Goal: Task Accomplishment & Management: Manage account settings

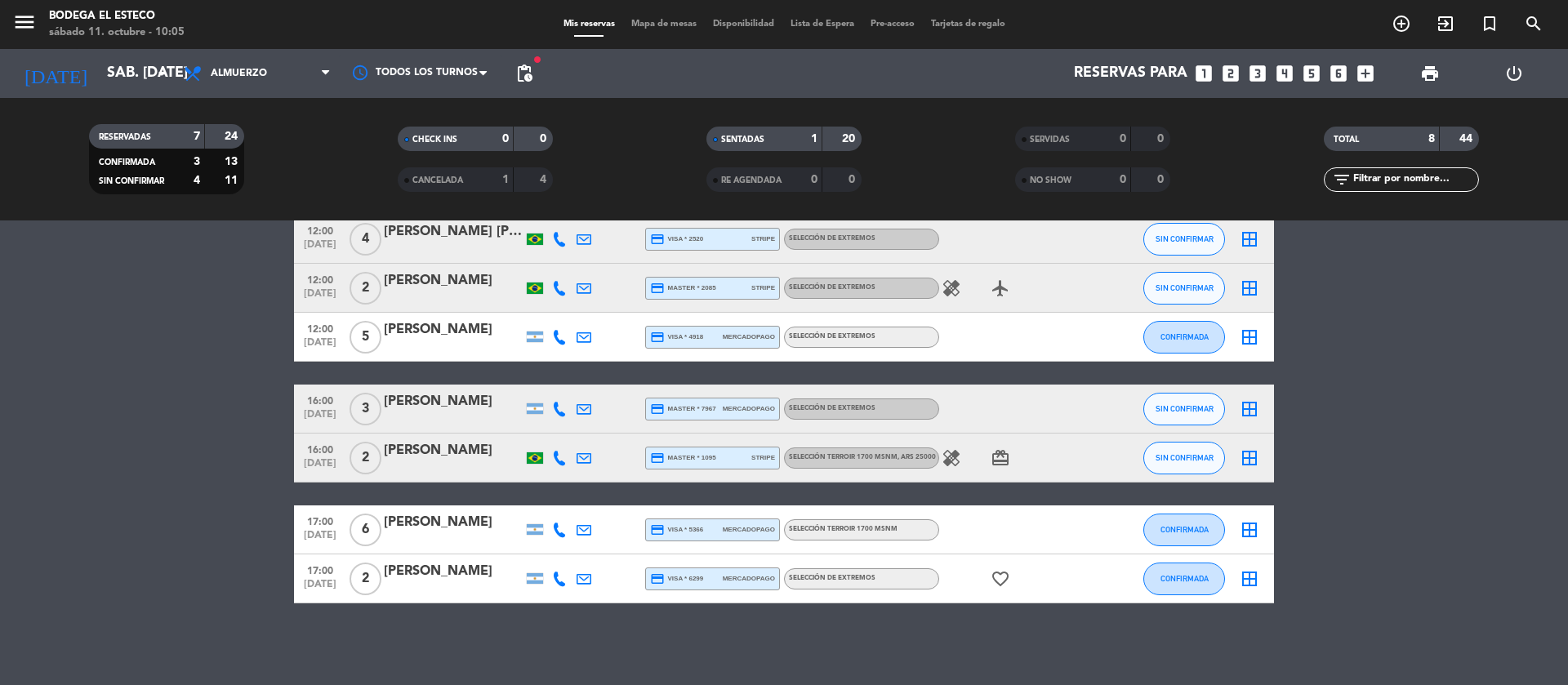
scroll to position [30, 0]
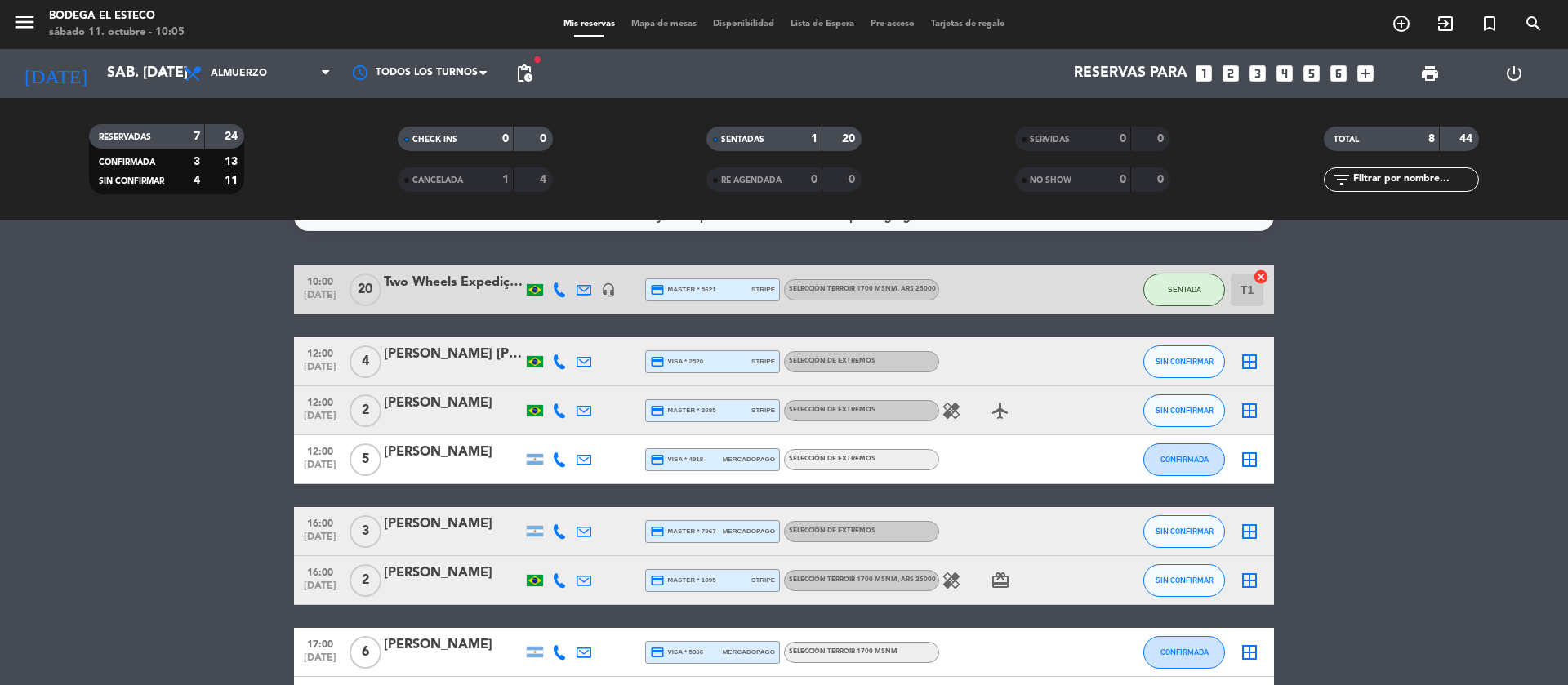
click at [557, 454] on icon at bounding box center [559, 459] width 15 height 15
click at [553, 355] on div at bounding box center [559, 361] width 25 height 48
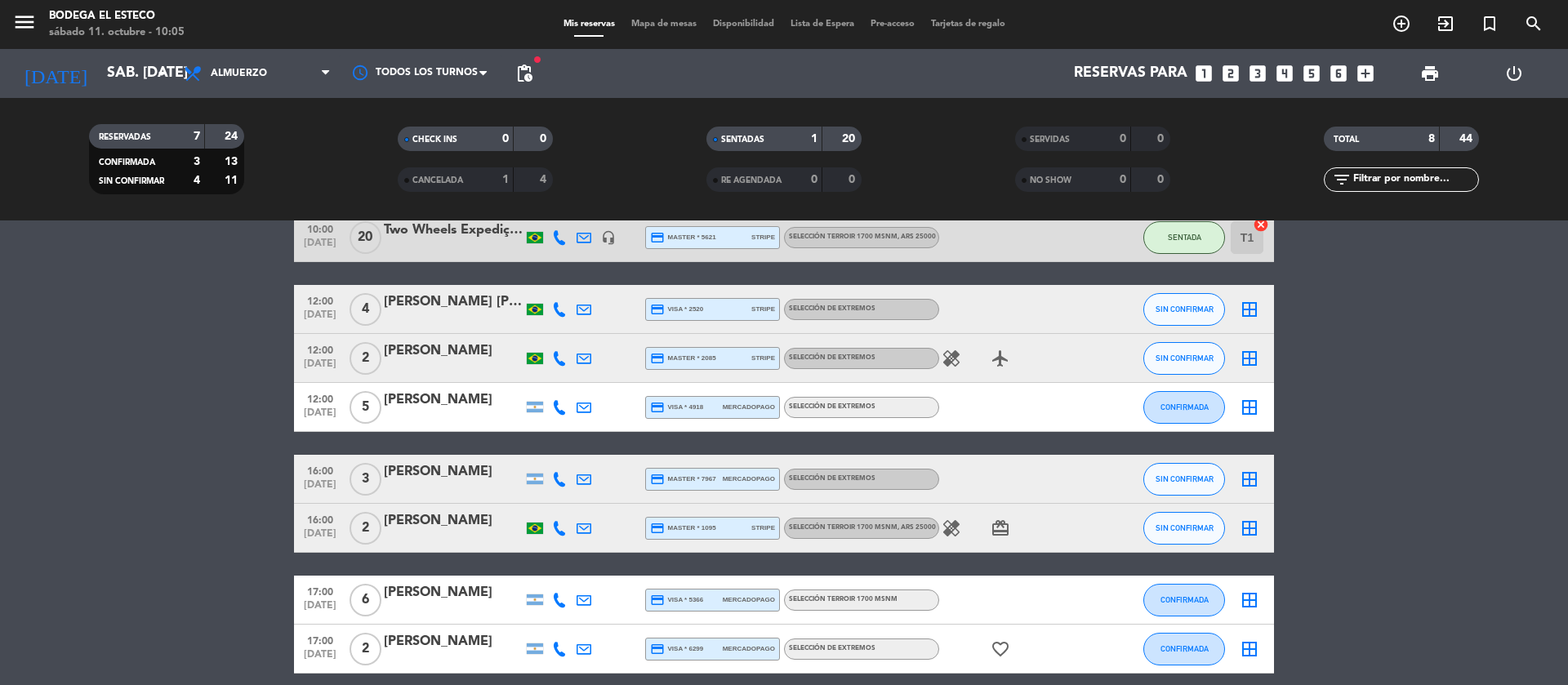
scroll to position [153, 0]
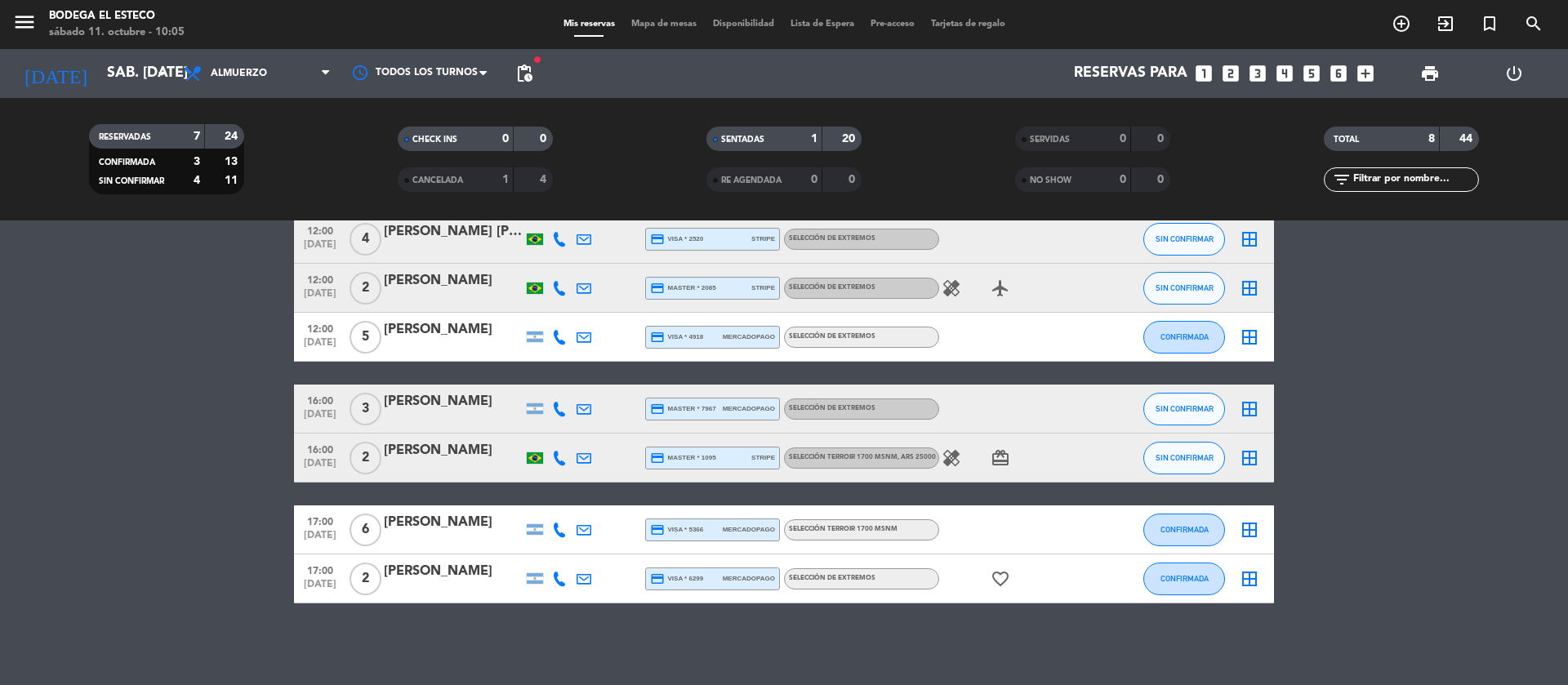
click at [559, 528] on icon at bounding box center [559, 530] width 15 height 15
click at [563, 579] on icon at bounding box center [559, 579] width 15 height 15
click at [184, 560] on bookings-row "10:00 [DATE] Two Wheels Expedições | [PERSON_NAME] [PERSON_NAME] headset_mic cr…" at bounding box center [784, 373] width 1568 height 461
click at [565, 413] on icon at bounding box center [559, 409] width 15 height 15
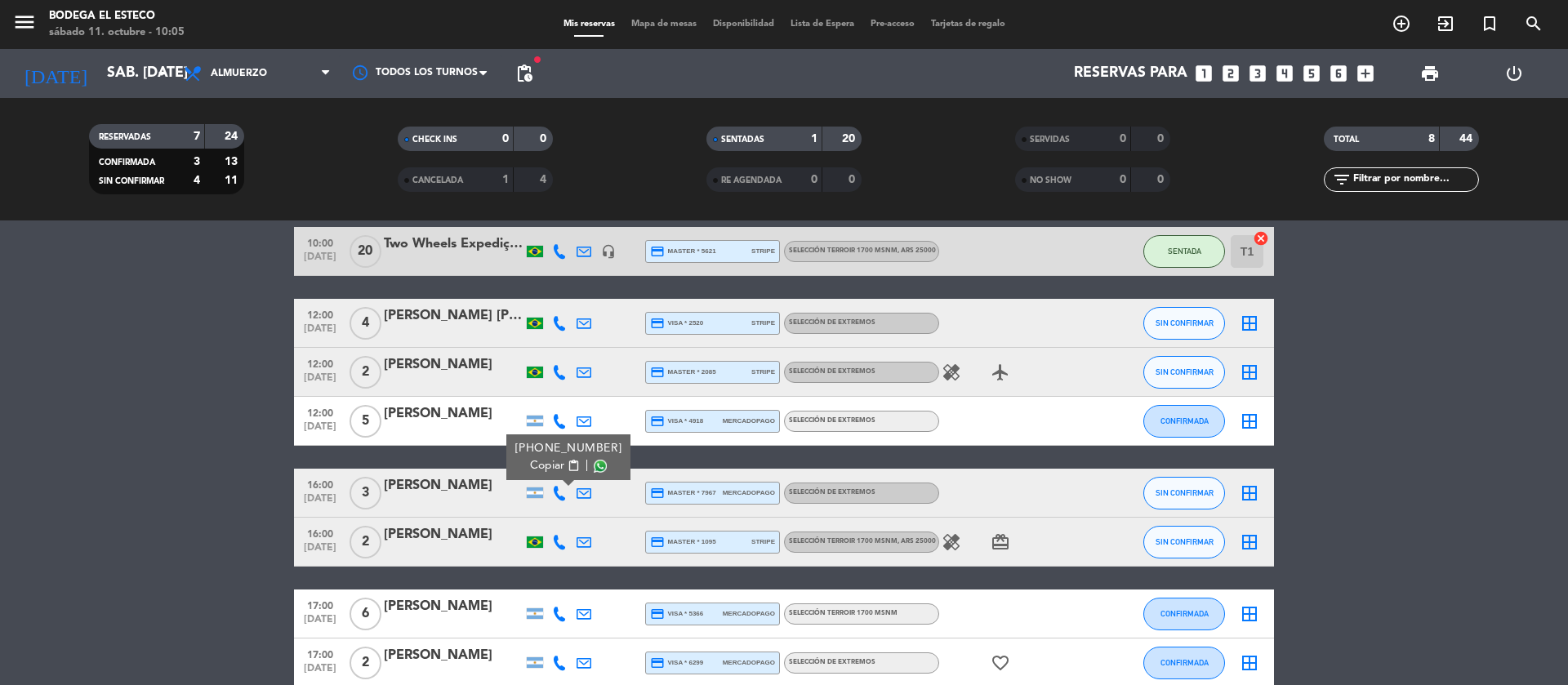
scroll to position [30, 0]
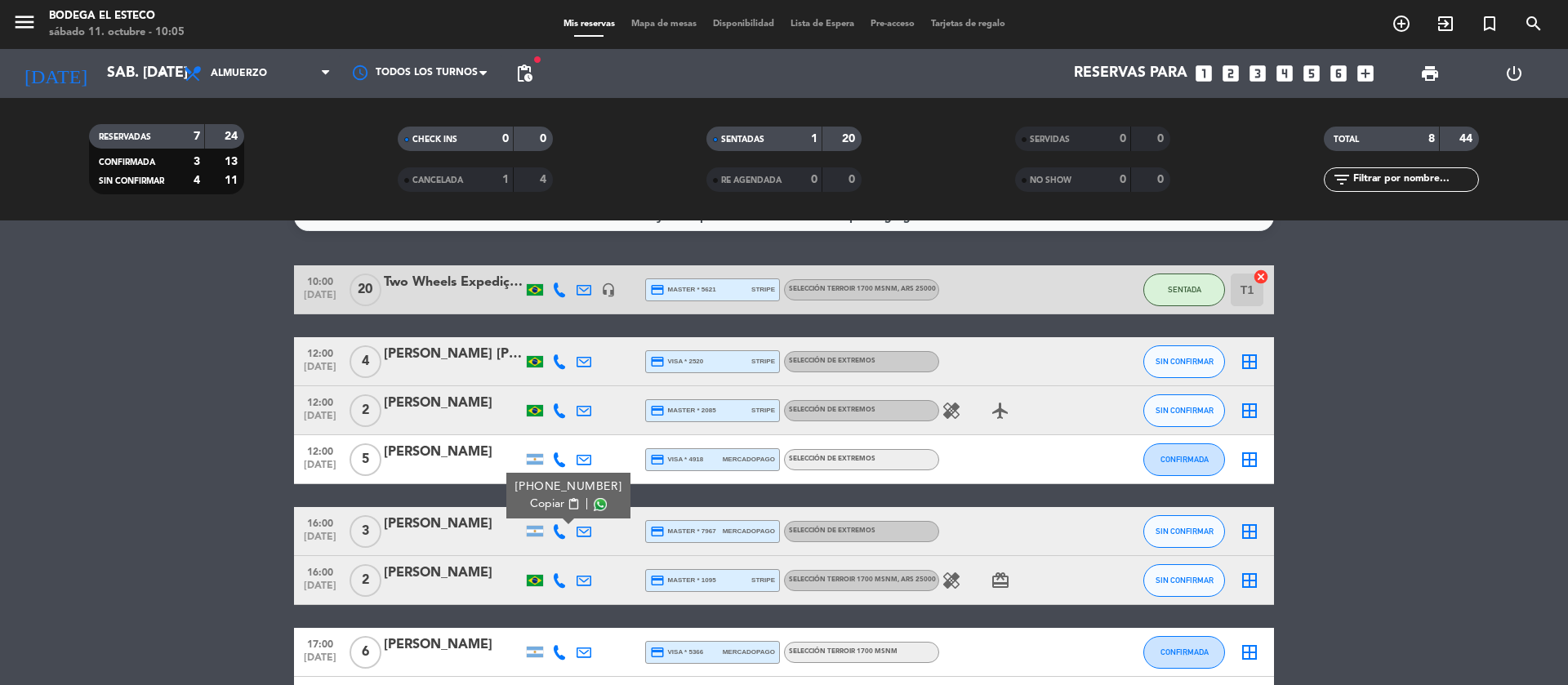
click at [229, 479] on bookings-row "10:00 [DATE] Two Wheels Expedições | [PERSON_NAME] [PERSON_NAME] headset_mic cr…" at bounding box center [784, 495] width 1568 height 461
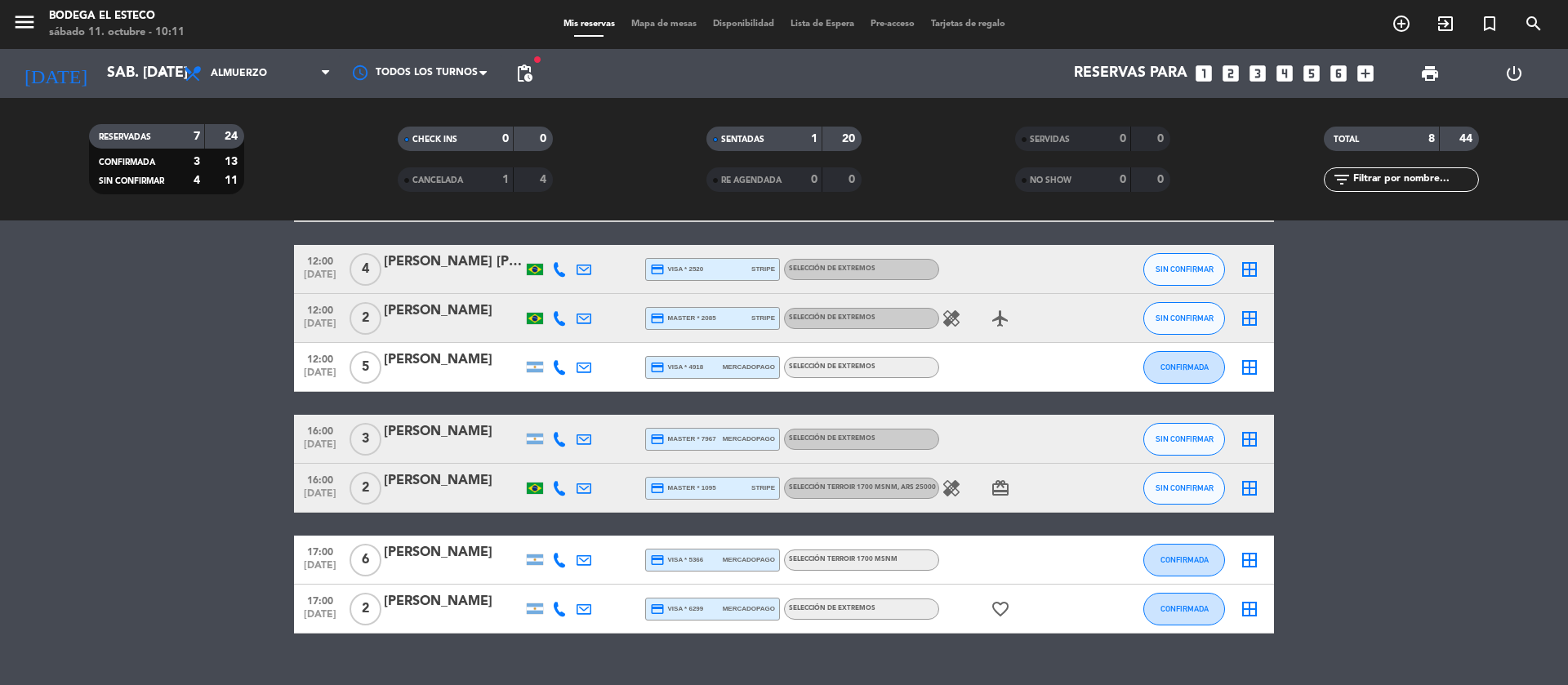
scroll to position [153, 0]
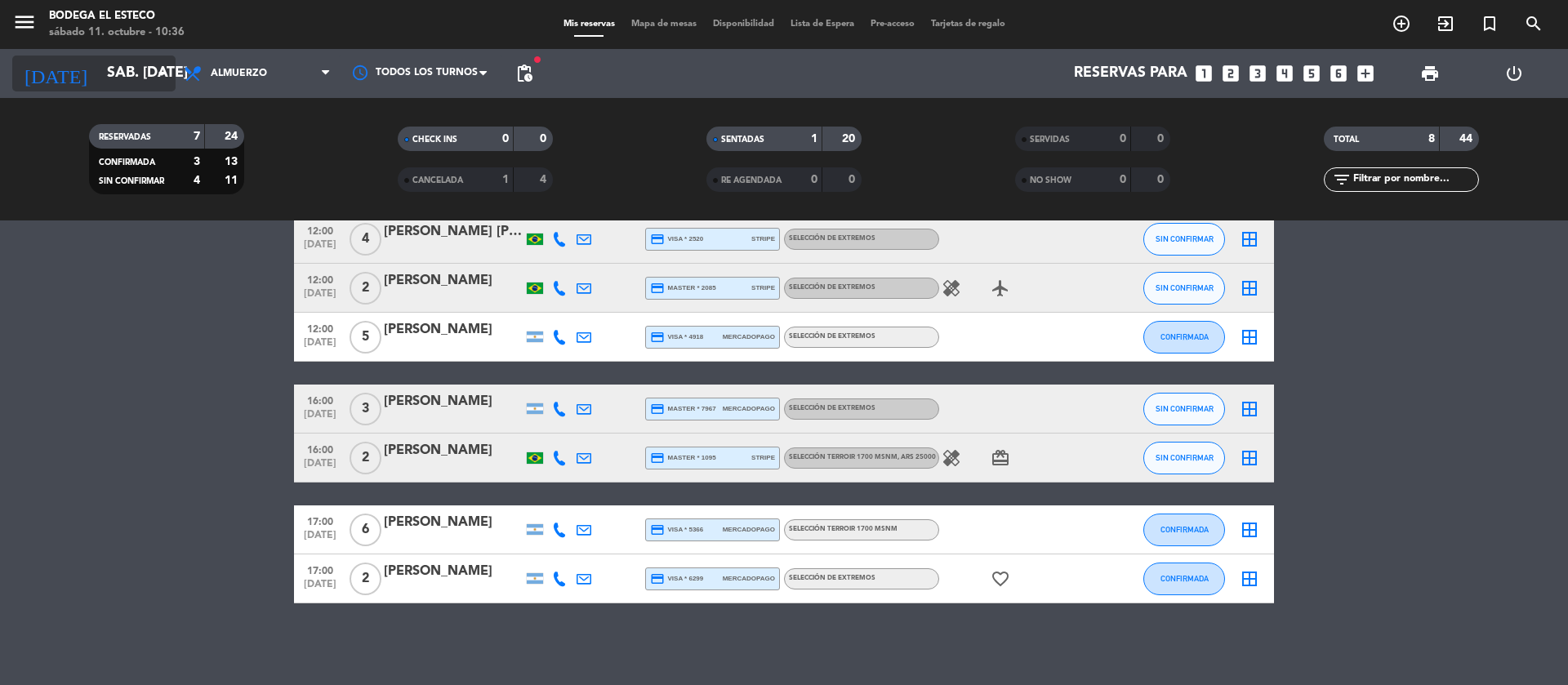
click at [164, 58] on input "sáb. [DATE]" at bounding box center [193, 74] width 190 height 33
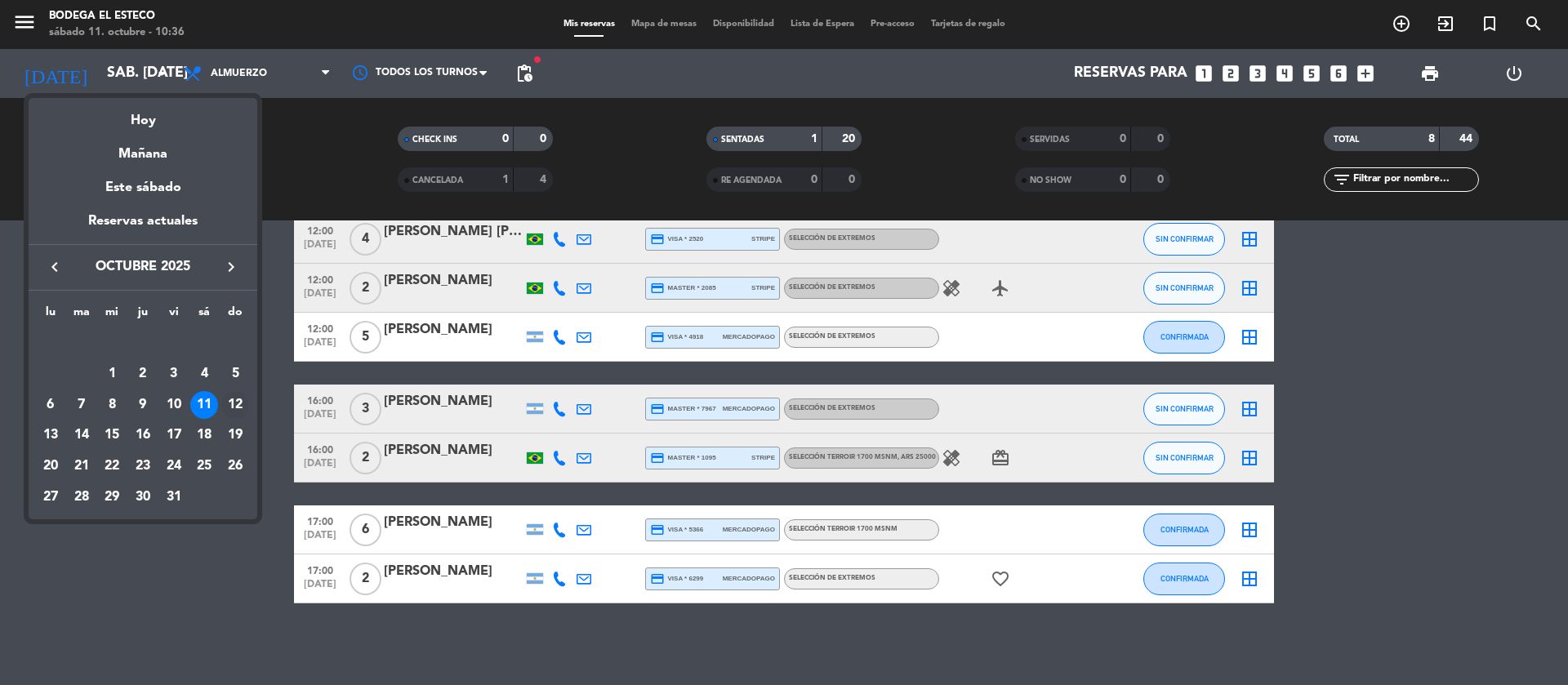
click at [238, 405] on div "12" at bounding box center [235, 405] width 27 height 27
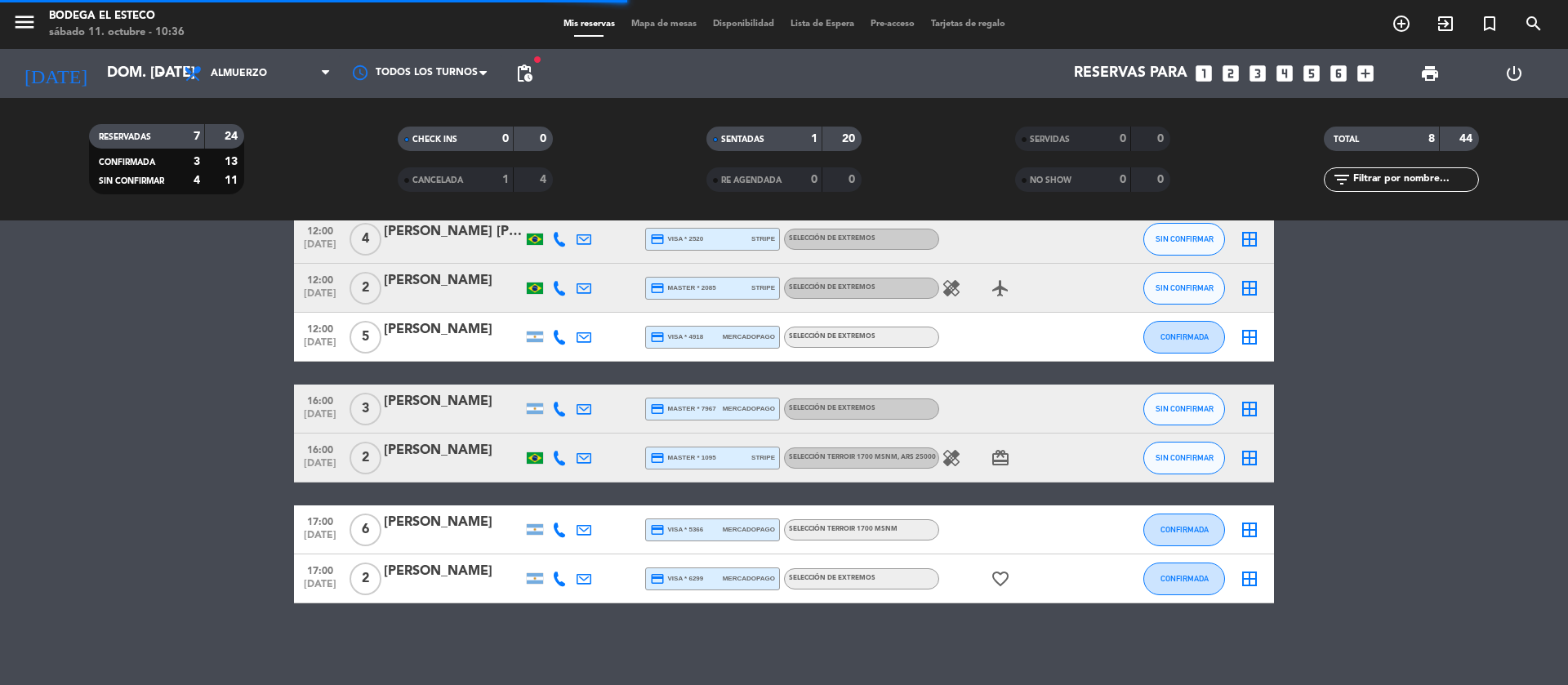
scroll to position [0, 0]
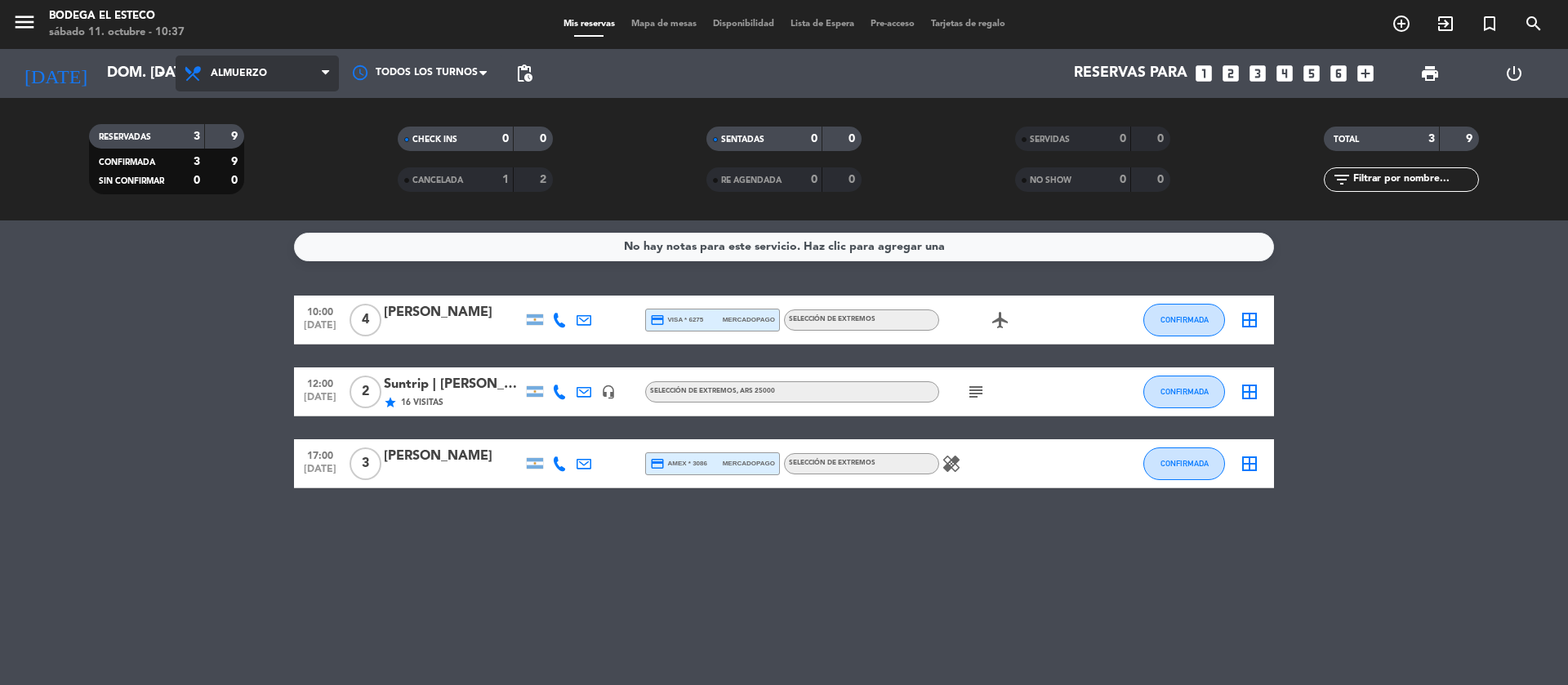
click at [292, 79] on span "Almuerzo" at bounding box center [258, 74] width 163 height 36
click at [267, 209] on div "menu Bodega El Esteco sábado 11. octubre - 10:37 Mis reservas Mapa de mesas Dis…" at bounding box center [784, 110] width 1568 height 221
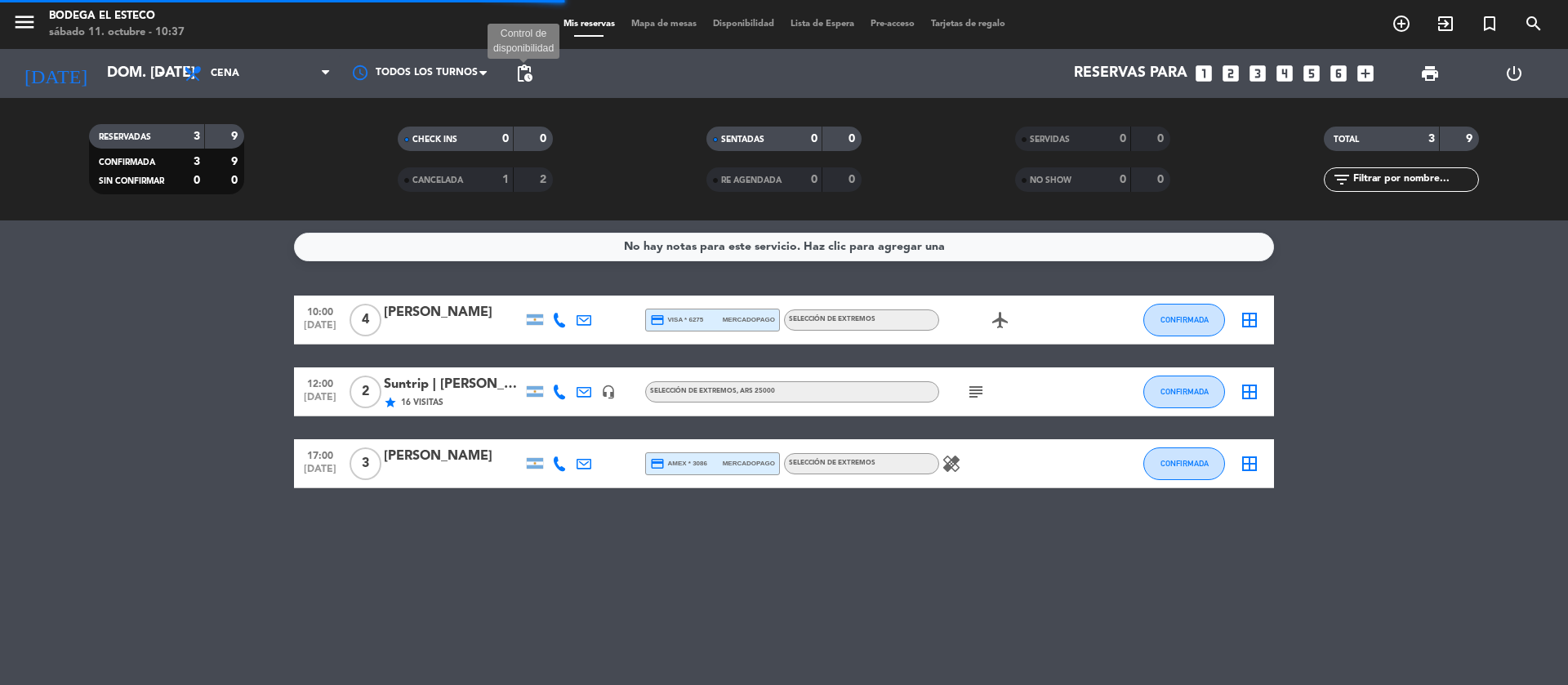
click at [525, 76] on span "pending_actions" at bounding box center [524, 73] width 20 height 20
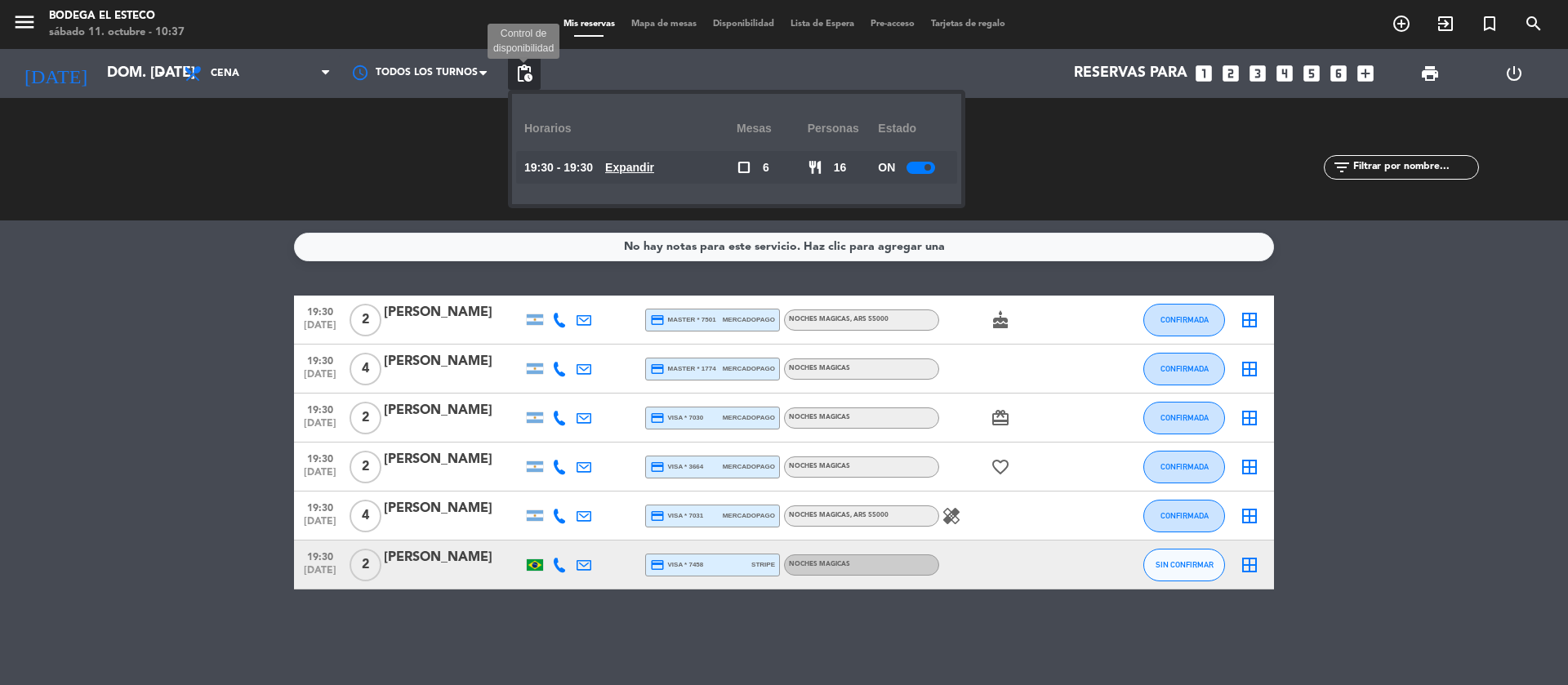
click at [527, 71] on span "pending_actions" at bounding box center [524, 73] width 20 height 20
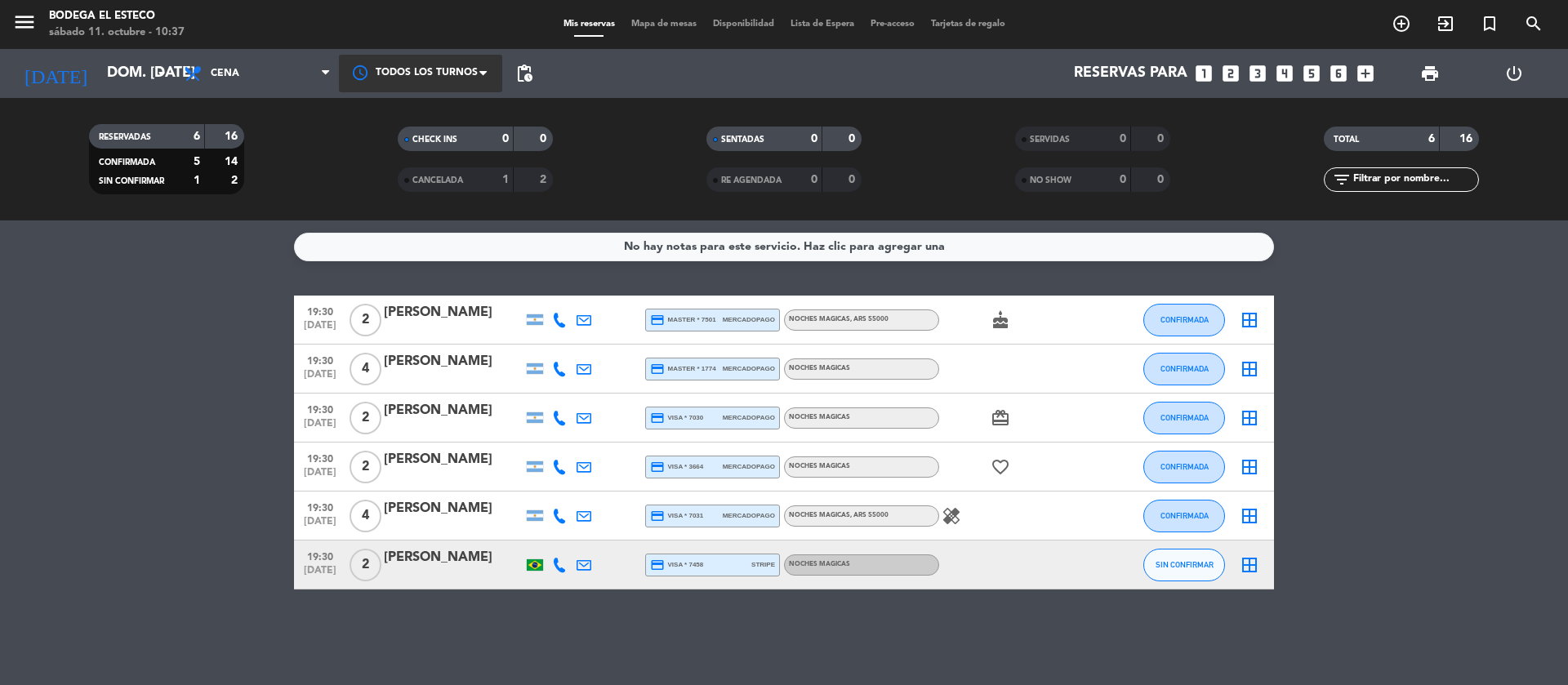
click at [481, 68] on span at bounding box center [487, 73] width 16 height 16
click at [484, 69] on span at bounding box center [487, 73] width 16 height 16
click at [313, 69] on span "Cena" at bounding box center [258, 74] width 163 height 36
click at [381, 71] on div at bounding box center [421, 73] width 163 height 37
click at [313, 74] on span "Cena" at bounding box center [258, 74] width 163 height 36
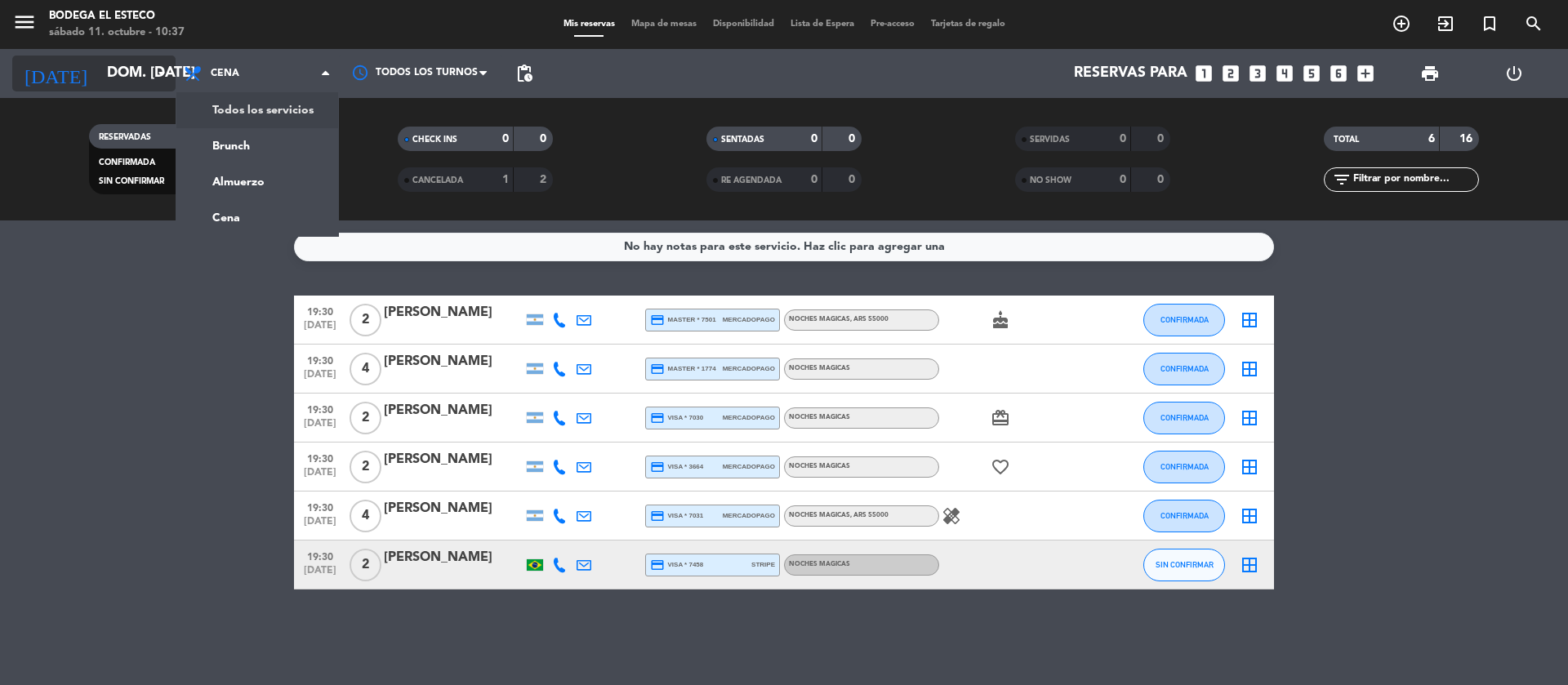
click at [102, 68] on input "dom. [DATE]" at bounding box center [193, 74] width 190 height 33
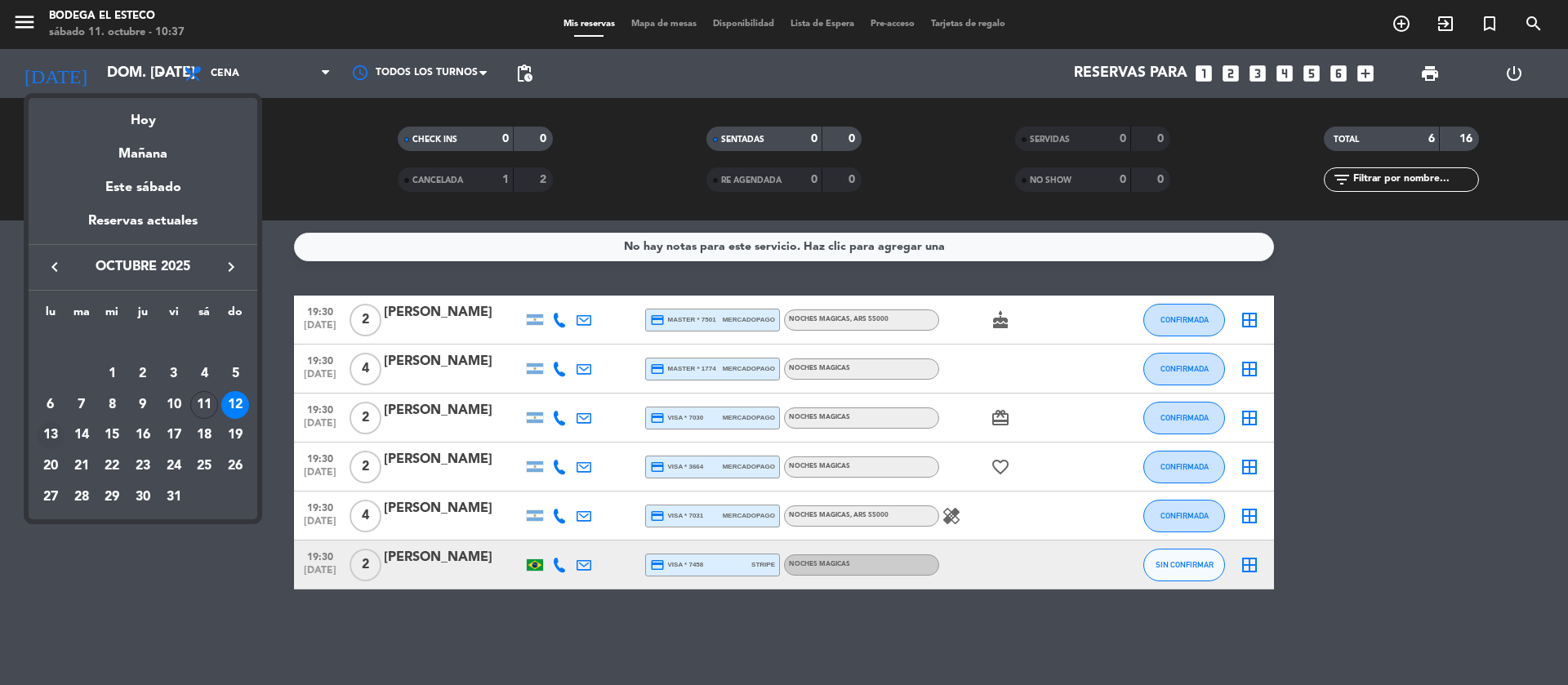
click at [47, 427] on div "13" at bounding box center [51, 435] width 27 height 27
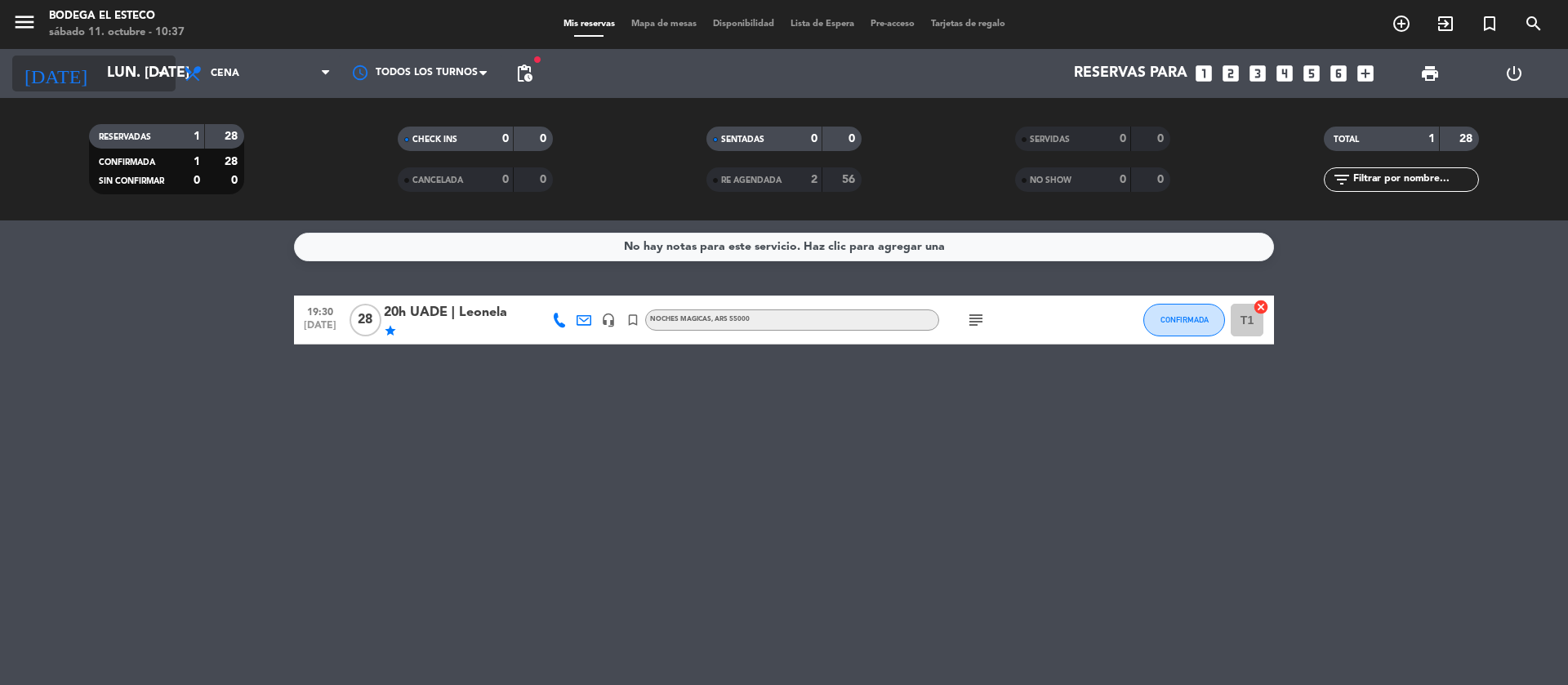
click at [164, 79] on icon "arrow_drop_down" at bounding box center [161, 73] width 20 height 20
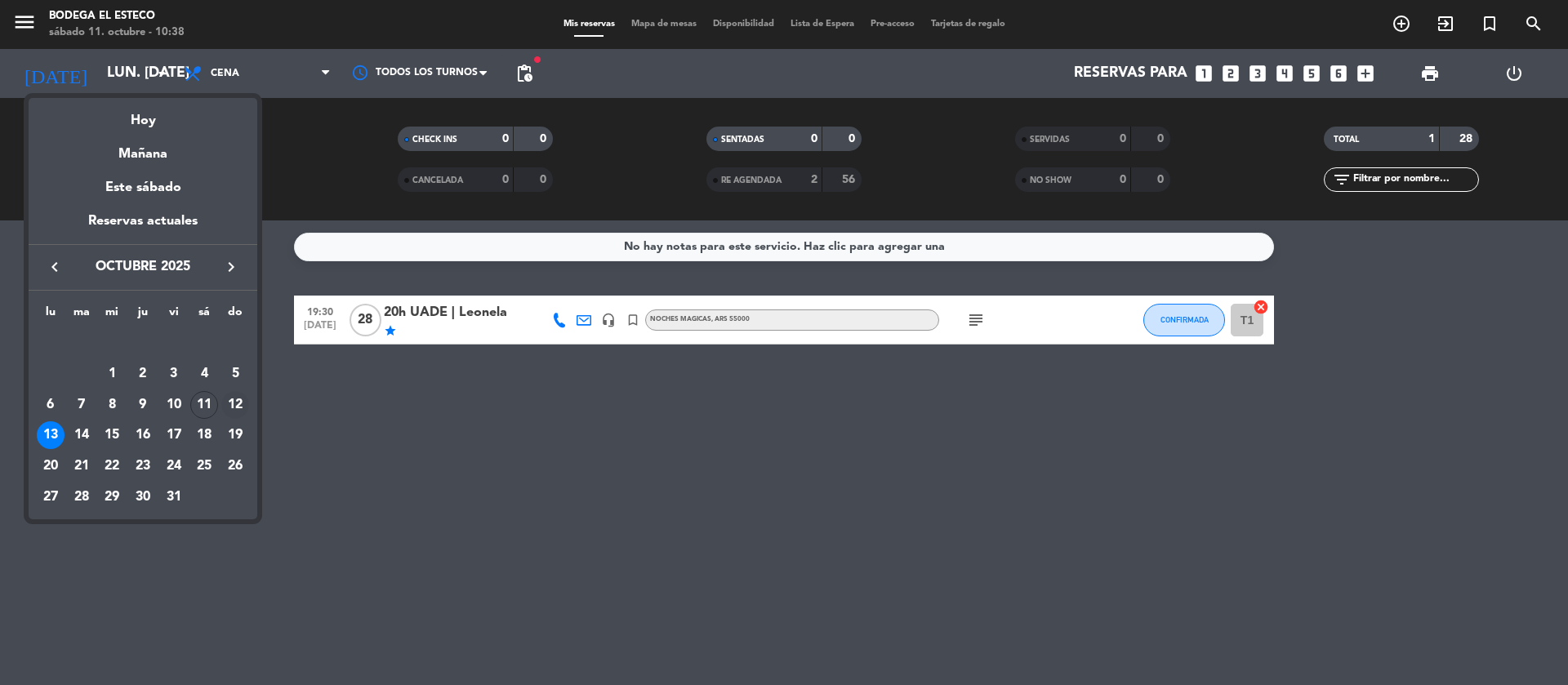
click at [230, 398] on div "12" at bounding box center [235, 405] width 27 height 27
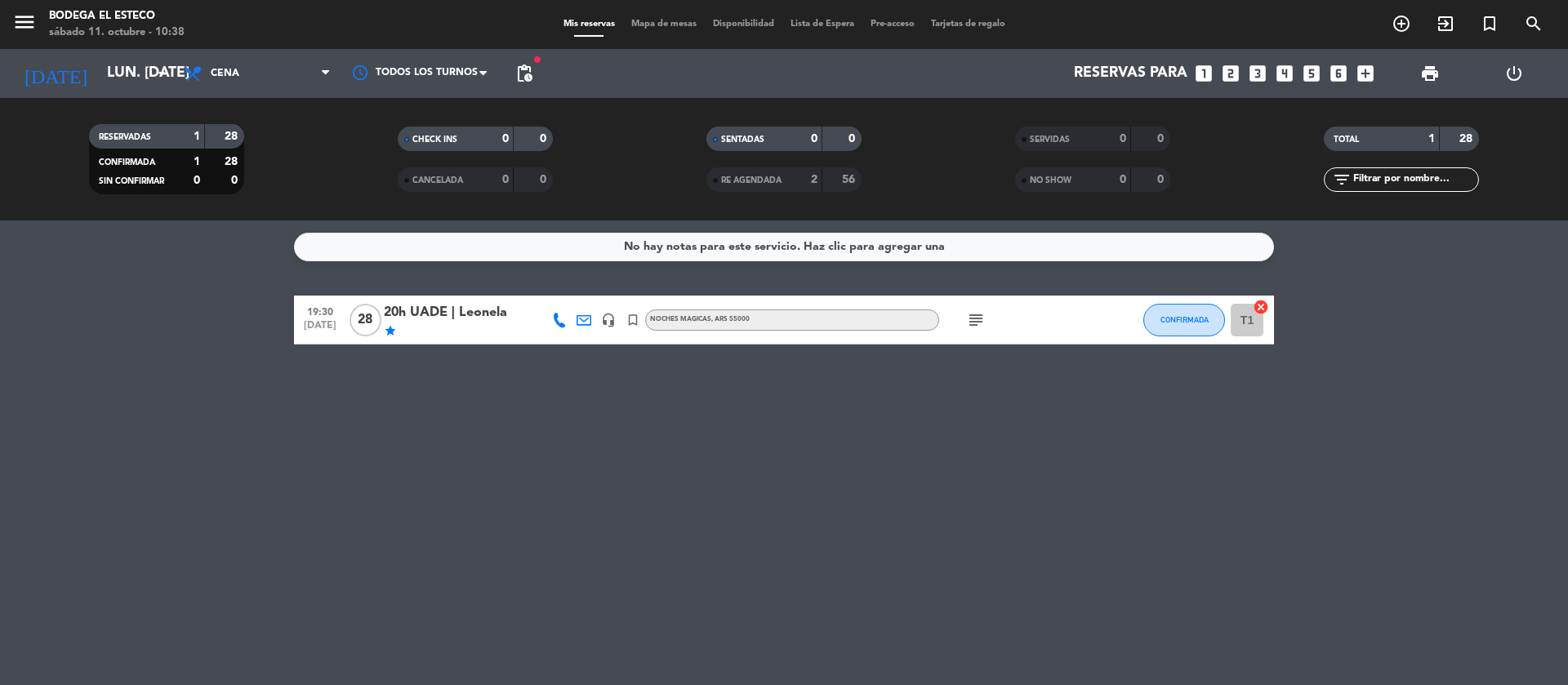
type input "dom. [DATE]"
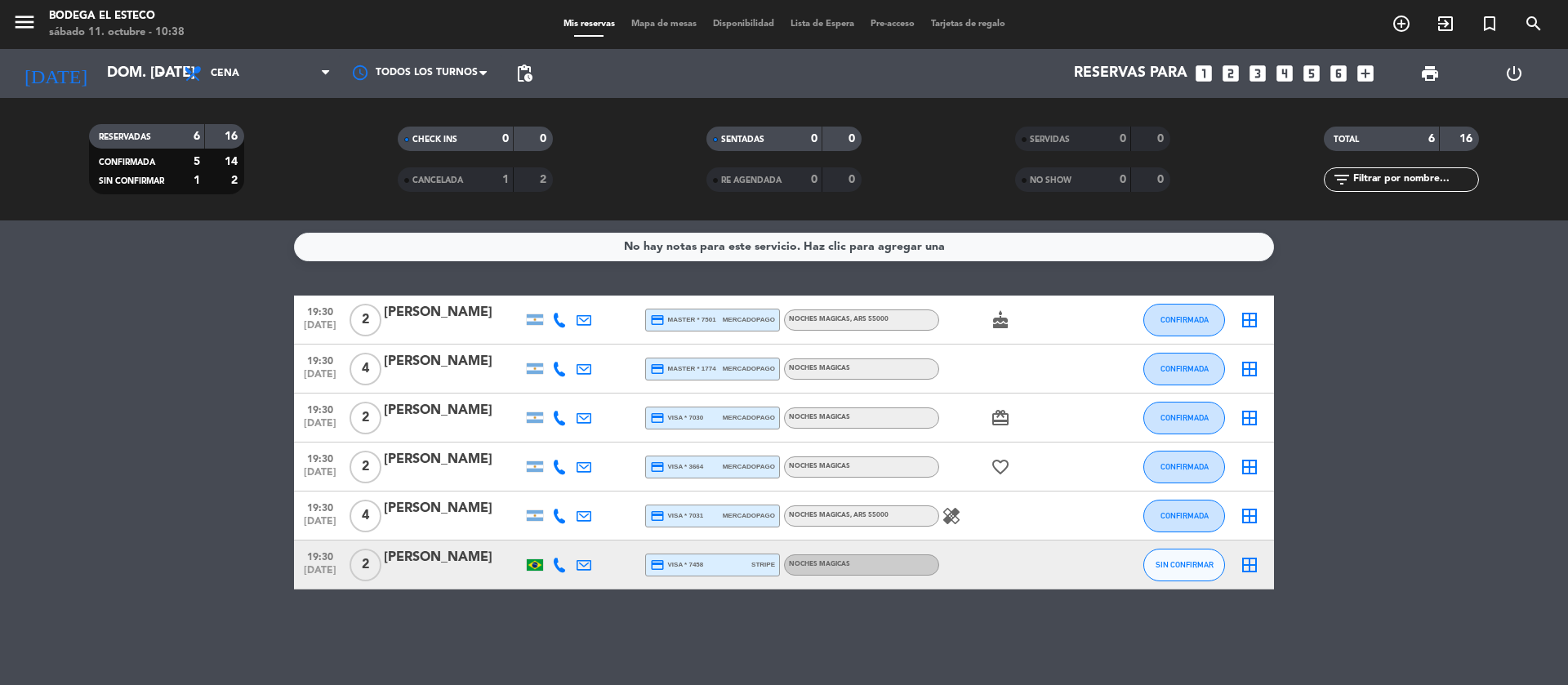
click at [322, 374] on span "[DATE]" at bounding box center [320, 379] width 41 height 19
click at [320, 409] on span "19:30" at bounding box center [320, 409] width 41 height 19
click at [327, 482] on span "[DATE]" at bounding box center [320, 476] width 41 height 19
click at [327, 503] on span "19:30" at bounding box center [320, 506] width 41 height 19
click at [319, 557] on span "19:30" at bounding box center [320, 555] width 41 height 19
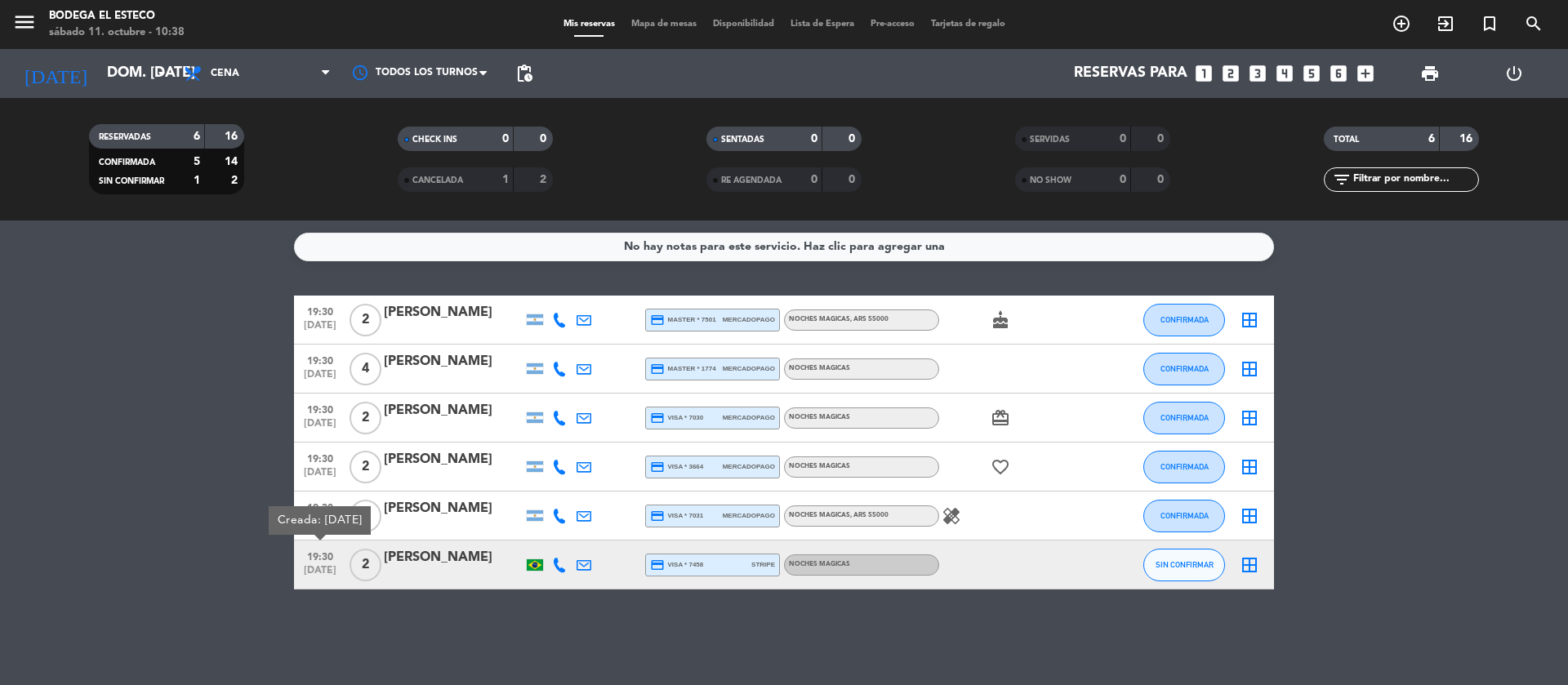
click at [294, 471] on bookings-row "19:30 [DATE] 2 [PERSON_NAME] credit_card master * 7501 mercadopago NOCHES MAGIC…" at bounding box center [784, 442] width 1568 height 294
click at [330, 500] on span "19:30" at bounding box center [320, 506] width 41 height 19
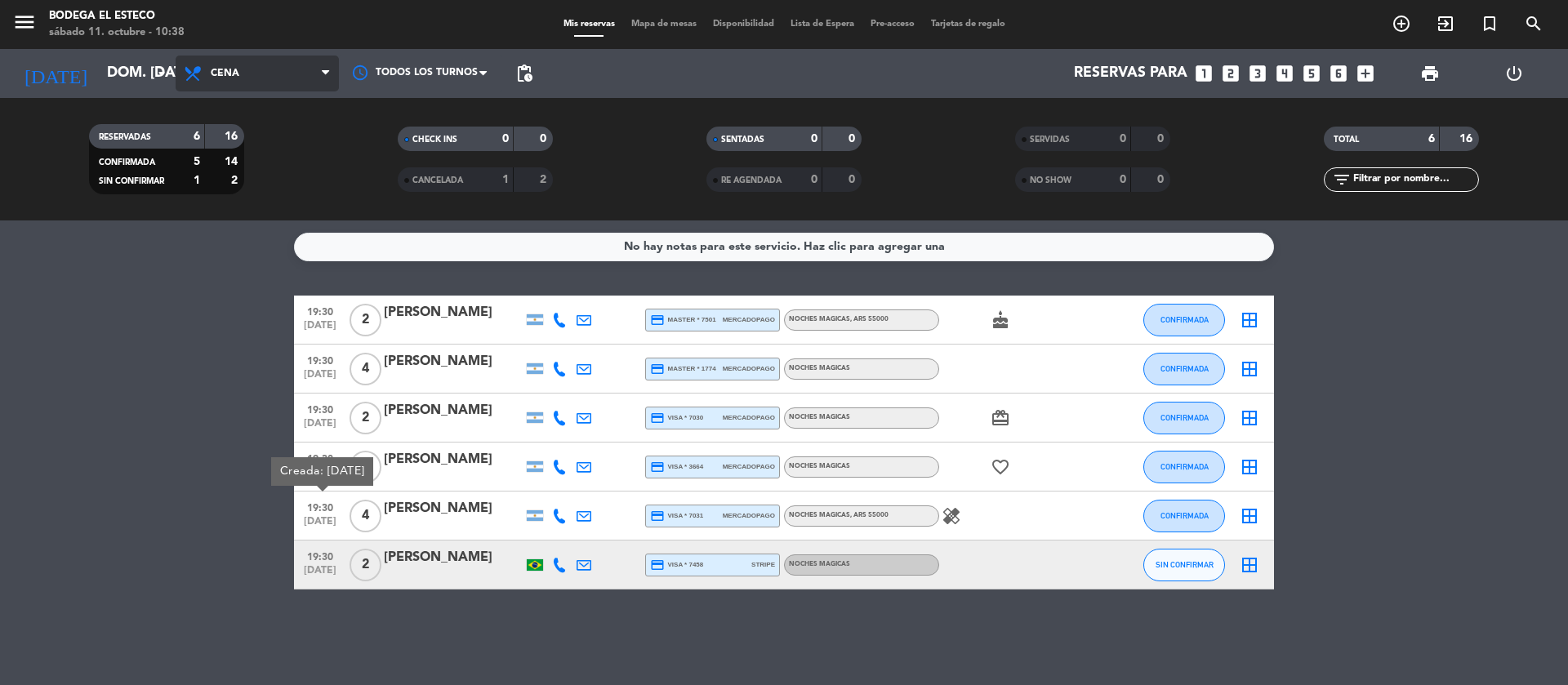
click at [210, 74] on span "Cena" at bounding box center [258, 74] width 163 height 36
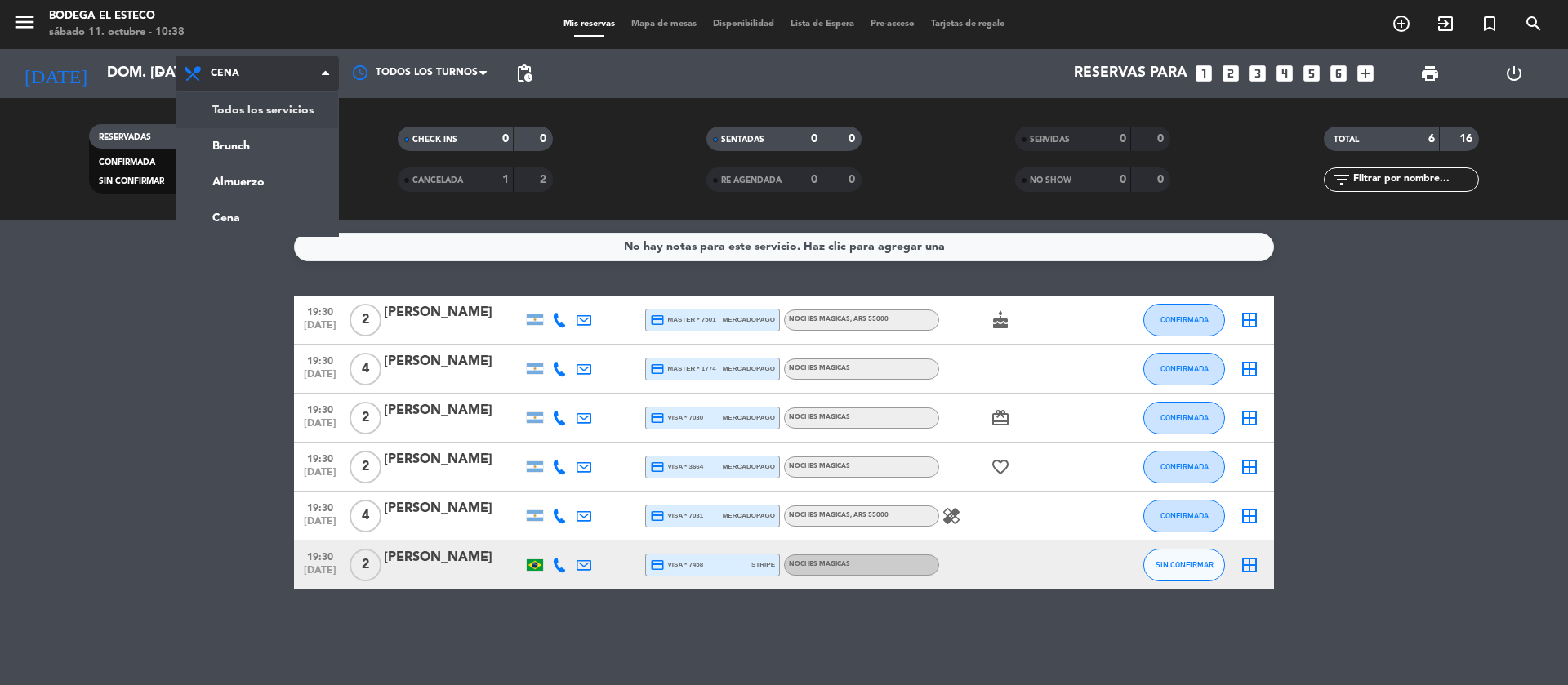
click at [223, 114] on div "menu Bodega El Esteco sábado 11. octubre - 10:38 Mis reservas Mapa de mesas Dis…" at bounding box center [784, 110] width 1568 height 221
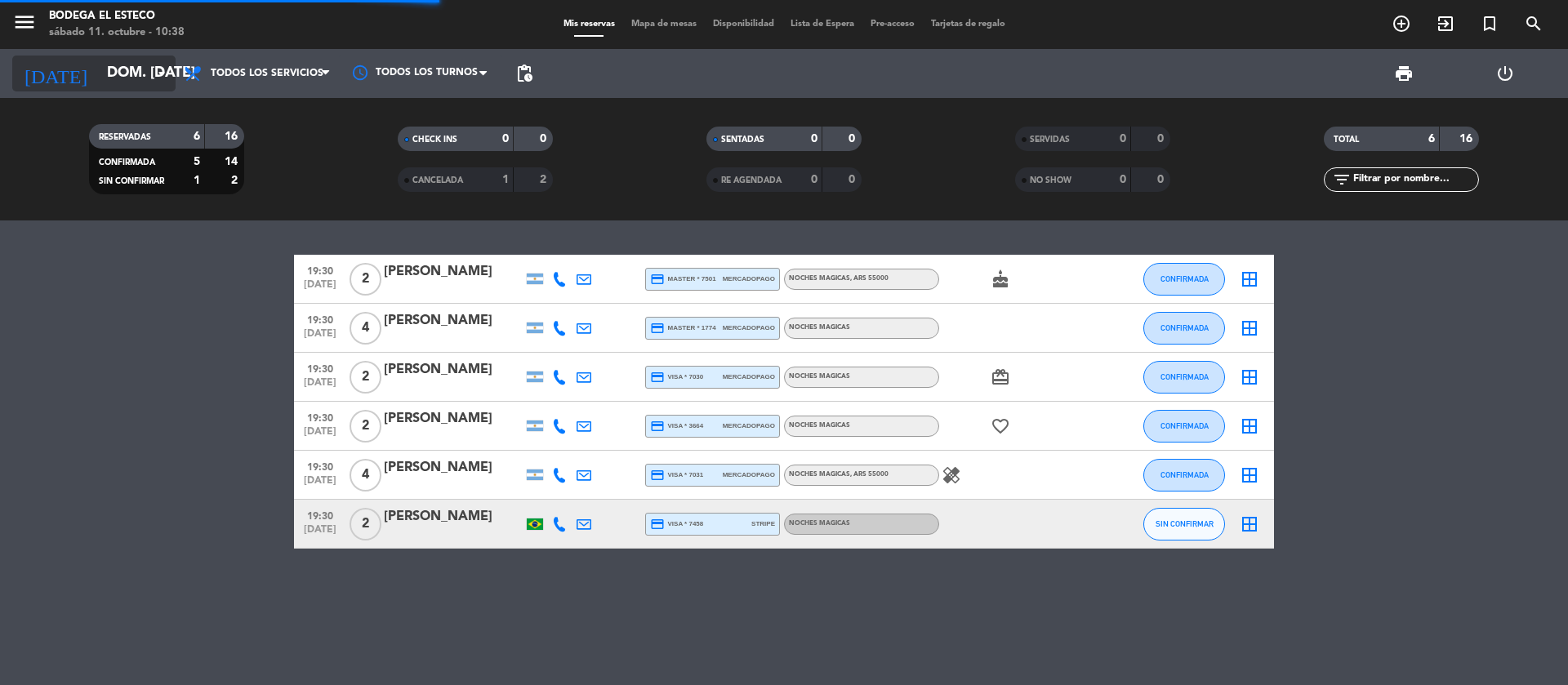
click at [158, 72] on icon "arrow_drop_down" at bounding box center [161, 73] width 20 height 20
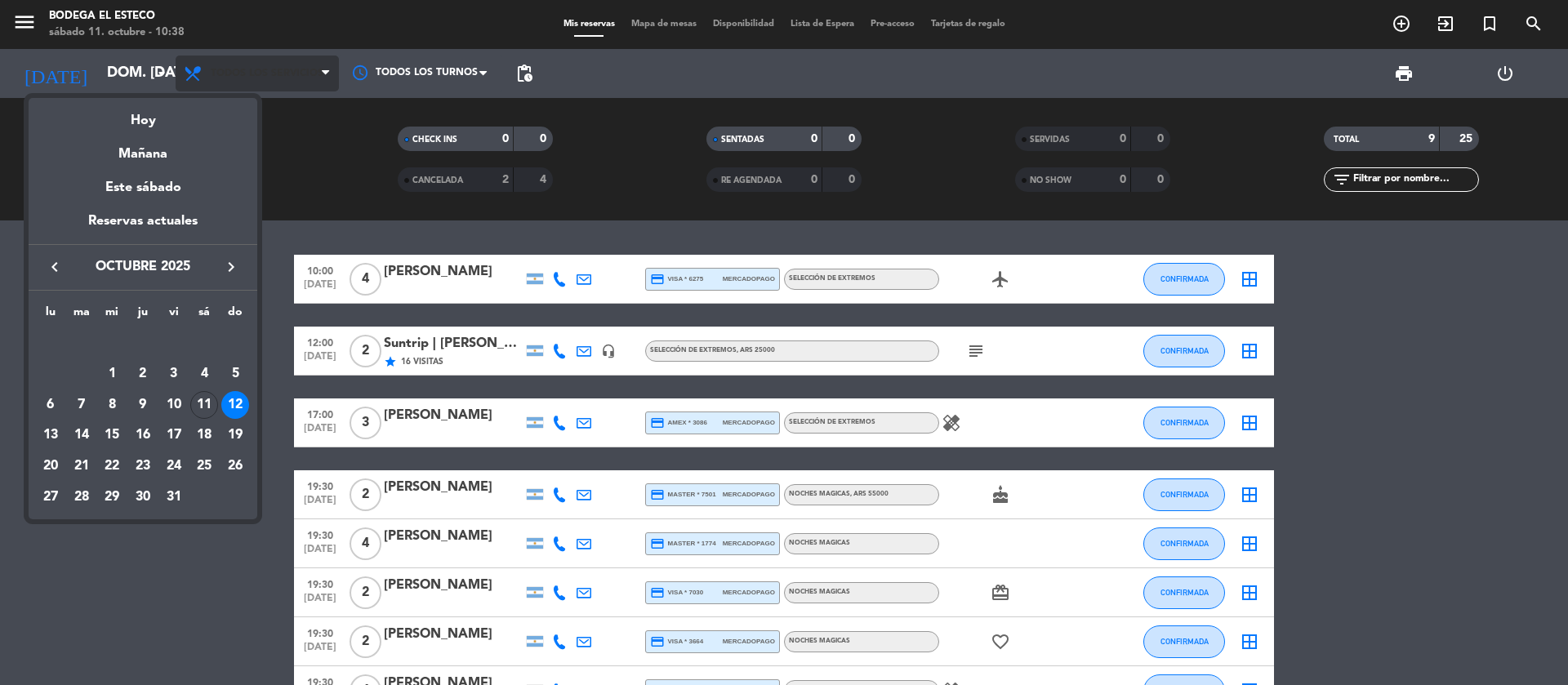
drag, startPoint x: 270, startPoint y: 60, endPoint x: 270, endPoint y: 72, distance: 12.0
click at [270, 61] on div at bounding box center [784, 342] width 1568 height 685
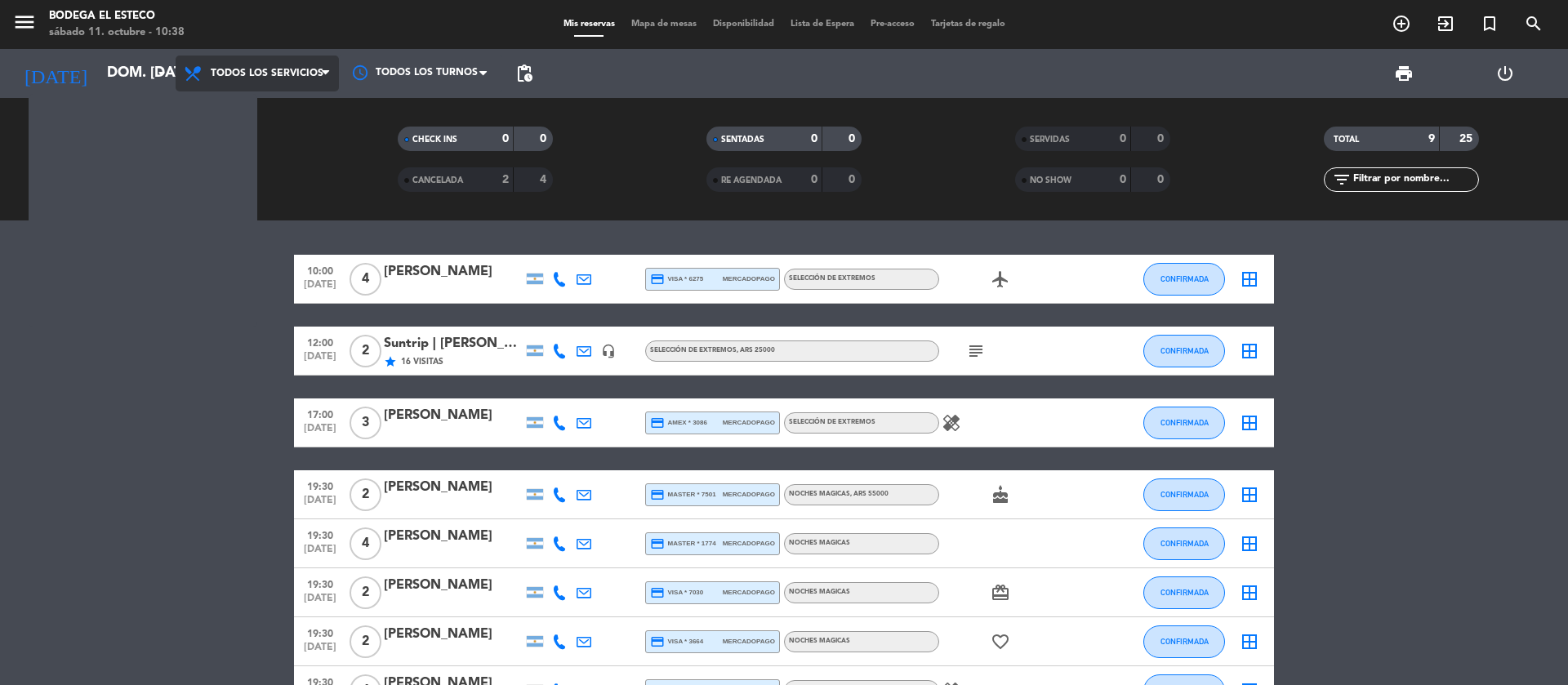
click at [270, 82] on span "Todos los servicios" at bounding box center [258, 74] width 163 height 36
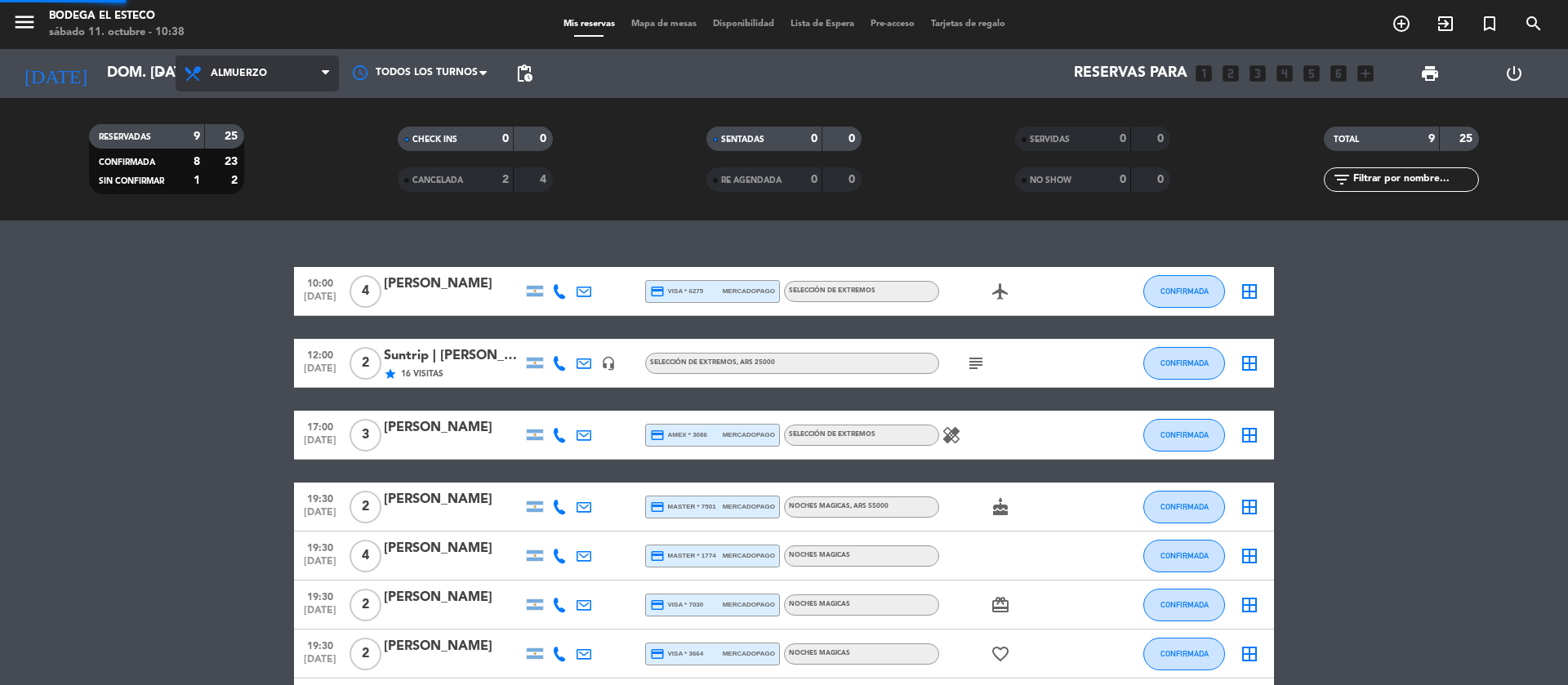
click at [255, 180] on div "menu Bodega El Esteco sábado 11. octubre - 10:38 Mis reservas Mapa de mesas Dis…" at bounding box center [784, 110] width 1568 height 221
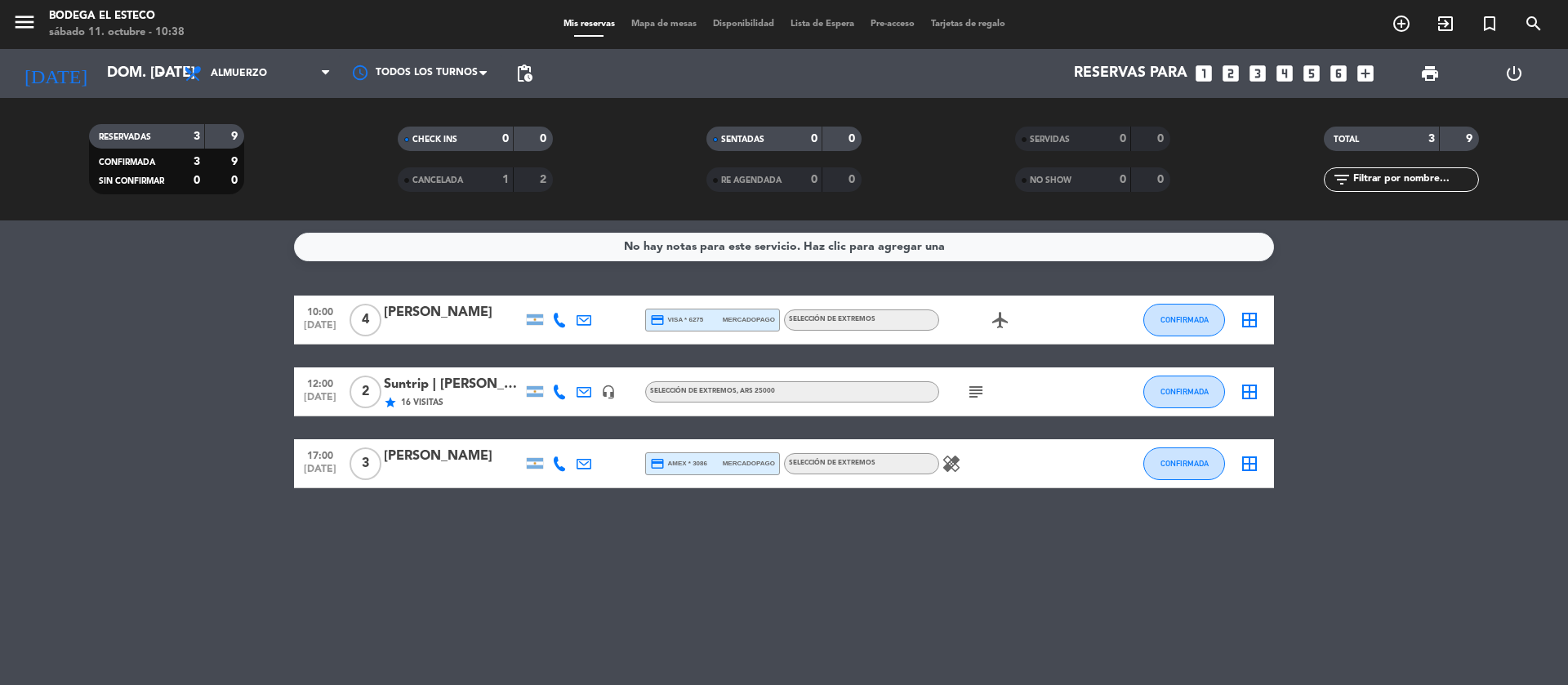
click at [974, 385] on icon "subject" at bounding box center [975, 391] width 20 height 20
click at [973, 386] on icon "subject" at bounding box center [975, 391] width 20 height 20
click at [1405, 23] on icon "add_circle_outline" at bounding box center [1401, 23] width 20 height 20
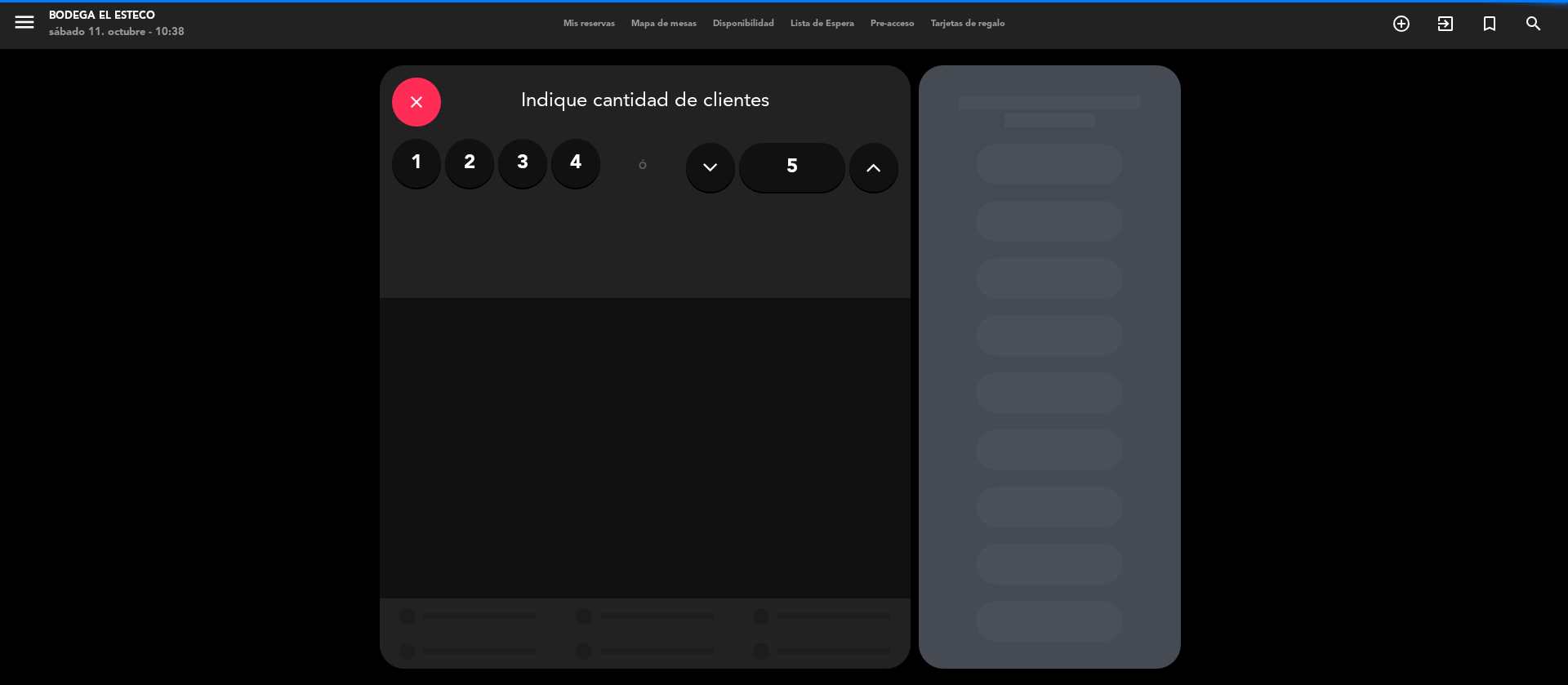
click at [476, 158] on label "2" at bounding box center [469, 163] width 49 height 49
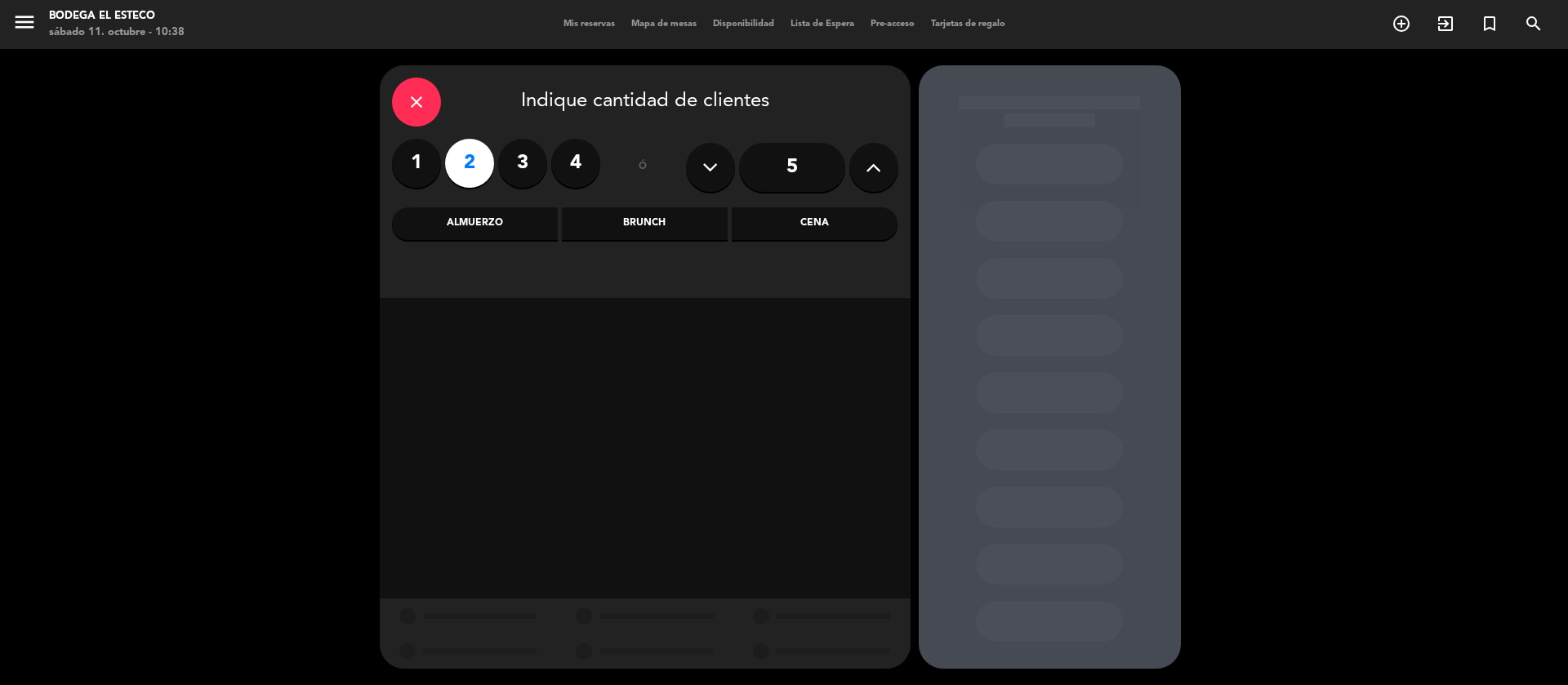
click at [526, 225] on div "Almuerzo" at bounding box center [475, 224] width 166 height 33
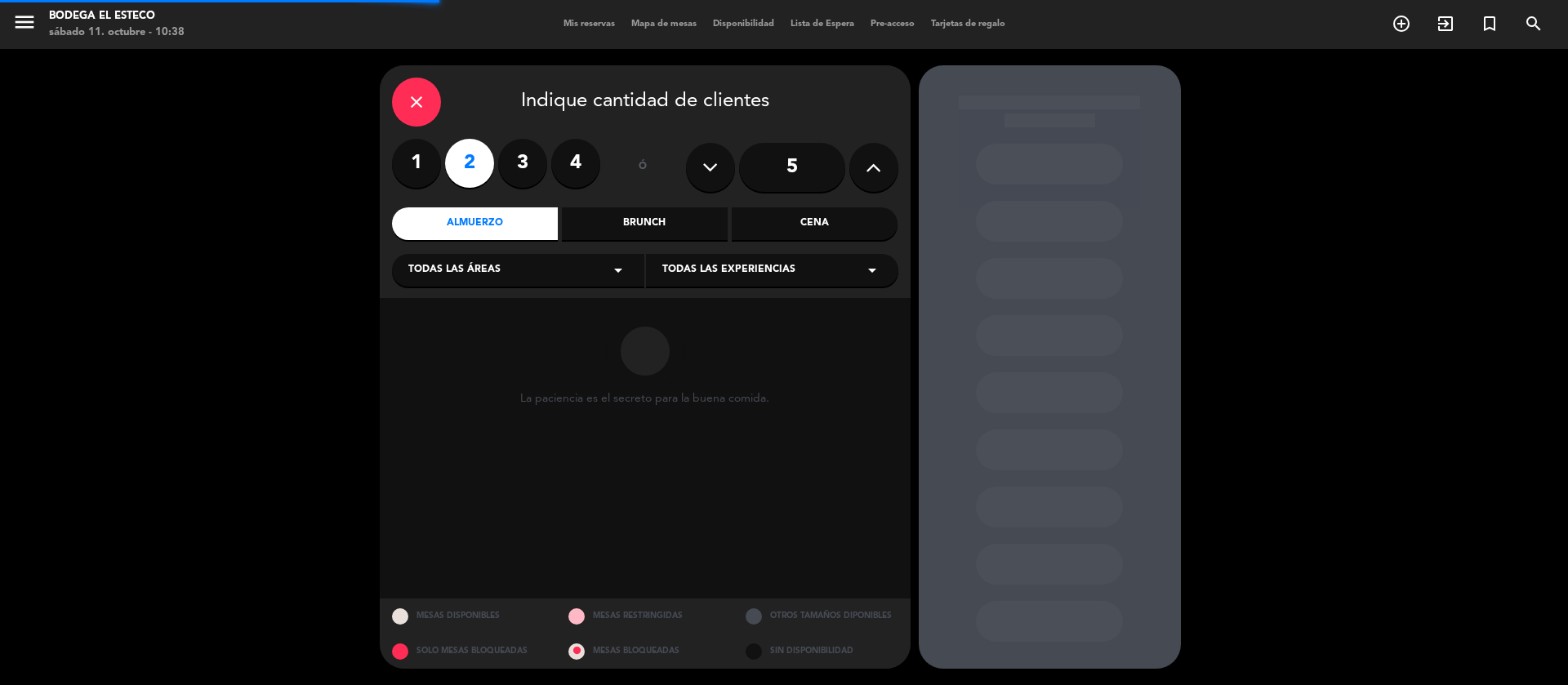
click at [491, 273] on span "Todas las áreas" at bounding box center [454, 270] width 92 height 16
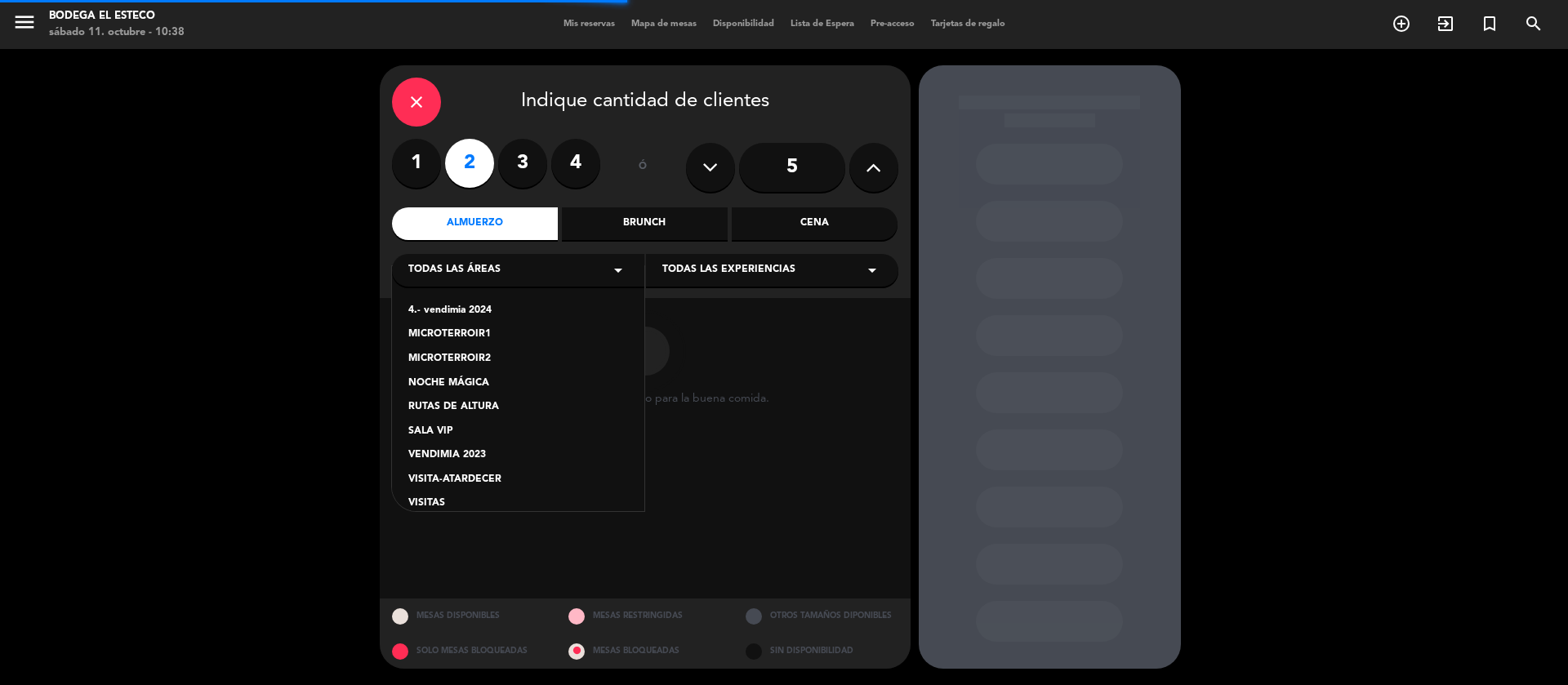
click at [444, 502] on div "VISITAS" at bounding box center [519, 503] width 220 height 16
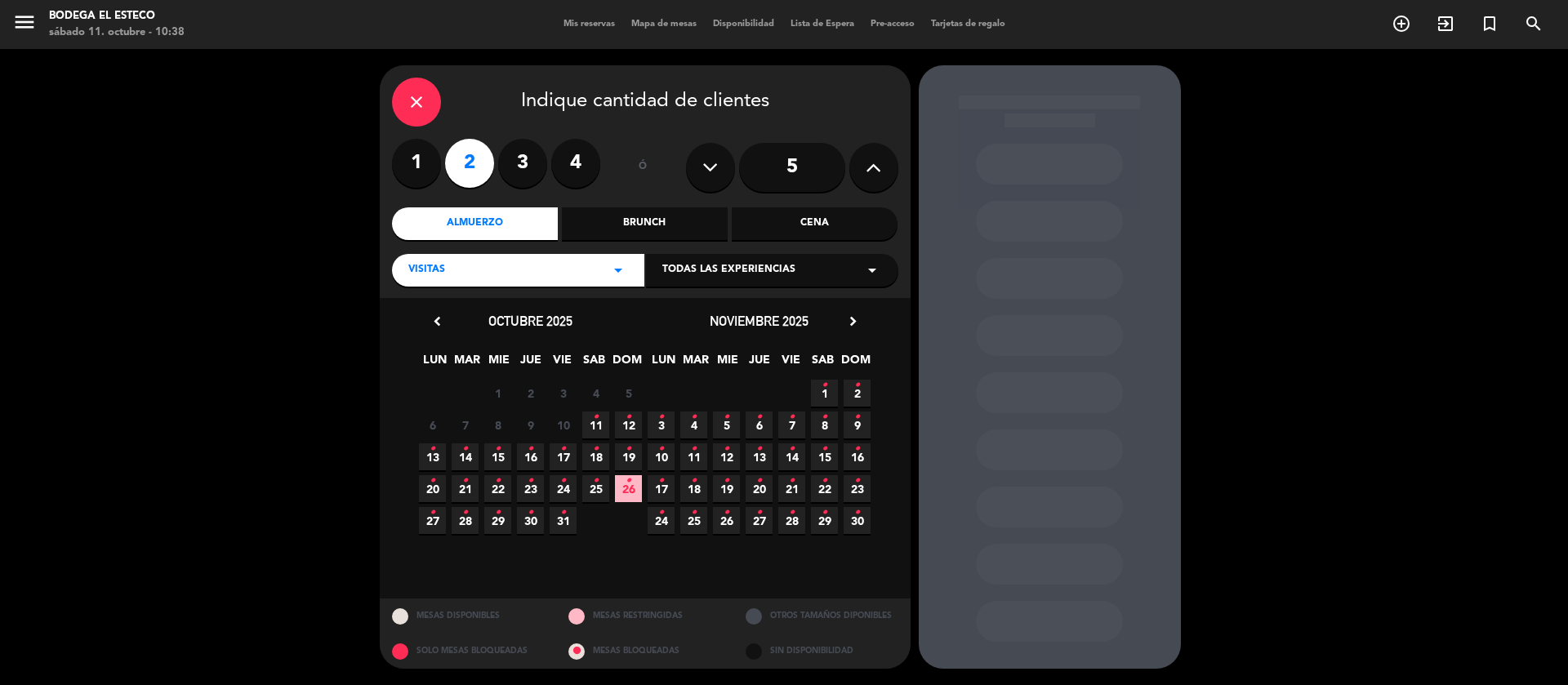
click at [715, 272] on span "Todas las experiencias" at bounding box center [728, 270] width 133 height 16
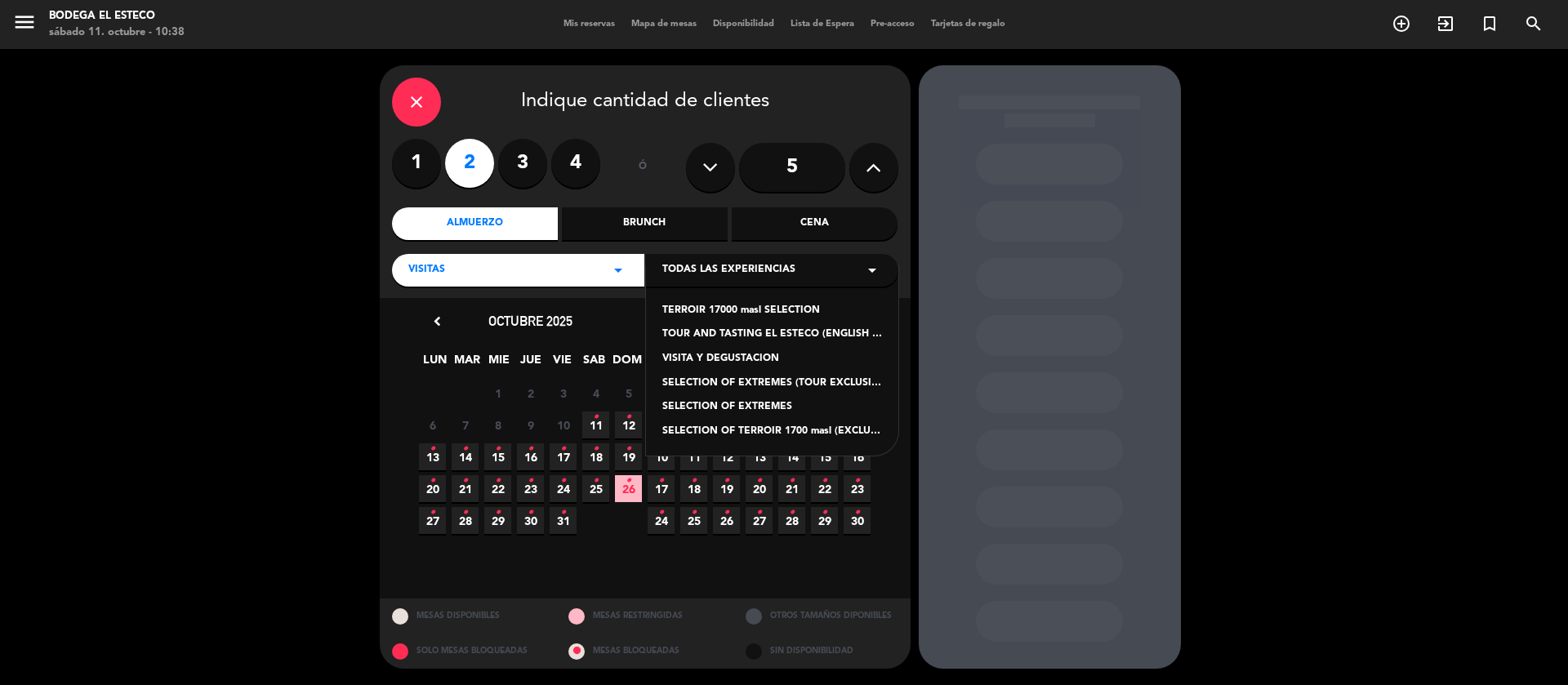
click at [622, 431] on span "12 •" at bounding box center [628, 424] width 27 height 27
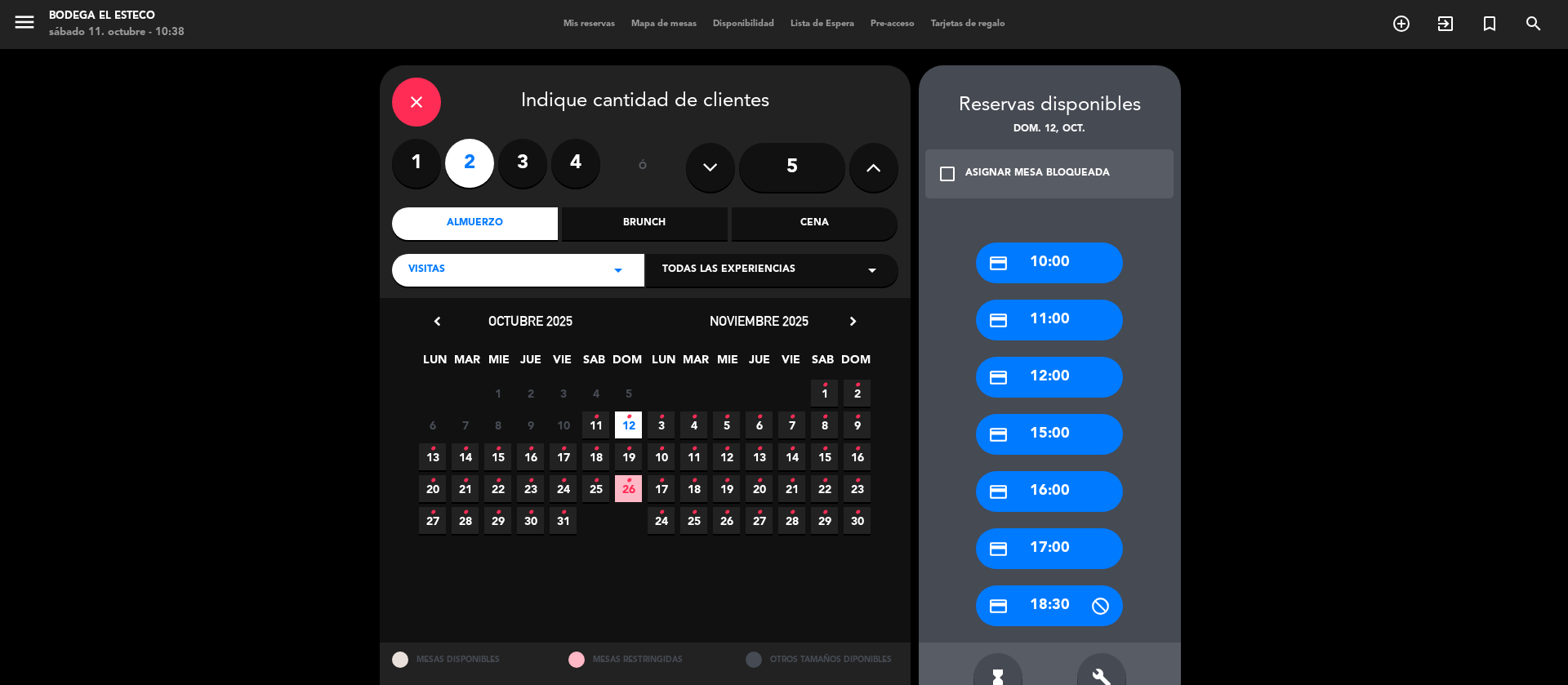
click at [792, 270] on span "Todas las experiencias" at bounding box center [728, 270] width 133 height 16
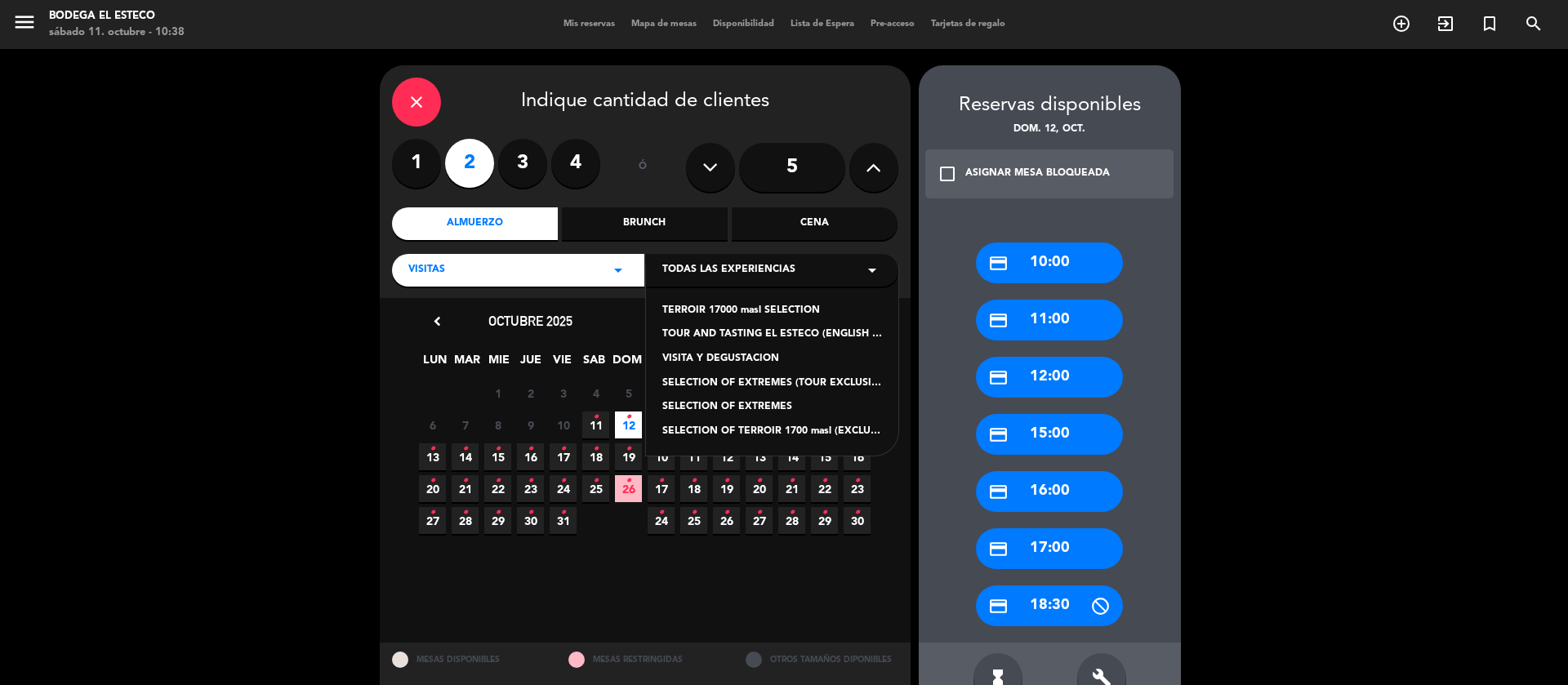
click at [784, 402] on div "SELECTION OF EXTREMES" at bounding box center [772, 407] width 220 height 16
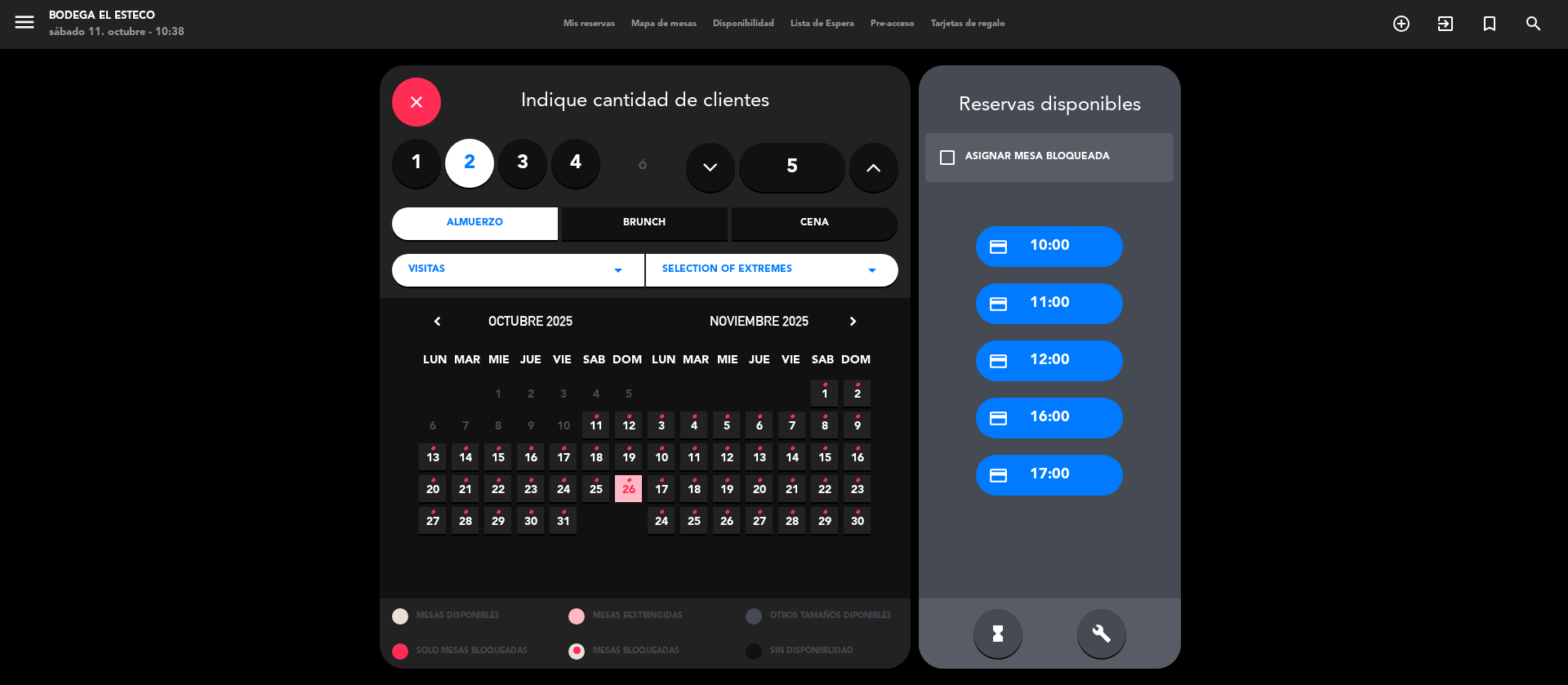
click at [635, 422] on span "12 •" at bounding box center [628, 424] width 27 height 27
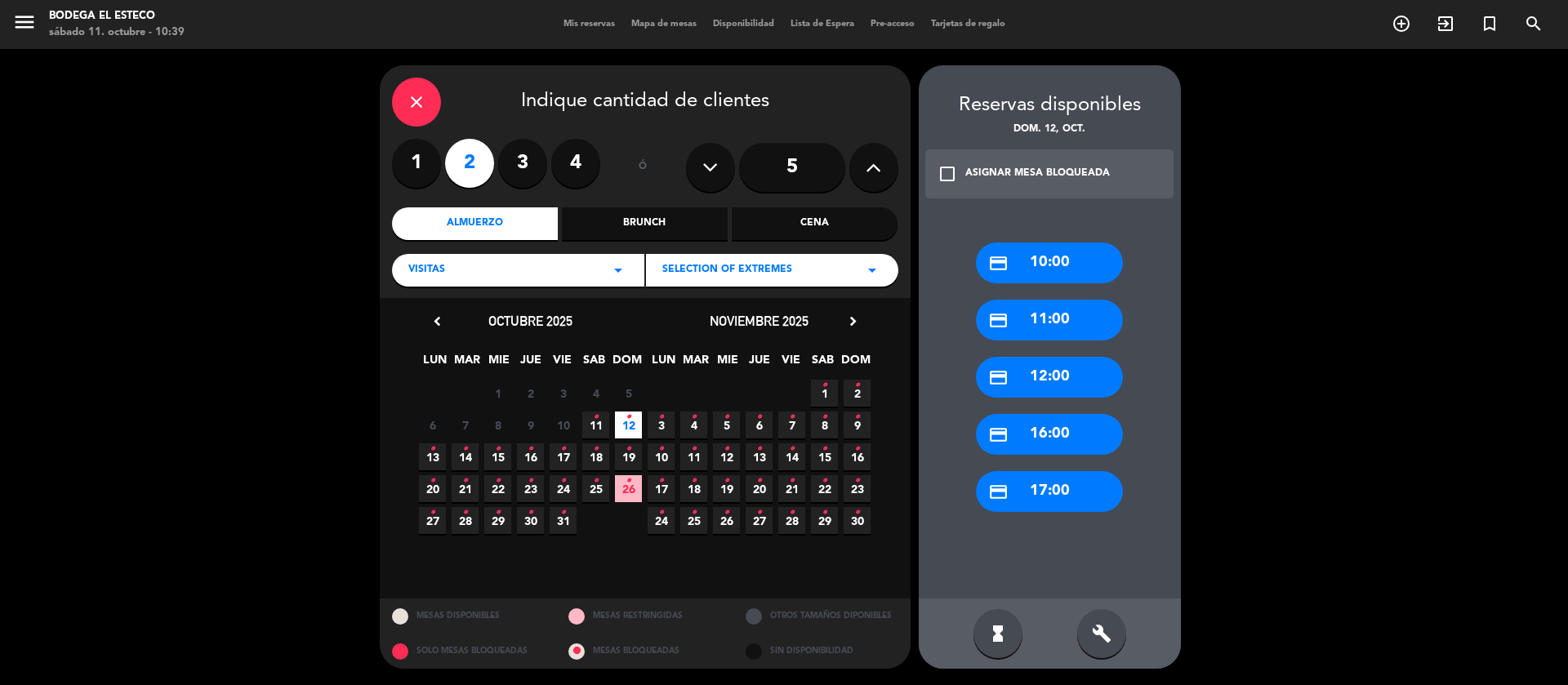
click at [1051, 487] on div "credit_card 17:00" at bounding box center [1049, 492] width 147 height 41
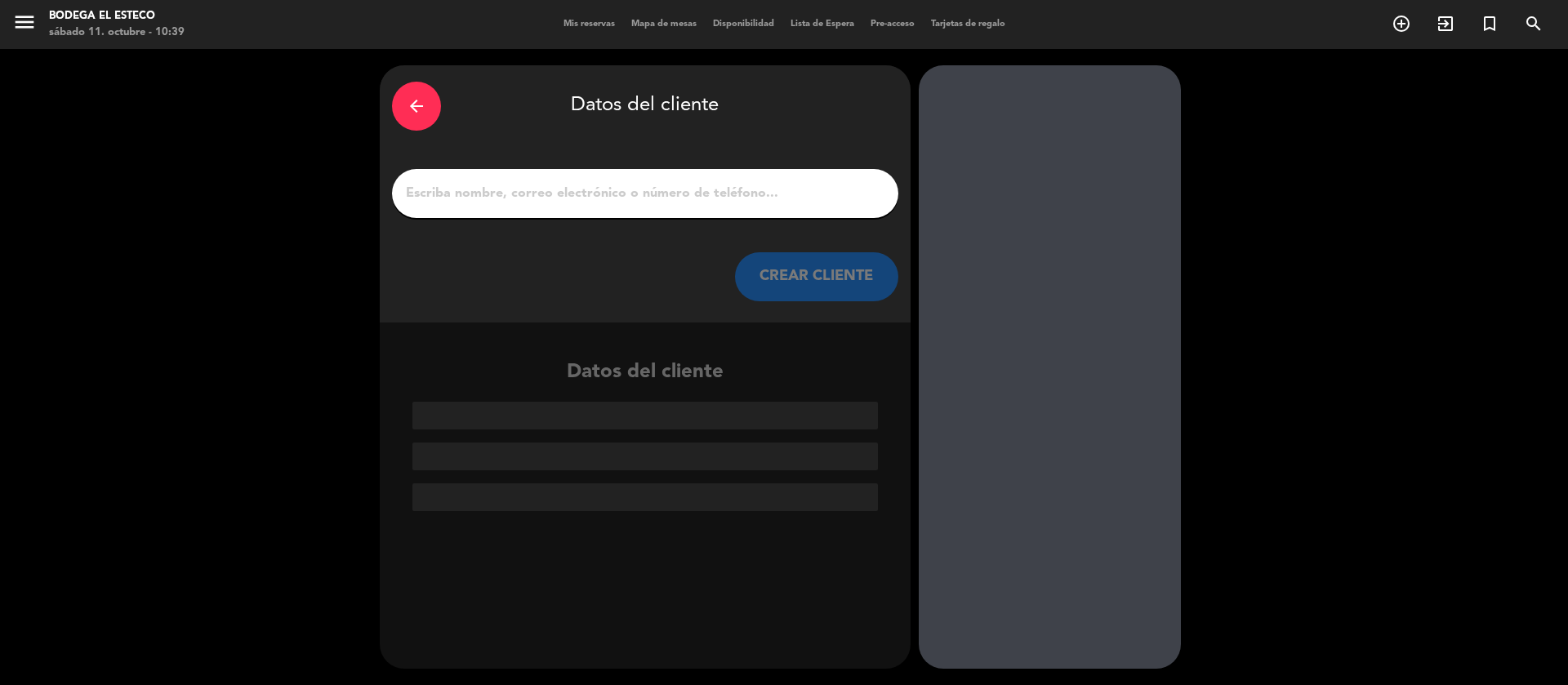
click at [704, 197] on input "1" at bounding box center [645, 193] width 482 height 23
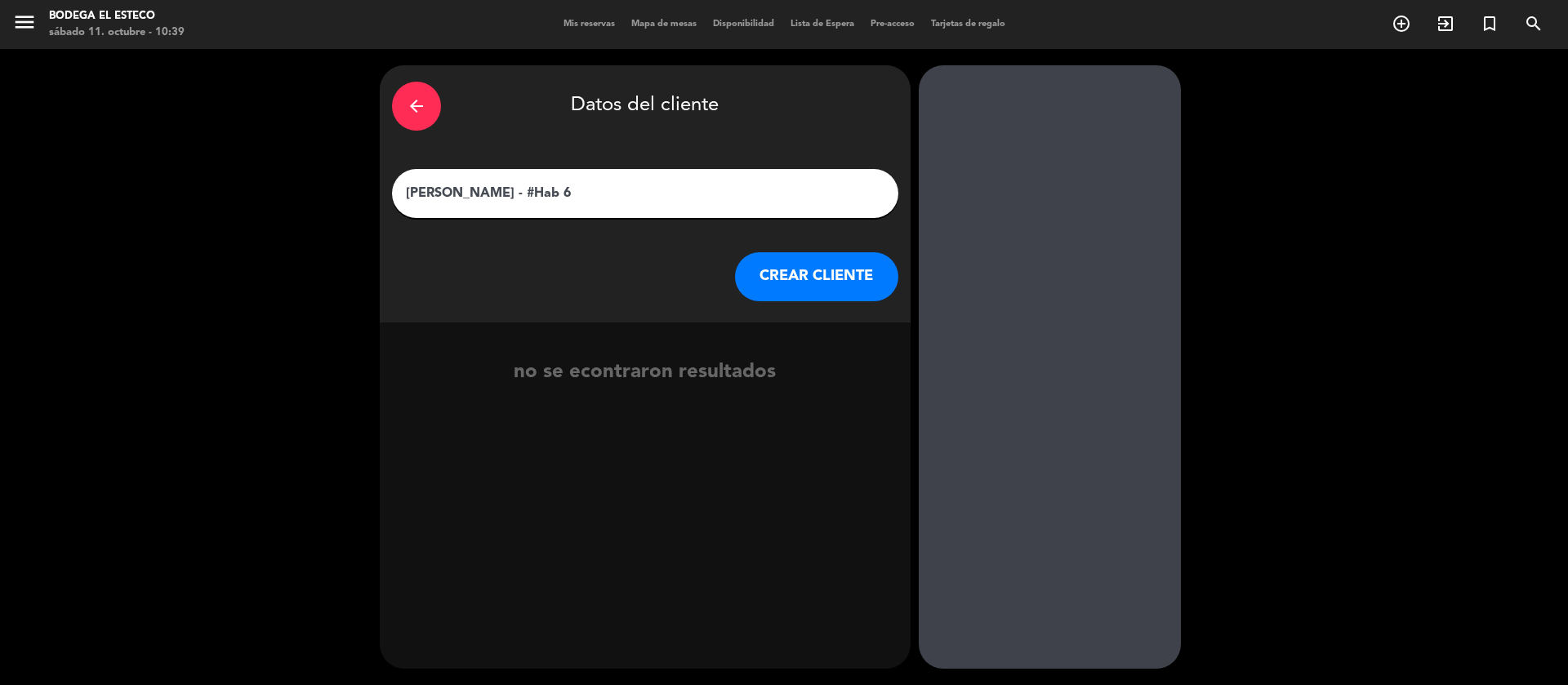
type input "[PERSON_NAME] - #Hab 6"
click at [759, 258] on button "CREAR CLIENTE" at bounding box center [817, 276] width 163 height 49
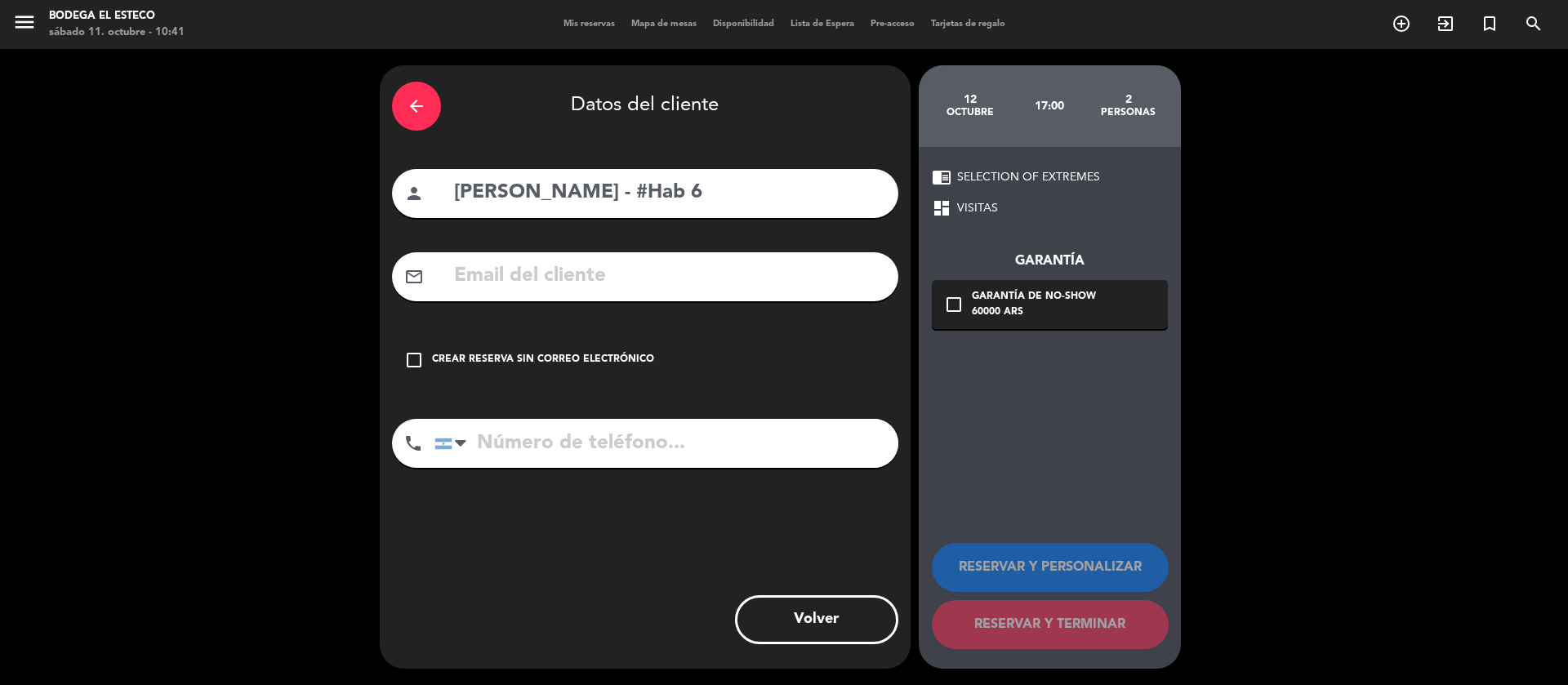
click at [732, 257] on div "mail_outline" at bounding box center [646, 276] width 507 height 49
click at [695, 267] on input "text" at bounding box center [669, 276] width 434 height 33
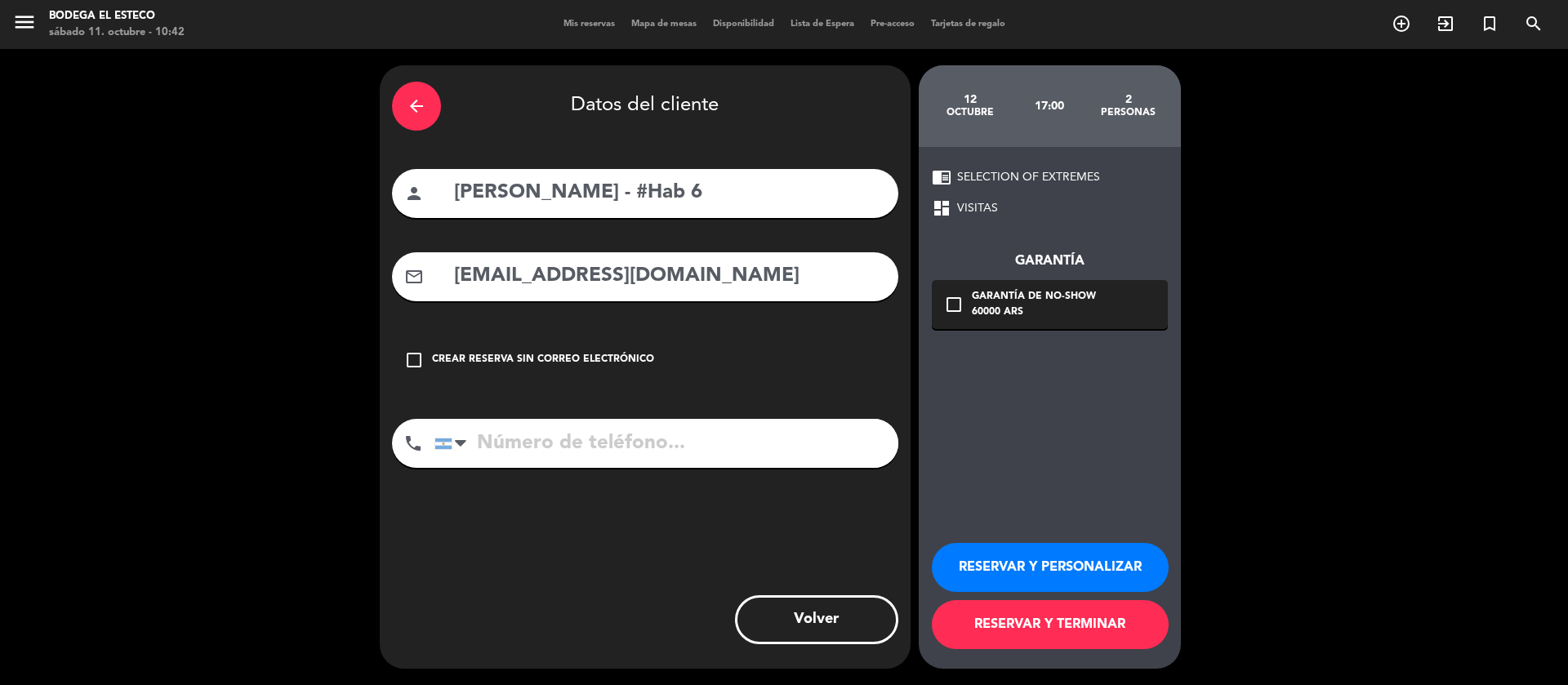
type input "[EMAIL_ADDRESS][DOMAIN_NAME]"
click at [1022, 569] on button "RESERVAR Y PERSONALIZAR" at bounding box center [1050, 567] width 237 height 49
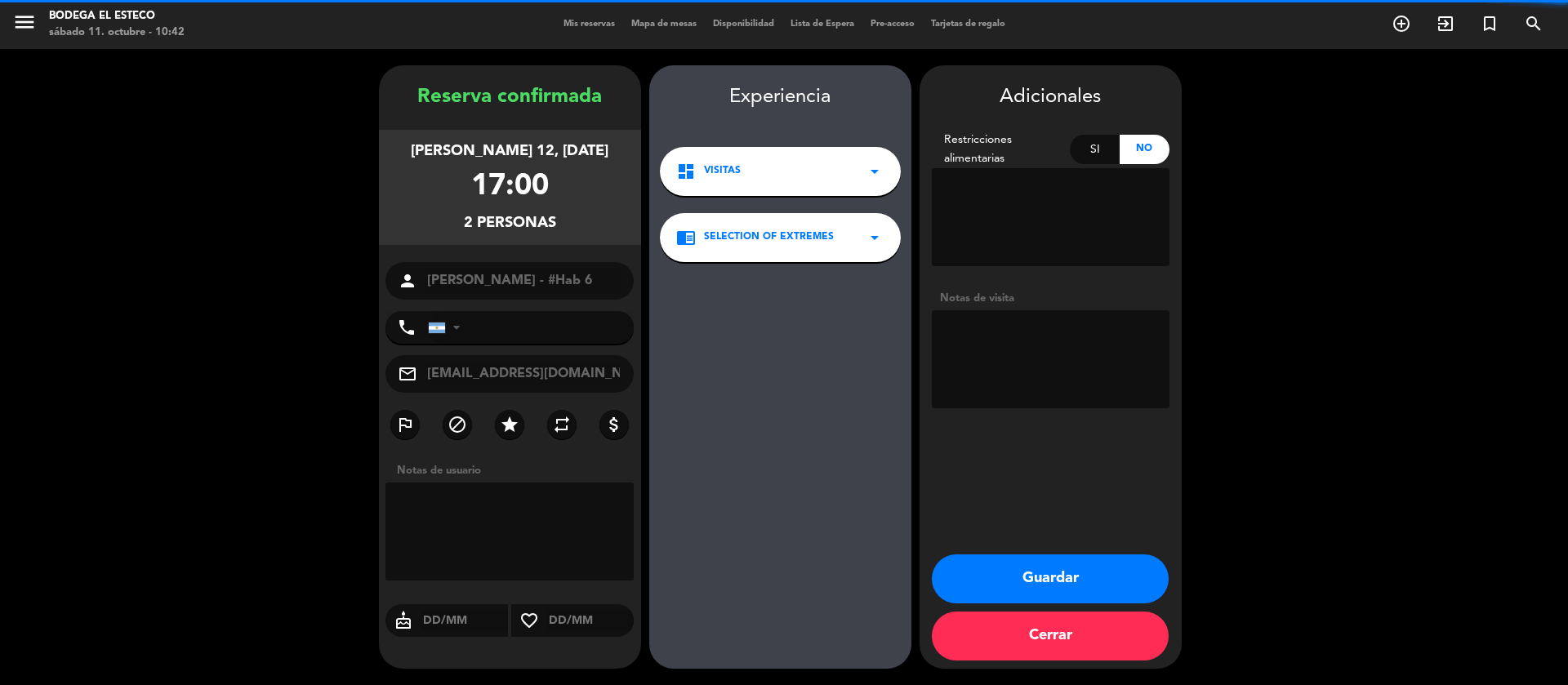
click at [1106, 333] on textarea at bounding box center [1050, 359] width 238 height 98
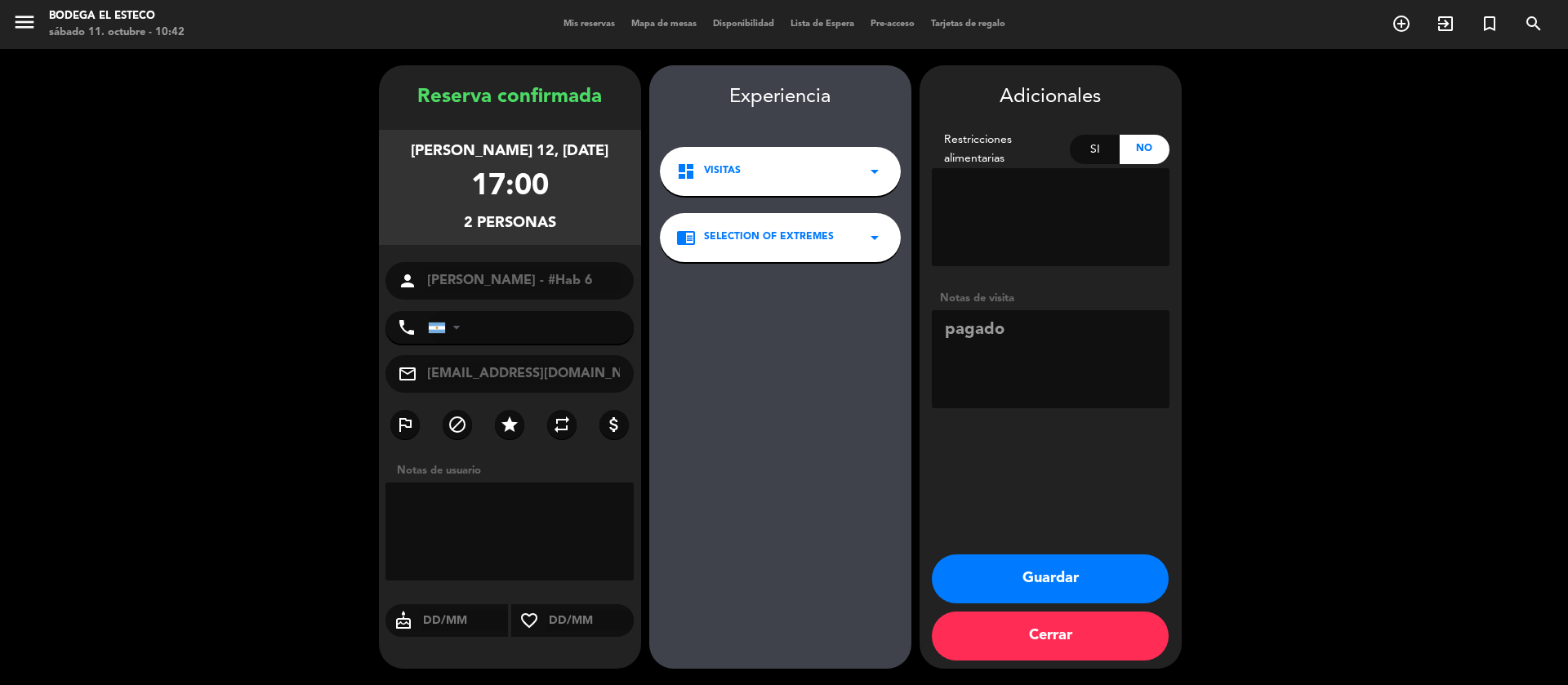
type textarea "pagado"
click at [1023, 568] on button "Guardar" at bounding box center [1050, 579] width 237 height 49
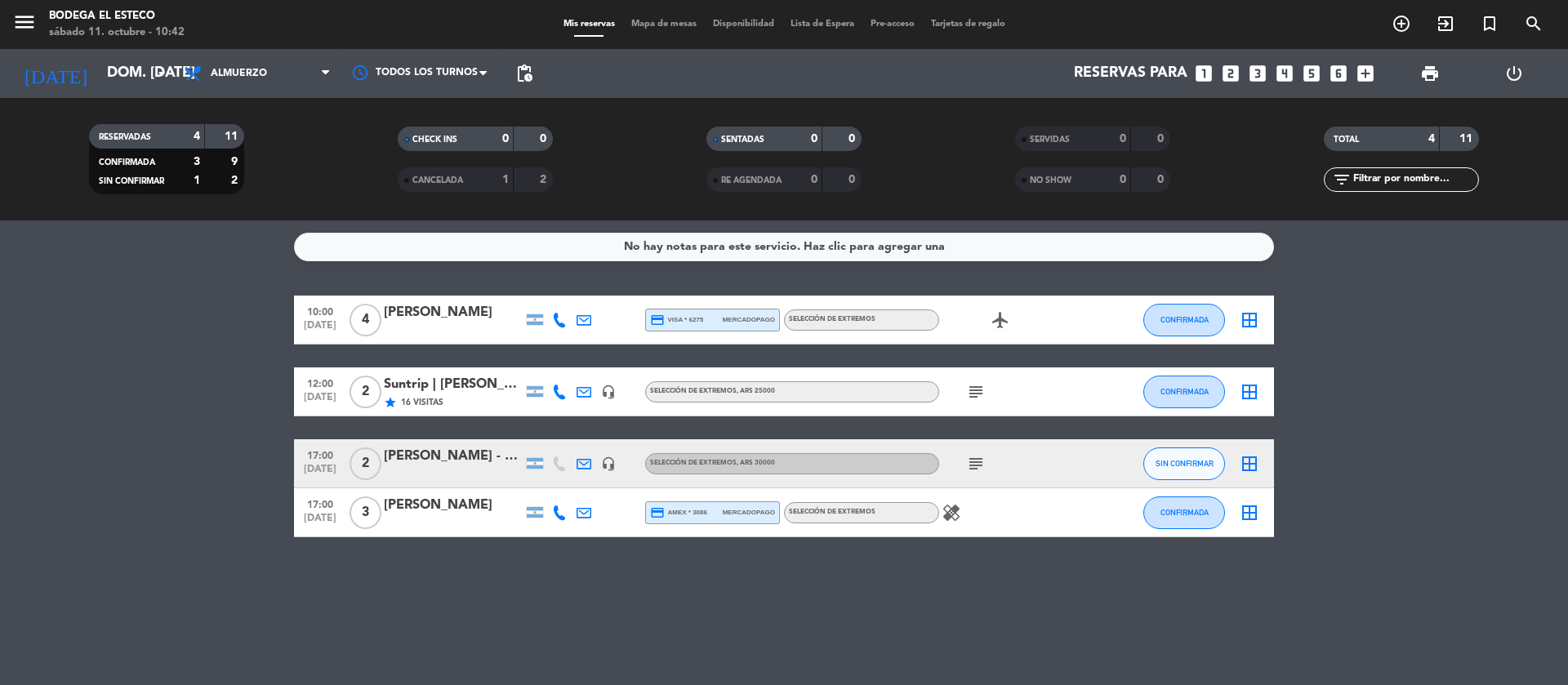
click at [979, 458] on icon "subject" at bounding box center [975, 464] width 20 height 20
click at [593, 461] on div at bounding box center [584, 464] width 25 height 48
click at [588, 459] on icon at bounding box center [584, 464] width 15 height 15
click at [731, 435] on span "content_paste" at bounding box center [737, 435] width 12 height 12
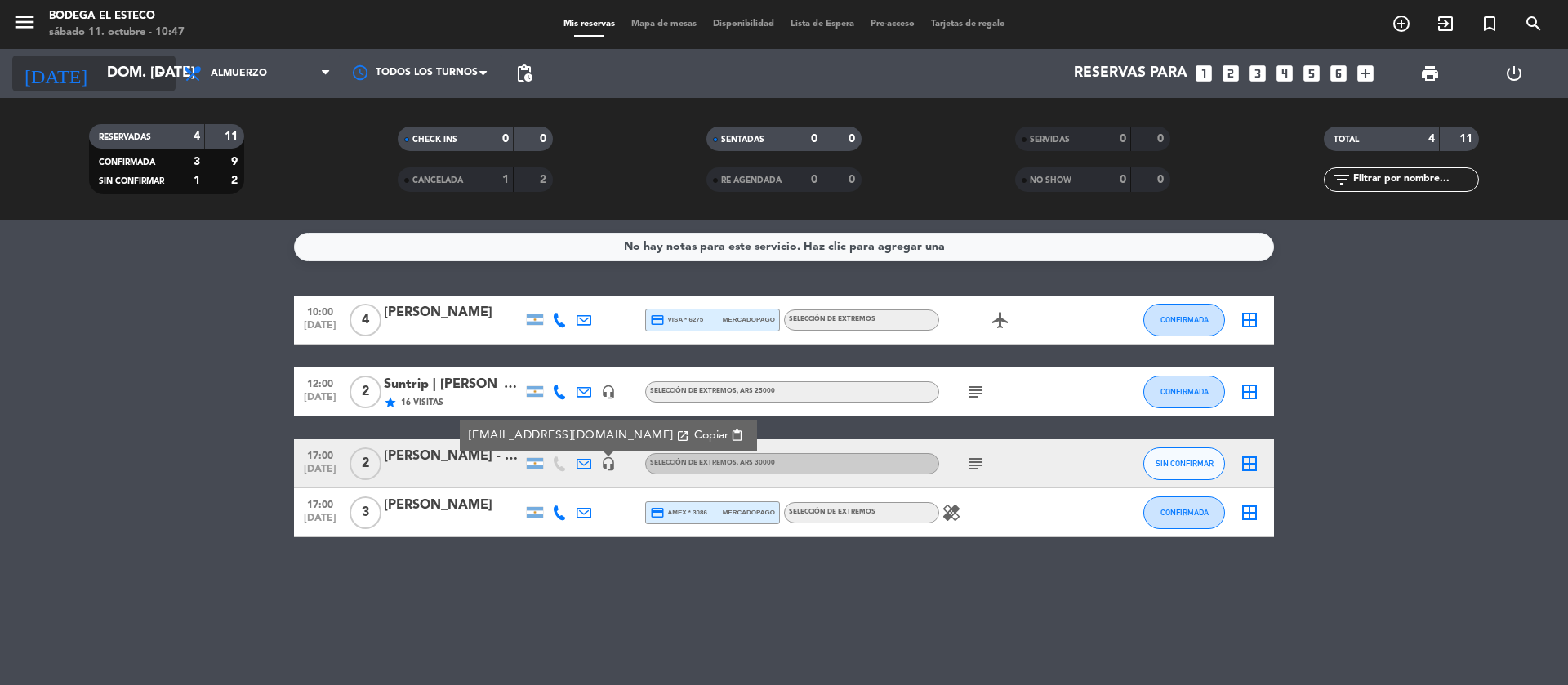
click at [151, 70] on input "dom. [DATE]" at bounding box center [193, 74] width 190 height 33
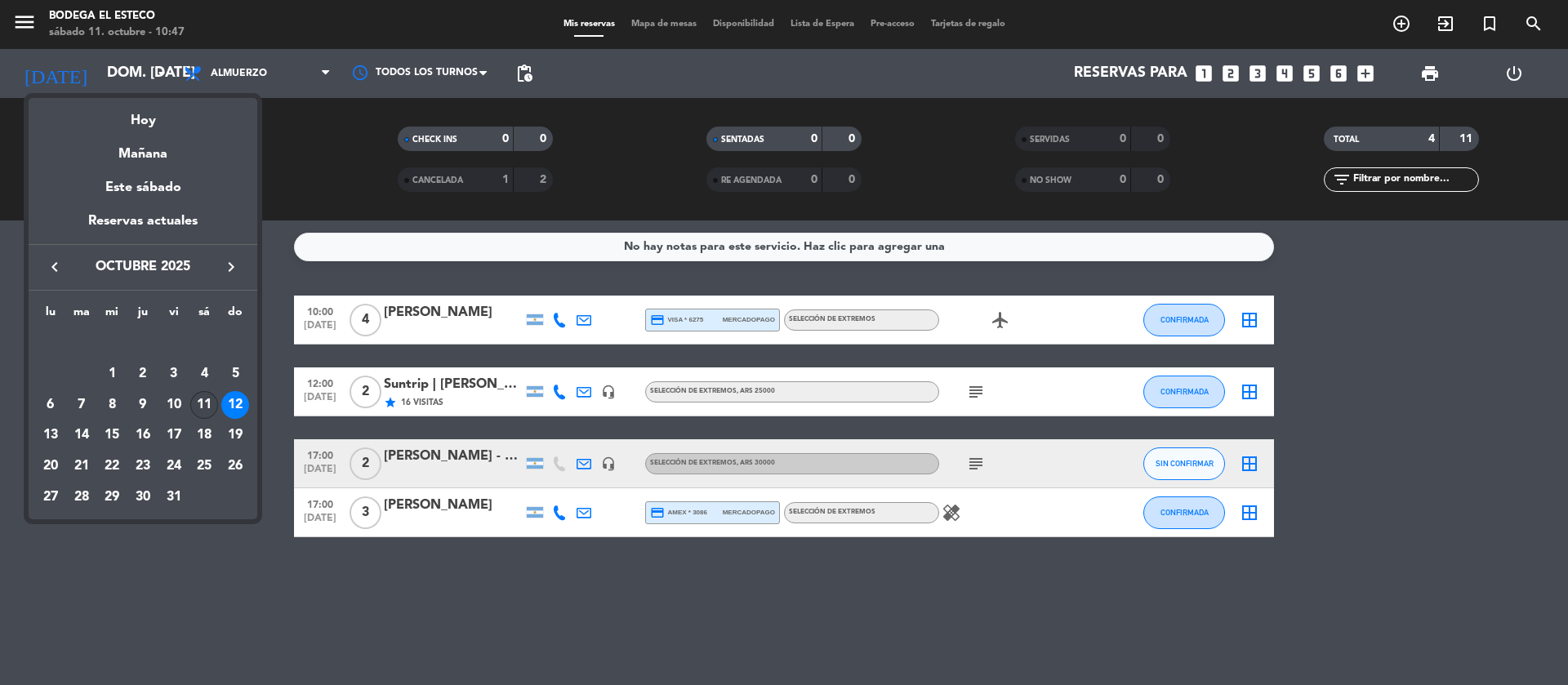
click at [198, 403] on div "11" at bounding box center [204, 405] width 27 height 27
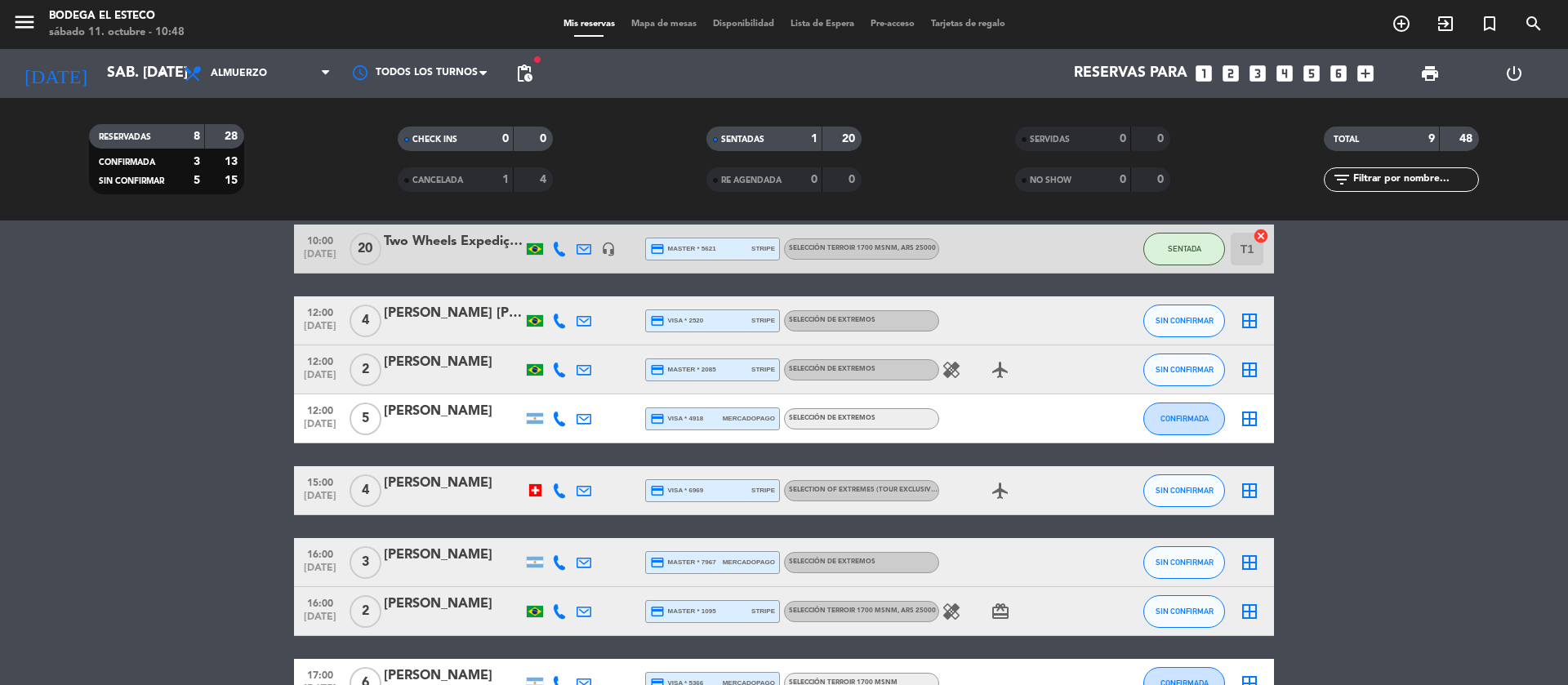
scroll to position [123, 0]
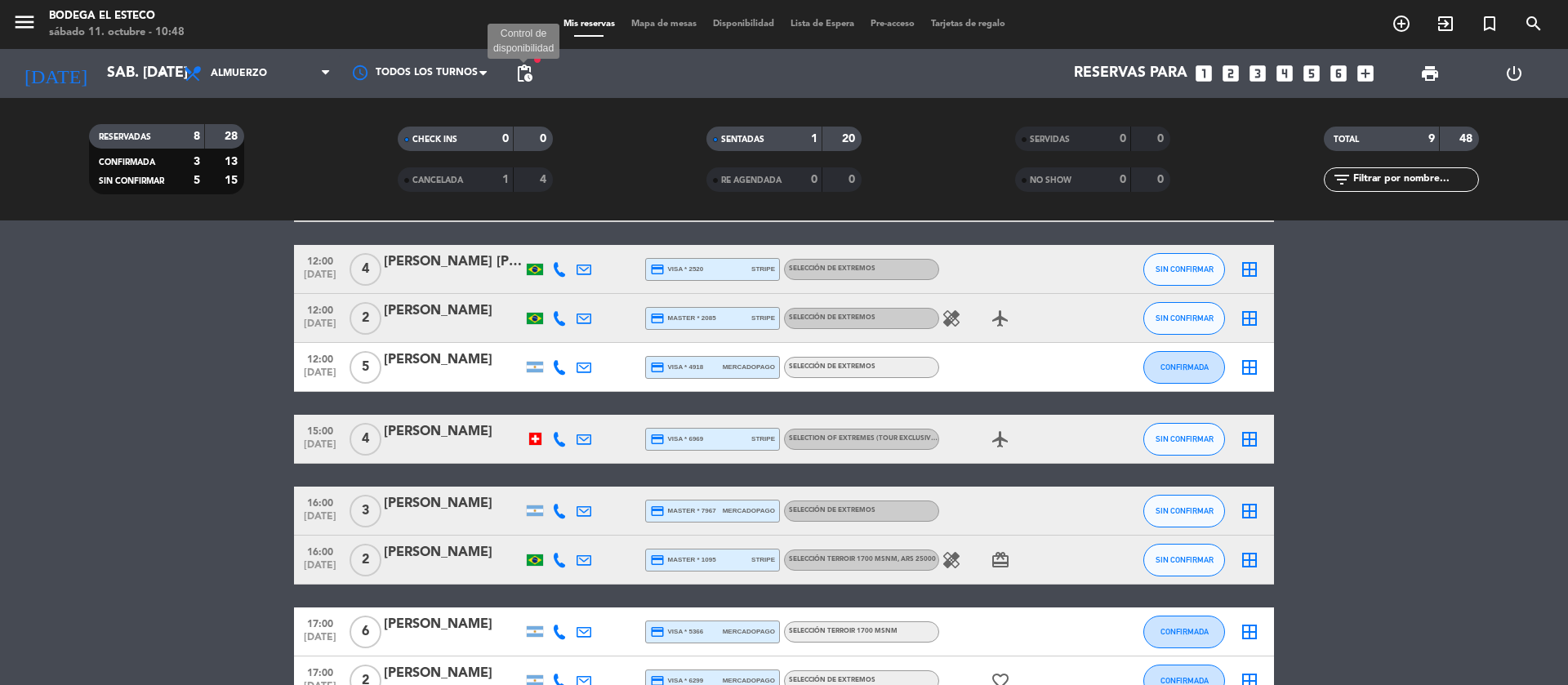
click at [520, 64] on span "pending_actions" at bounding box center [524, 73] width 20 height 20
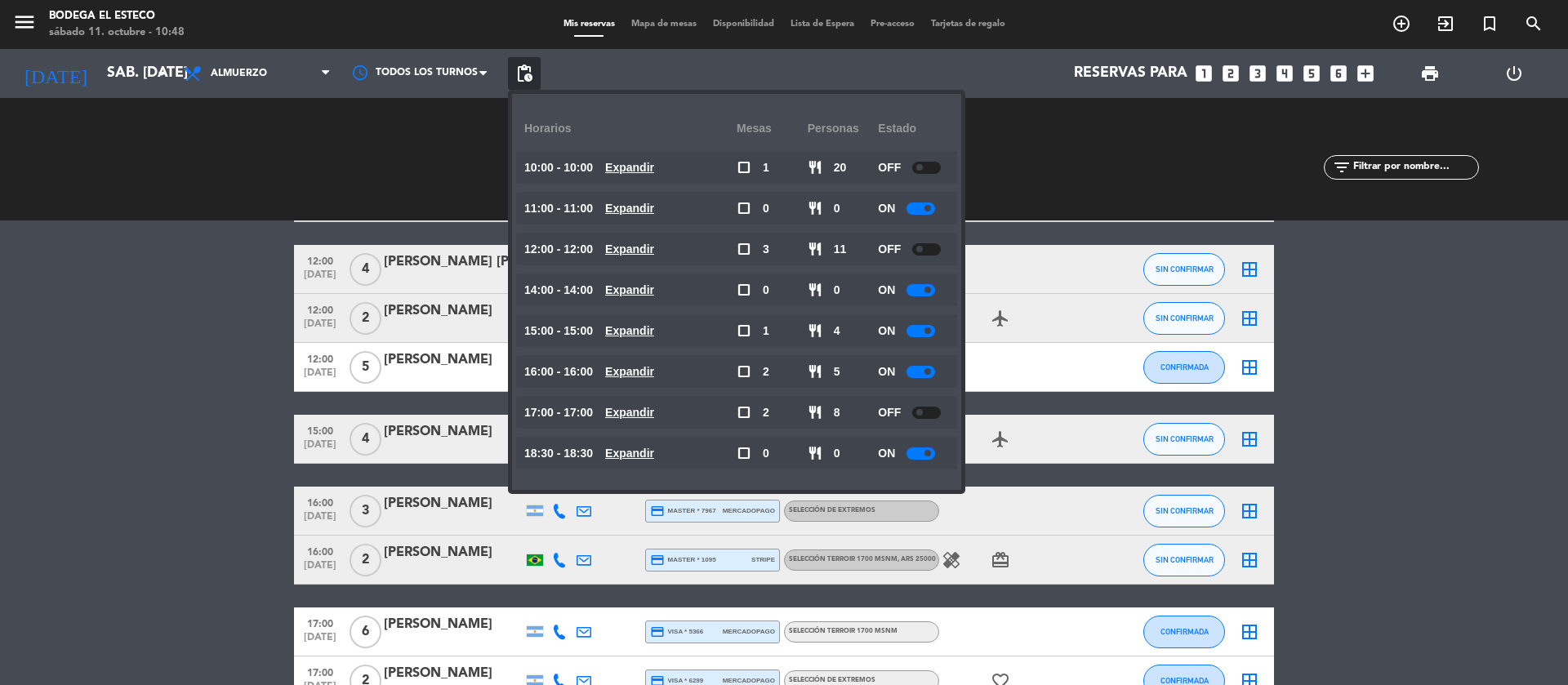
click at [520, 64] on span "pending_actions" at bounding box center [524, 73] width 20 height 20
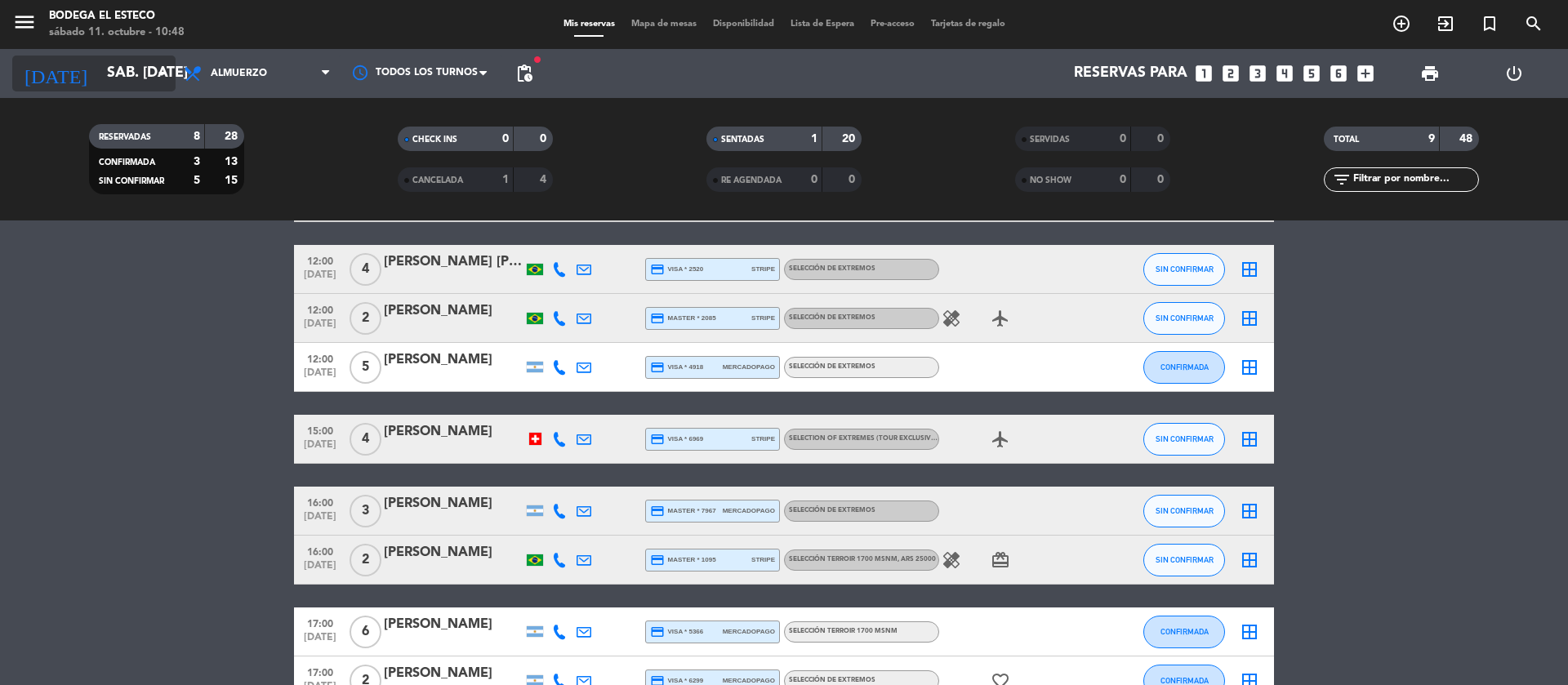
click at [153, 68] on icon "arrow_drop_down" at bounding box center [161, 73] width 20 height 20
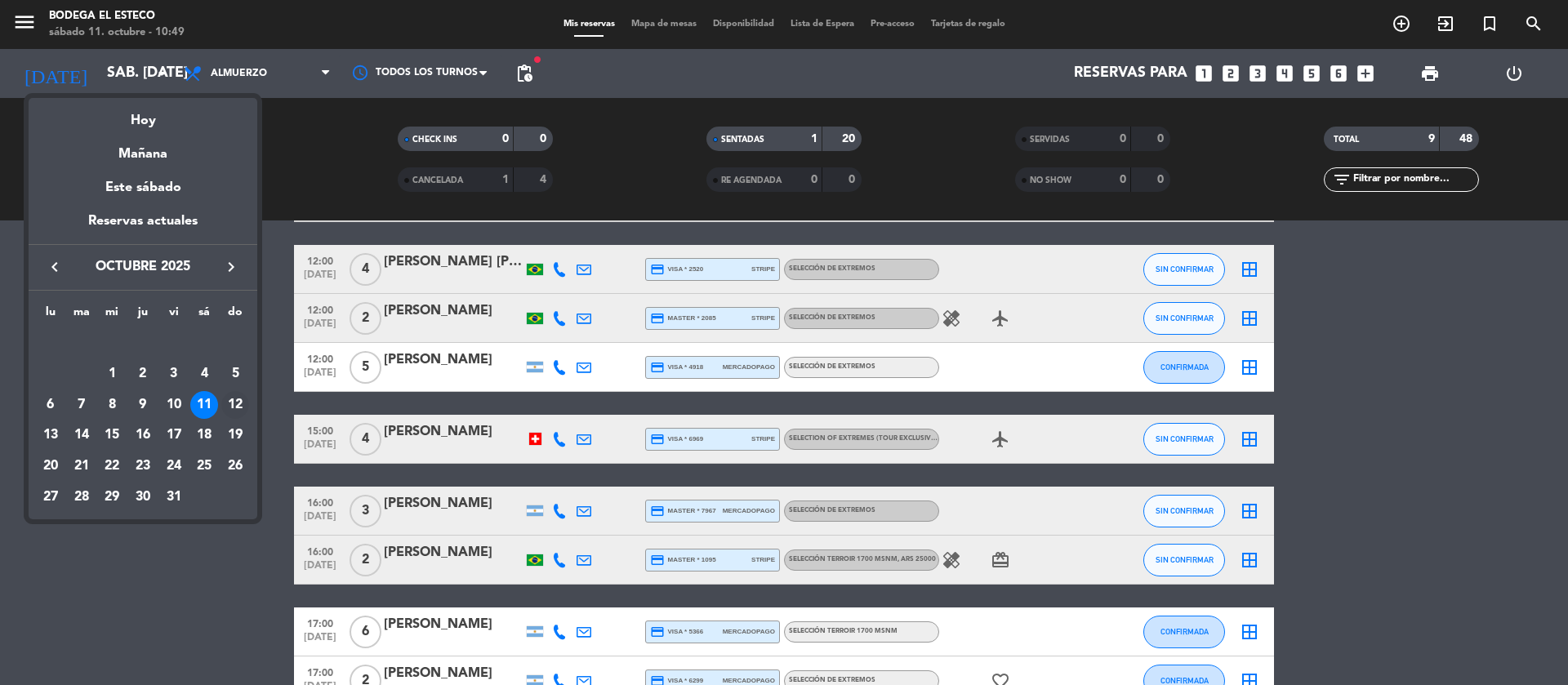
click at [234, 400] on div "12" at bounding box center [235, 405] width 27 height 27
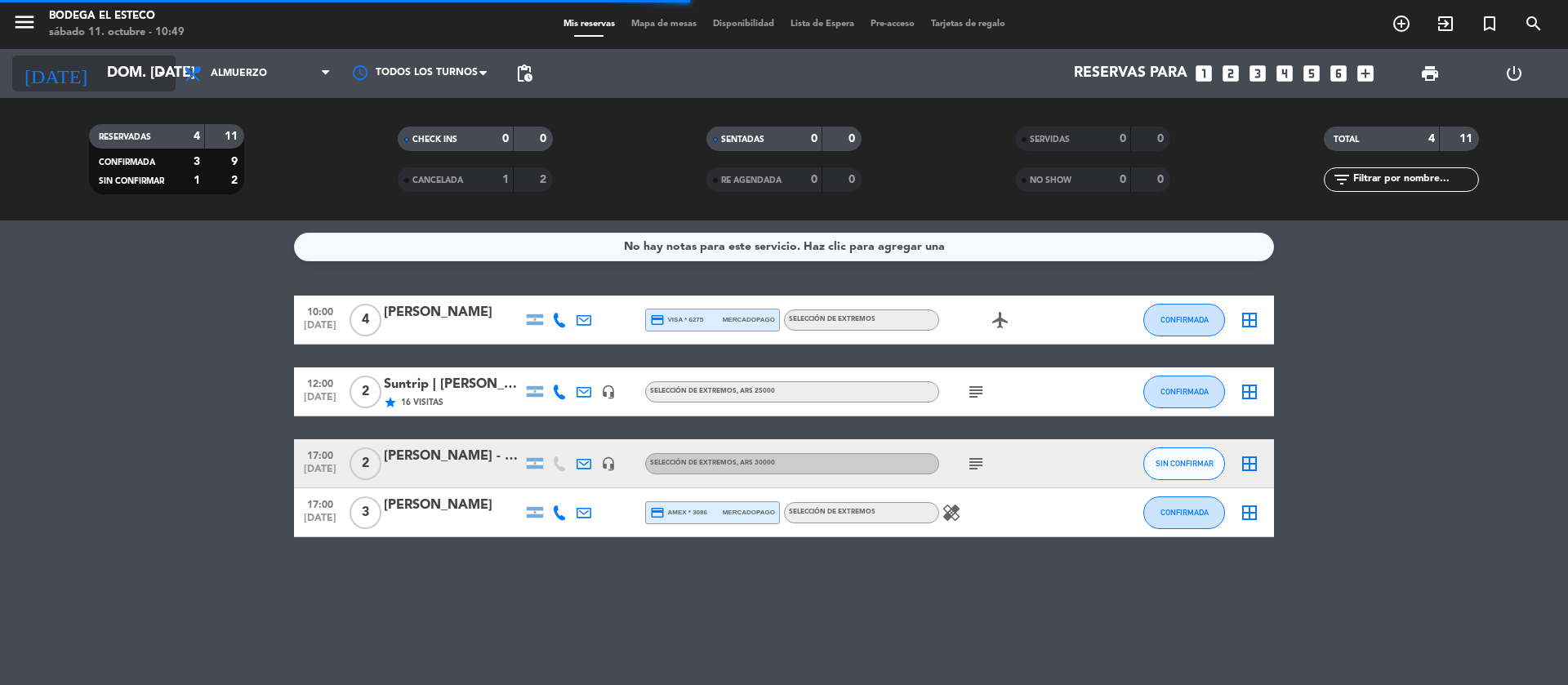
scroll to position [0, 0]
click at [143, 67] on input "dom. [DATE]" at bounding box center [193, 74] width 190 height 33
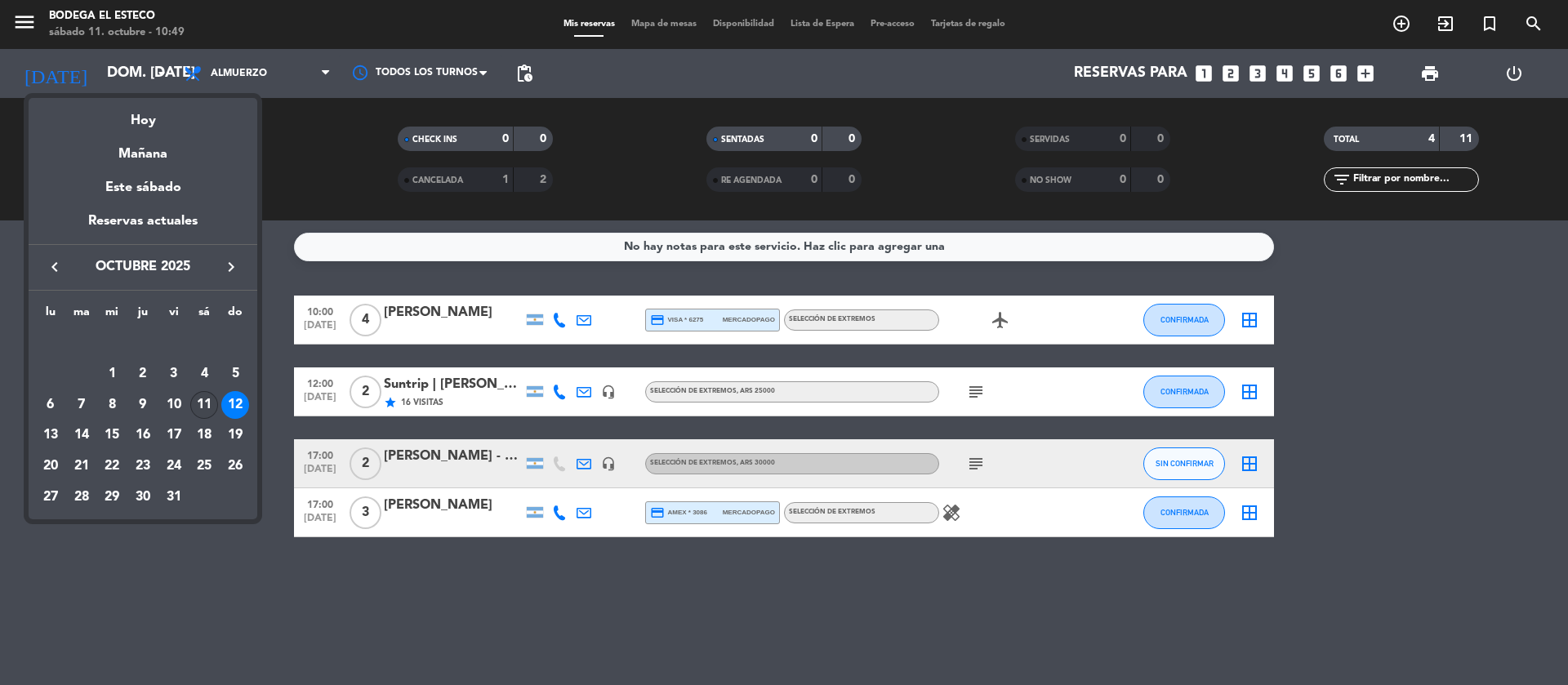
click at [204, 407] on div "11" at bounding box center [204, 405] width 27 height 27
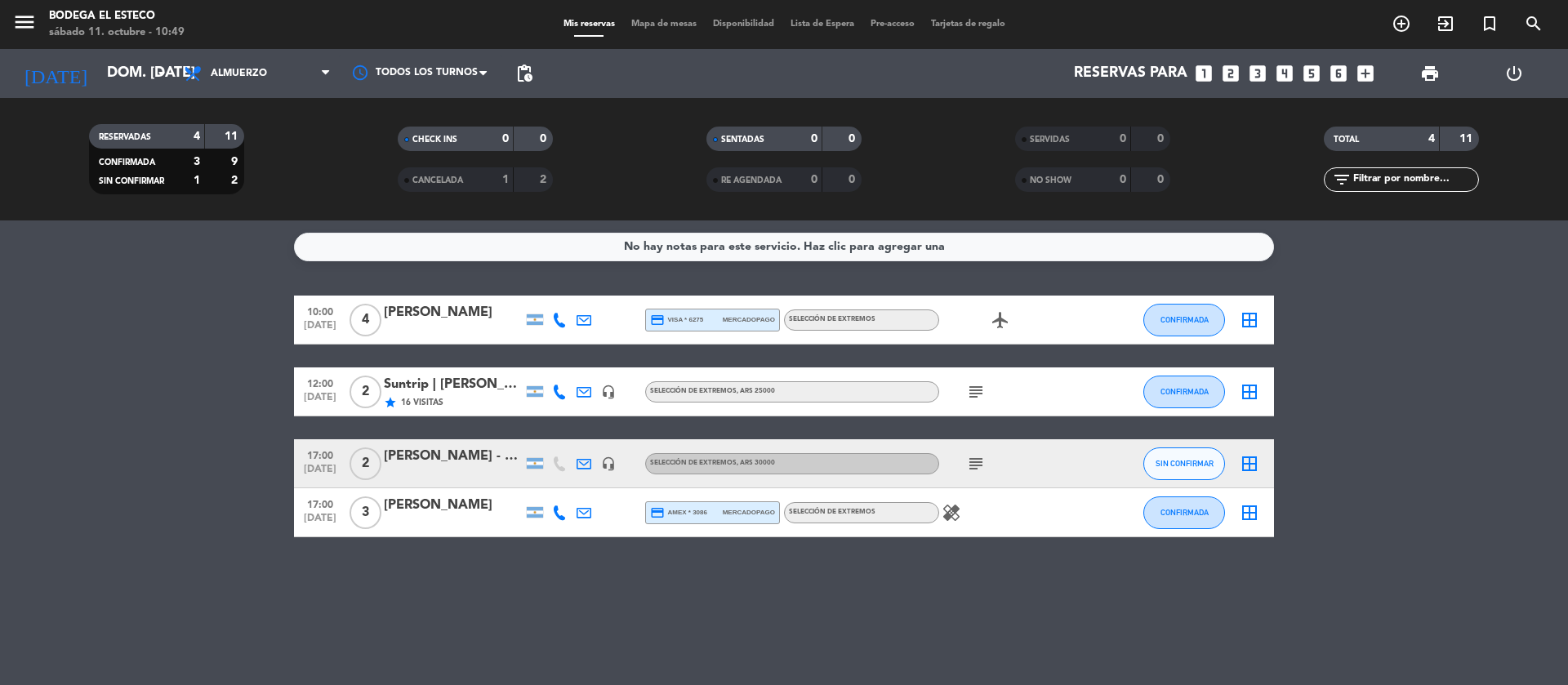
type input "sáb. [DATE]"
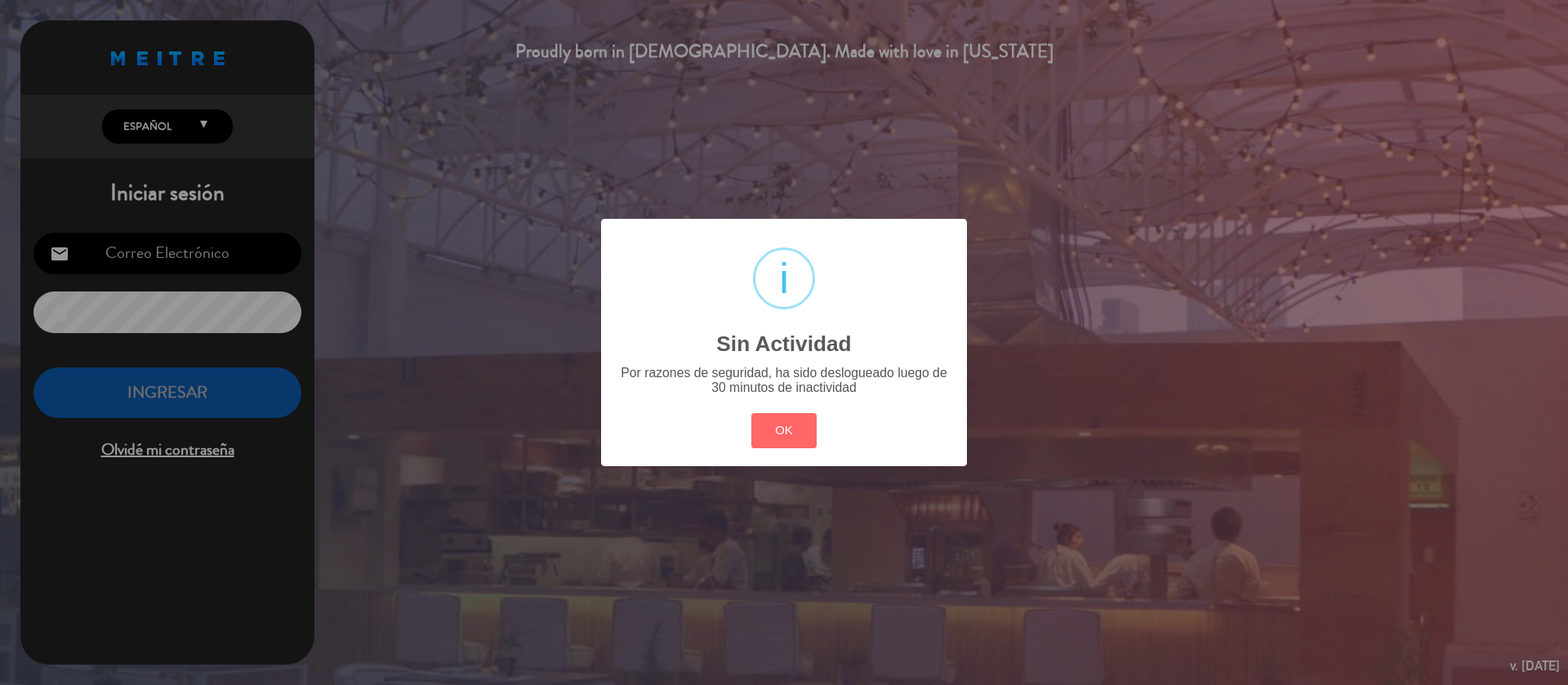
type input "[EMAIL_ADDRESS][DOMAIN_NAME]"
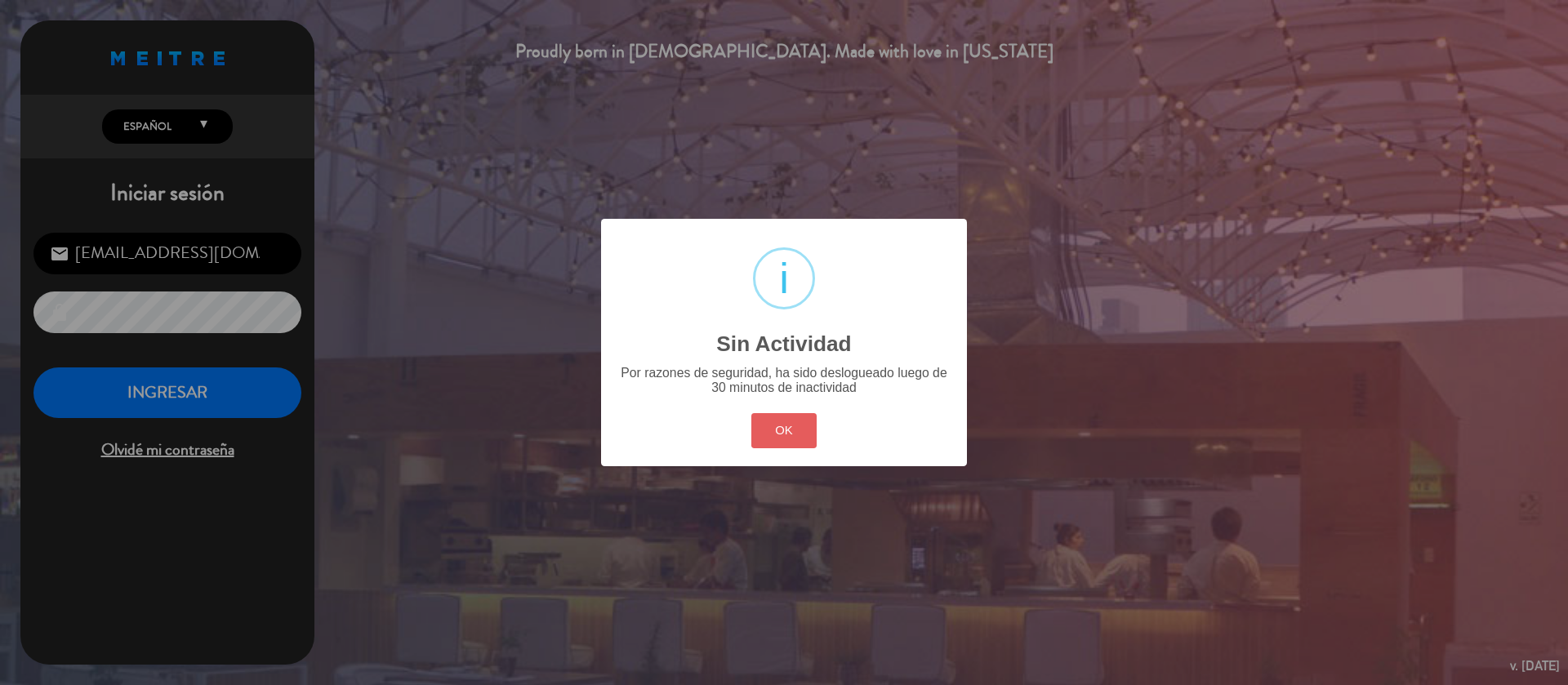
click at [768, 435] on button "OK" at bounding box center [784, 430] width 66 height 35
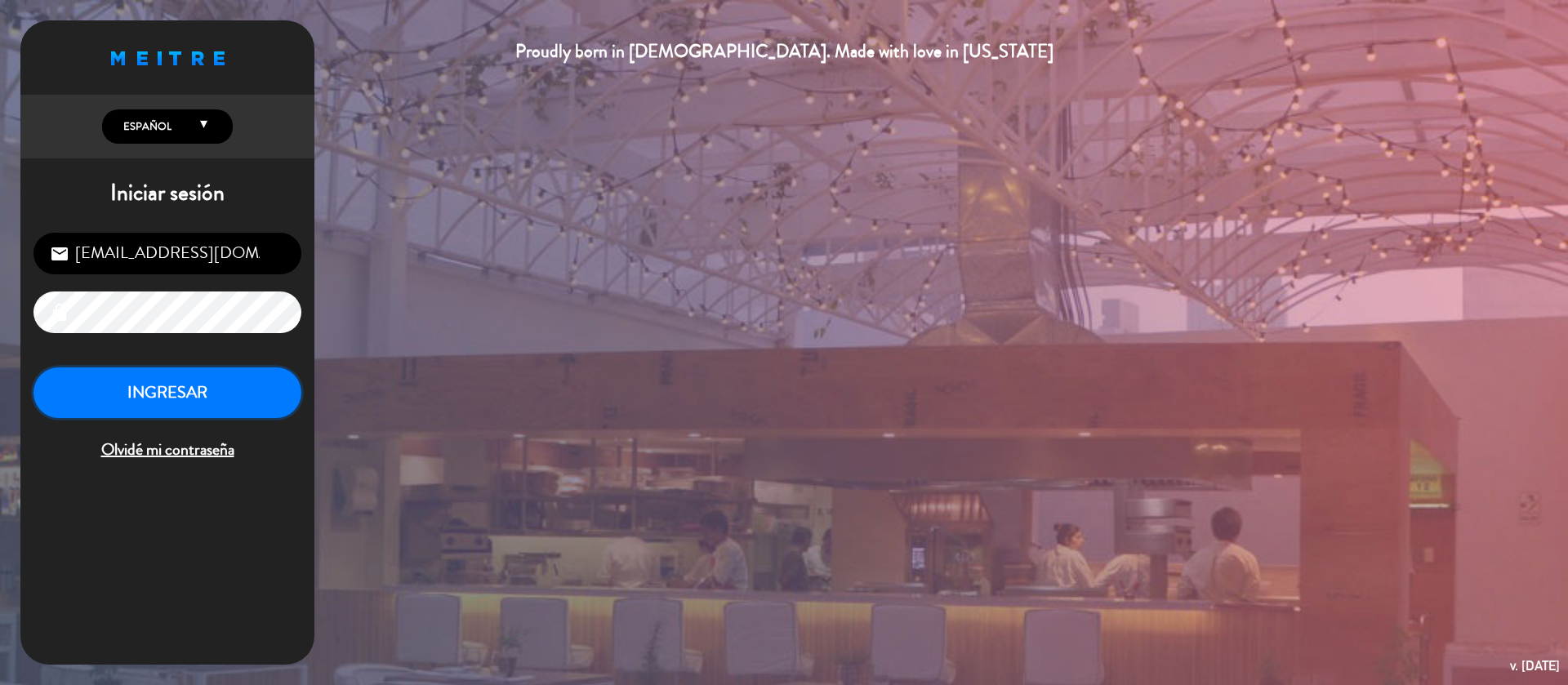
click at [210, 396] on button "INGRESAR" at bounding box center [167, 393] width 268 height 52
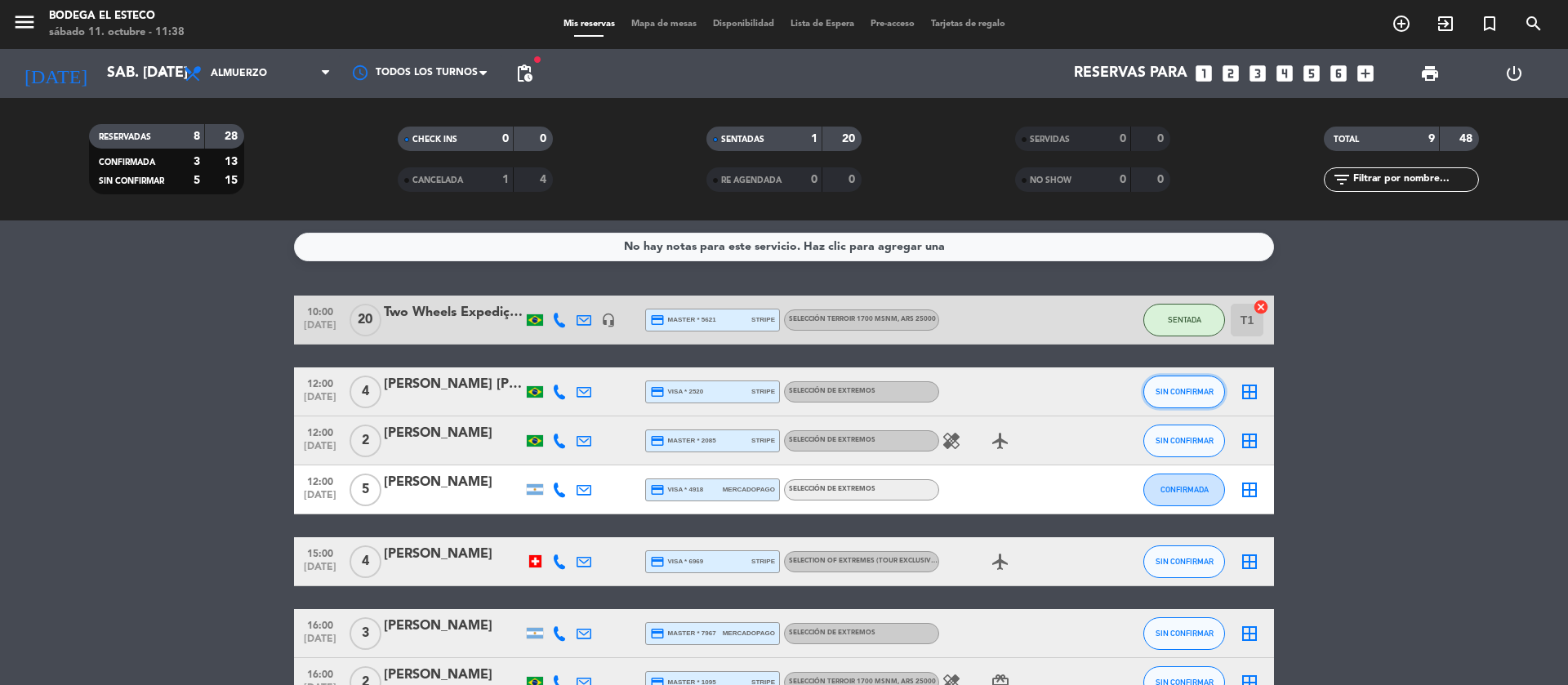
click at [1192, 397] on button "SIN CONFIRMAR" at bounding box center [1184, 392] width 82 height 33
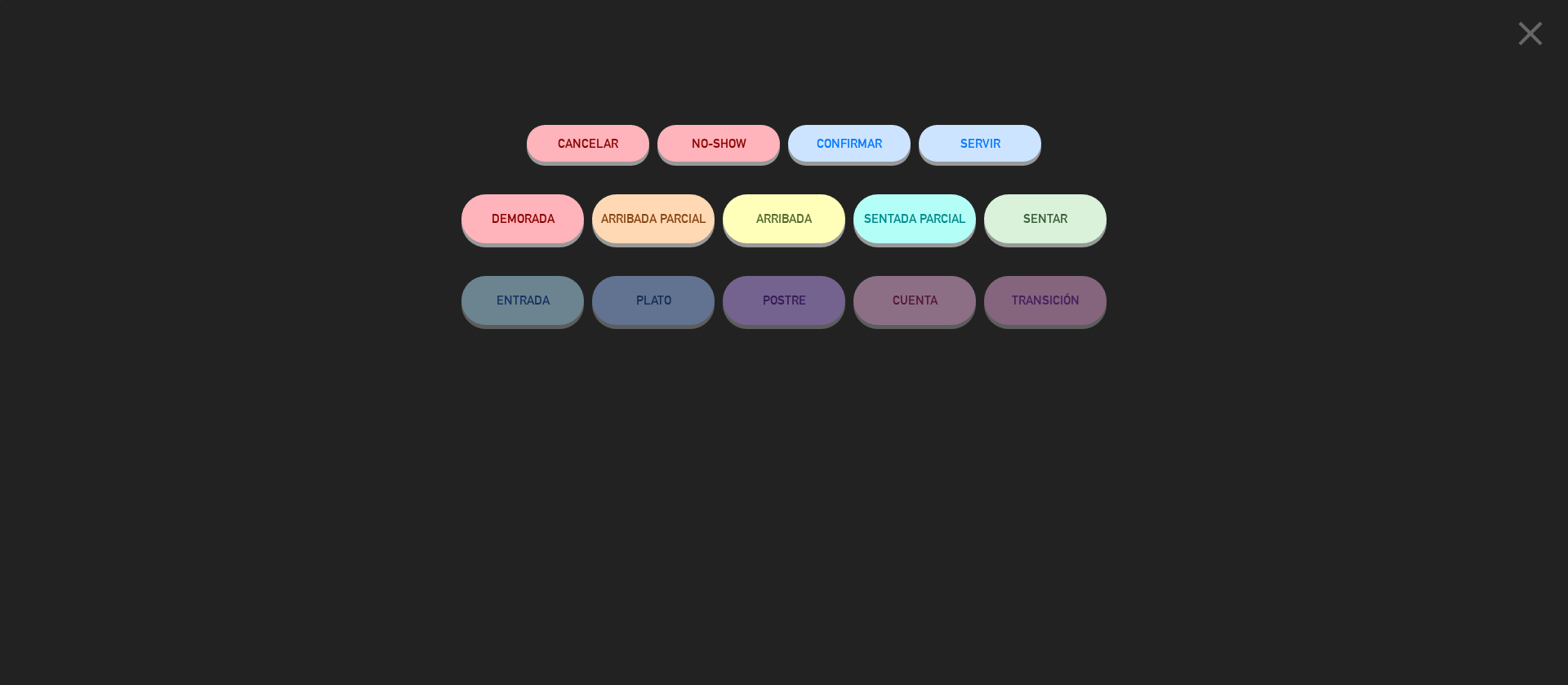
click at [1064, 210] on button "SENTAR" at bounding box center [1045, 218] width 123 height 49
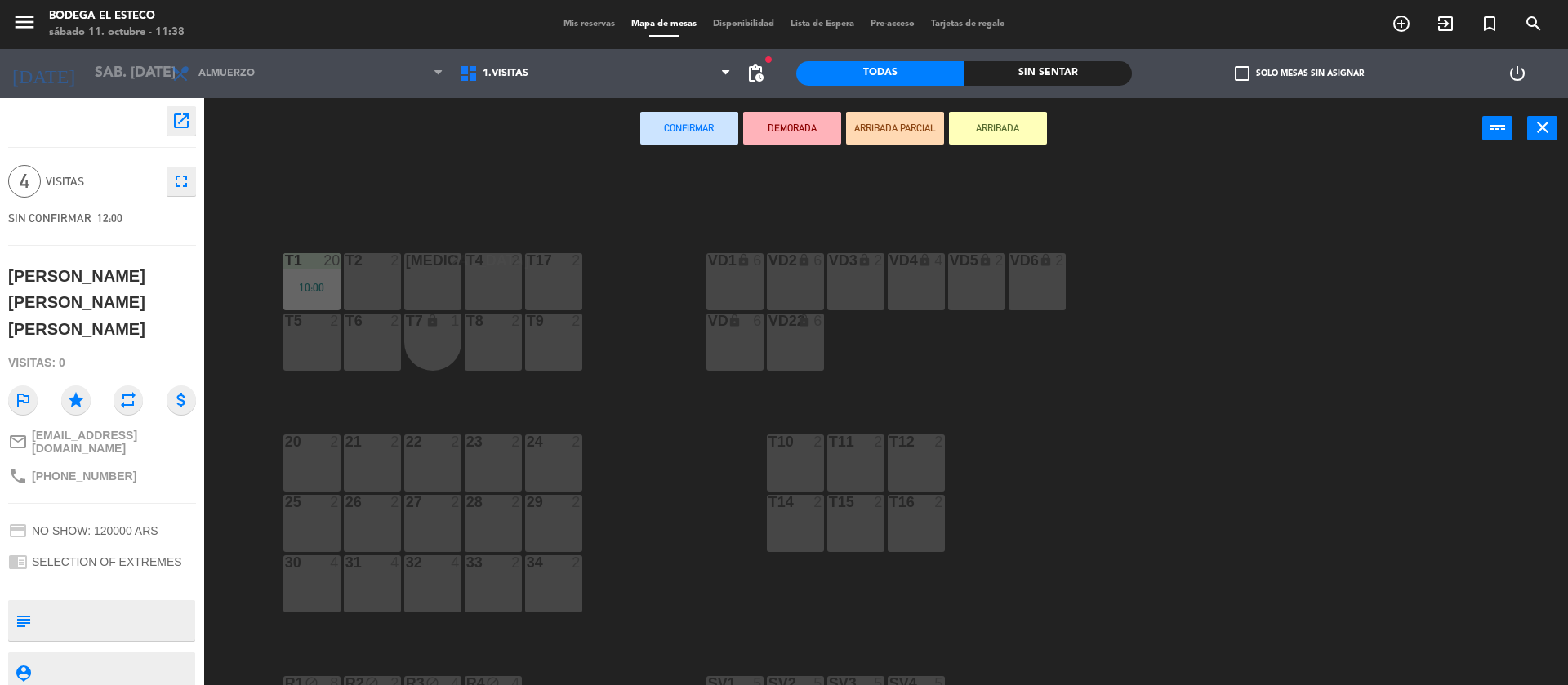
click at [514, 275] on div "T4 2" at bounding box center [493, 282] width 58 height 58
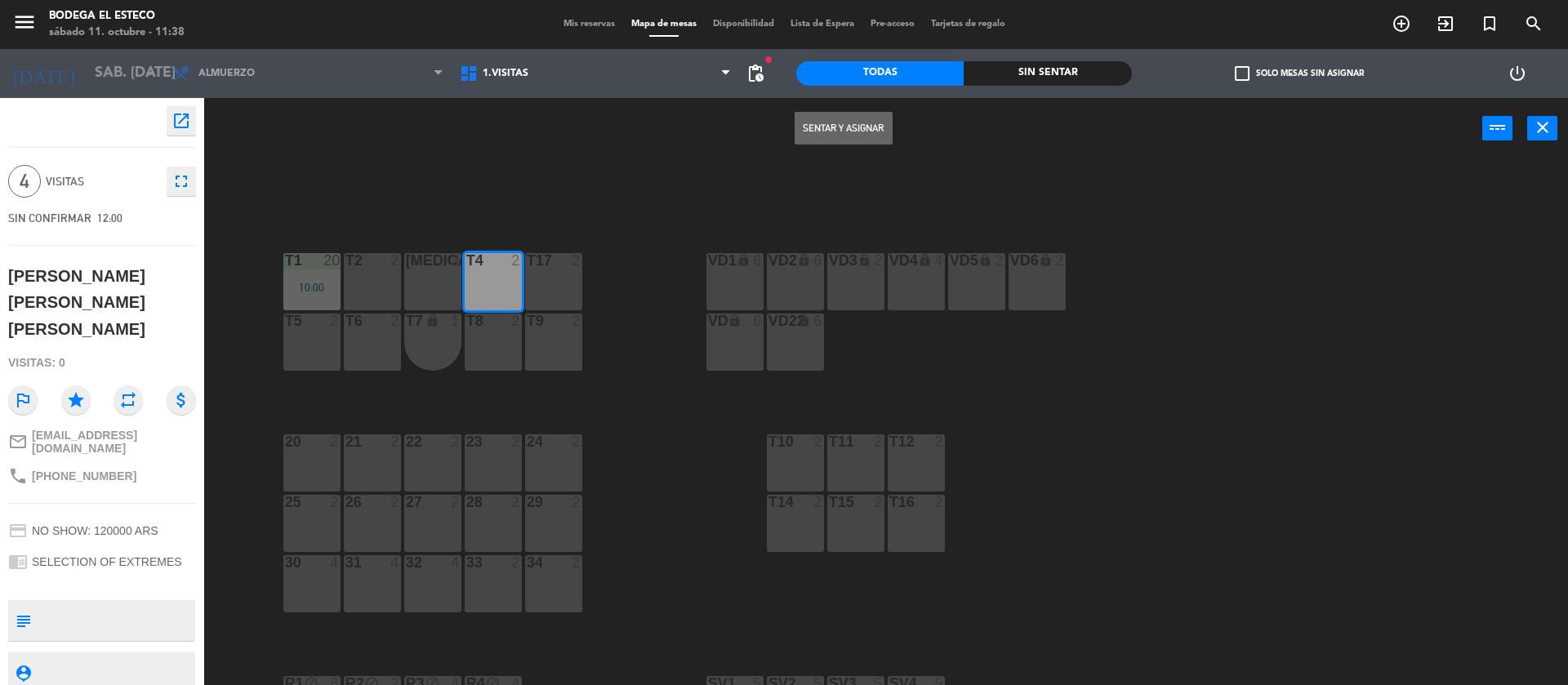
click at [847, 125] on button "Sentar y Asignar" at bounding box center [844, 128] width 98 height 33
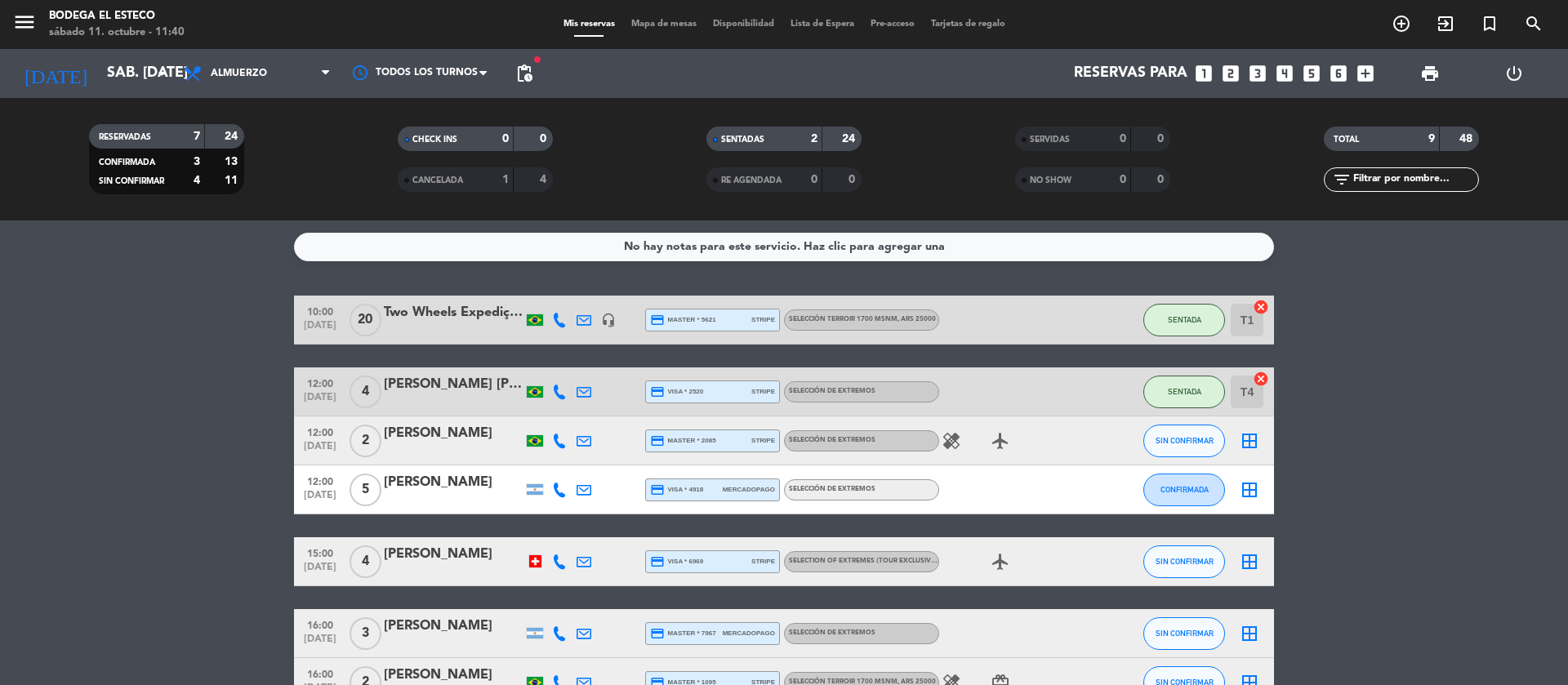
click at [592, 385] on div at bounding box center [584, 391] width 25 height 48
click at [590, 392] on icon at bounding box center [584, 391] width 15 height 15
click at [748, 366] on span "content_paste" at bounding box center [754, 364] width 12 height 12
click at [748, 362] on span "content_paste" at bounding box center [754, 364] width 12 height 12
click at [584, 440] on icon at bounding box center [584, 440] width 15 height 15
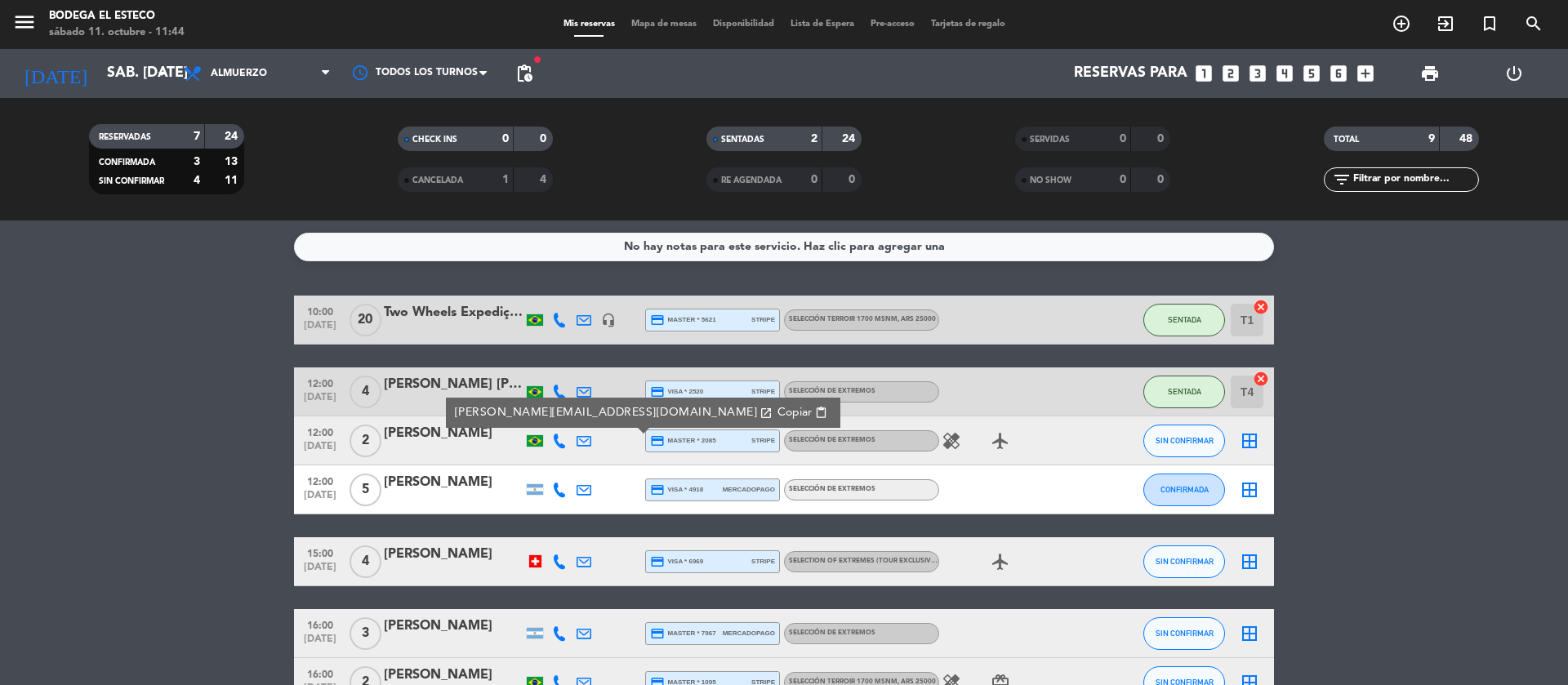
click at [815, 413] on span "content_paste" at bounding box center [821, 413] width 12 height 12
click at [1170, 448] on button "SIN CONFIRMAR" at bounding box center [1184, 441] width 82 height 33
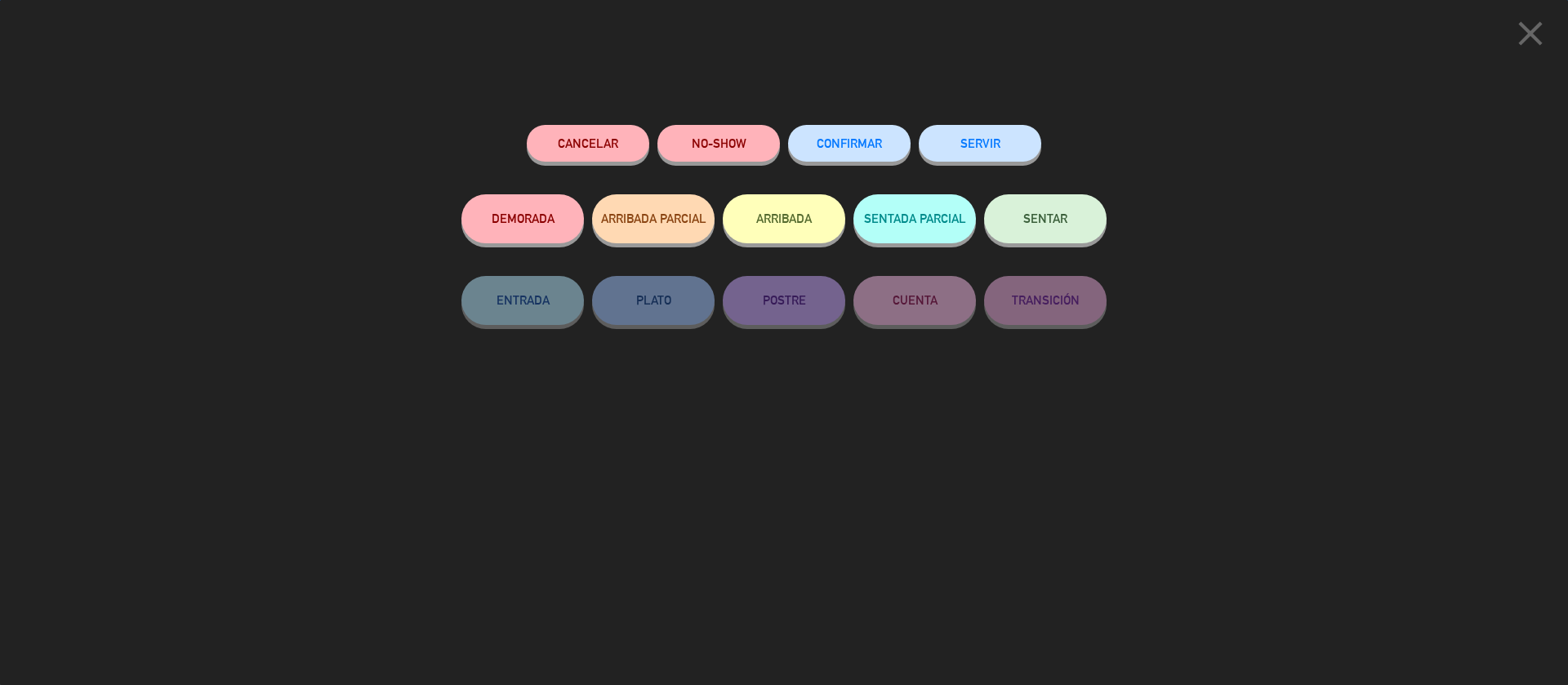
click at [1074, 227] on button "SENTAR" at bounding box center [1045, 218] width 123 height 49
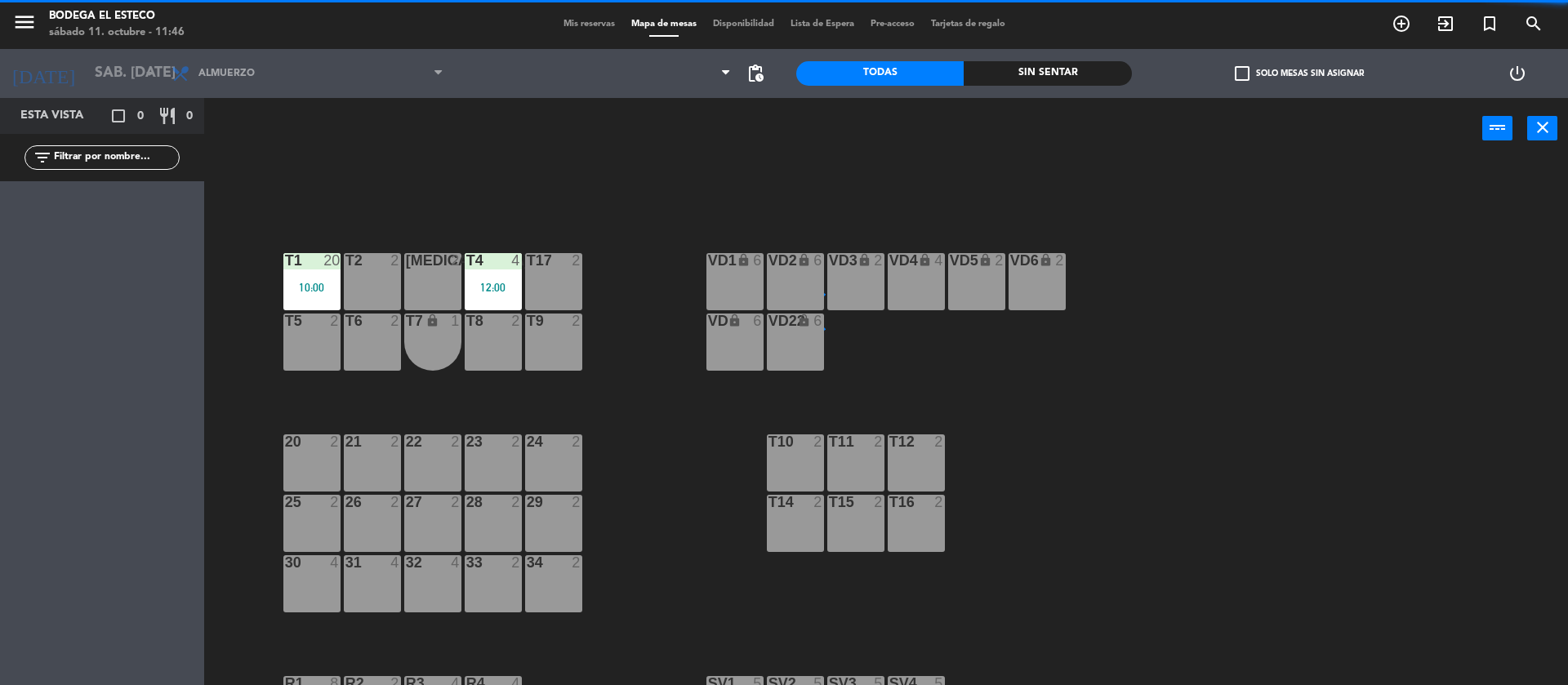
drag, startPoint x: 374, startPoint y: 285, endPoint x: 449, endPoint y: 288, distance: 75.1
click at [374, 287] on div "T2 2" at bounding box center [372, 282] width 58 height 58
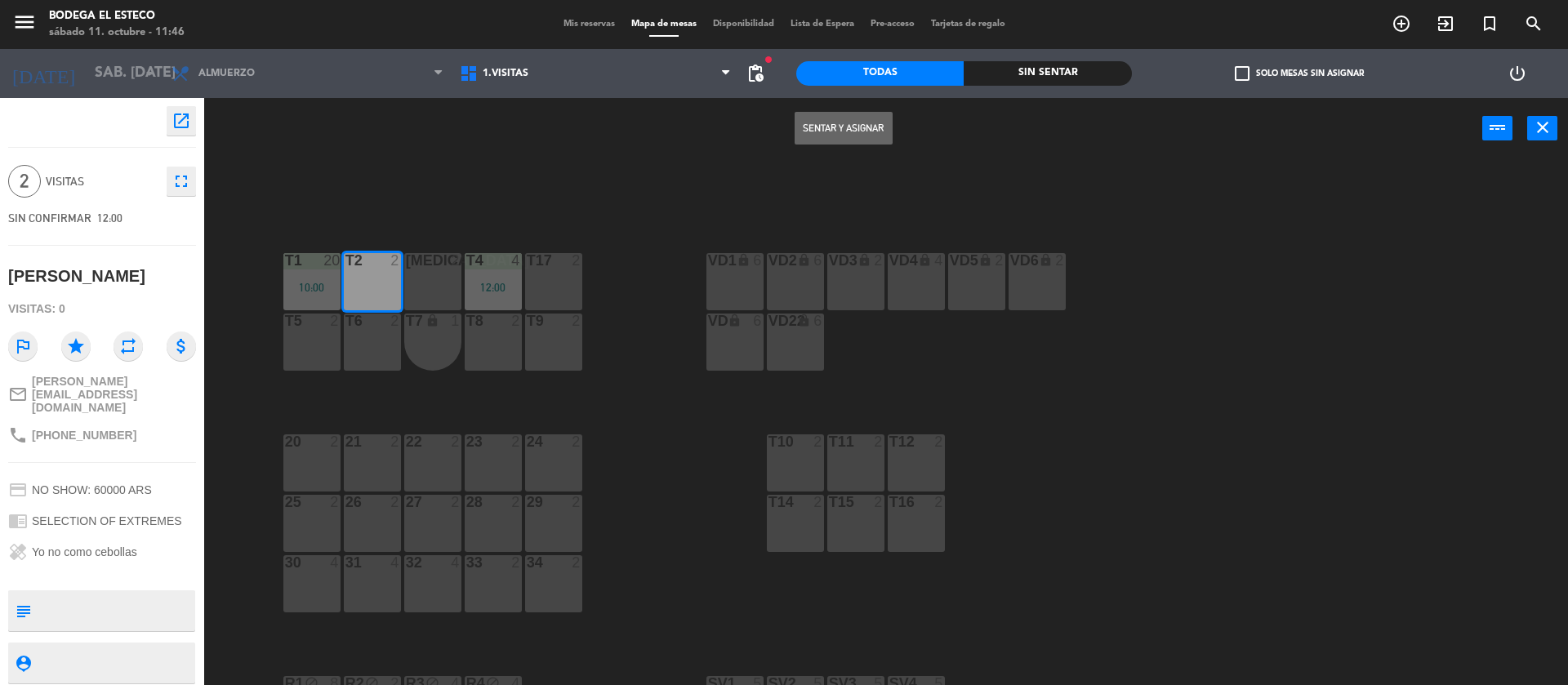
click at [815, 132] on button "Sentar y Asignar" at bounding box center [844, 128] width 98 height 33
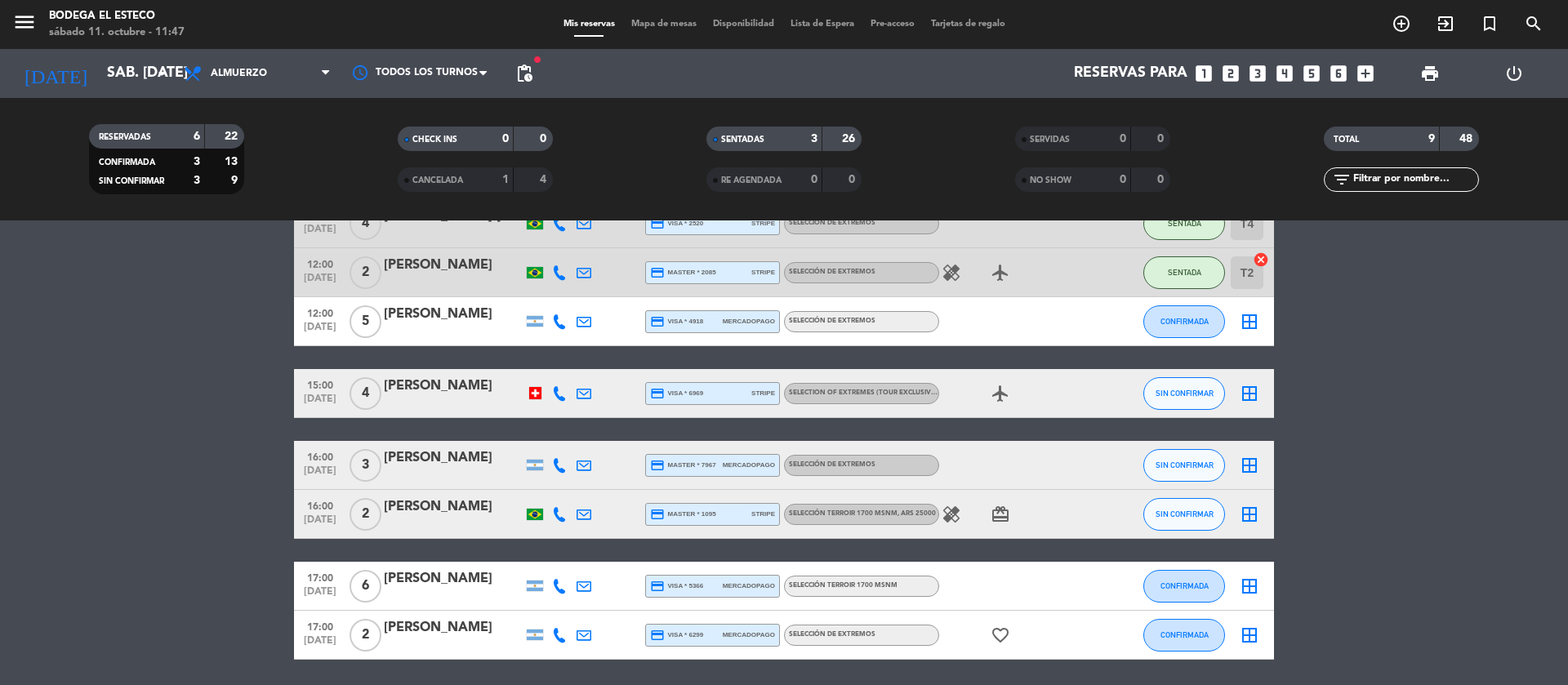
scroll to position [225, 0]
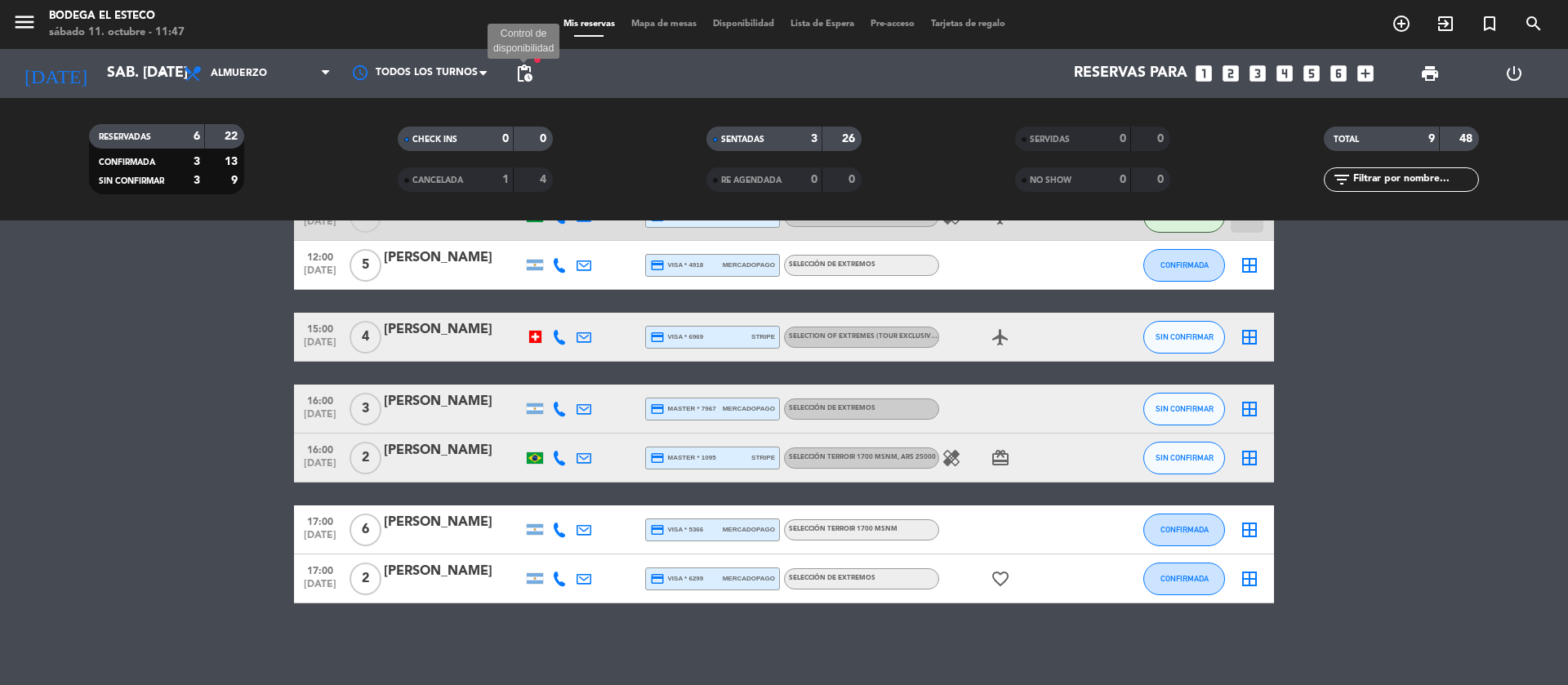
click at [527, 74] on span "pending_actions" at bounding box center [524, 73] width 20 height 20
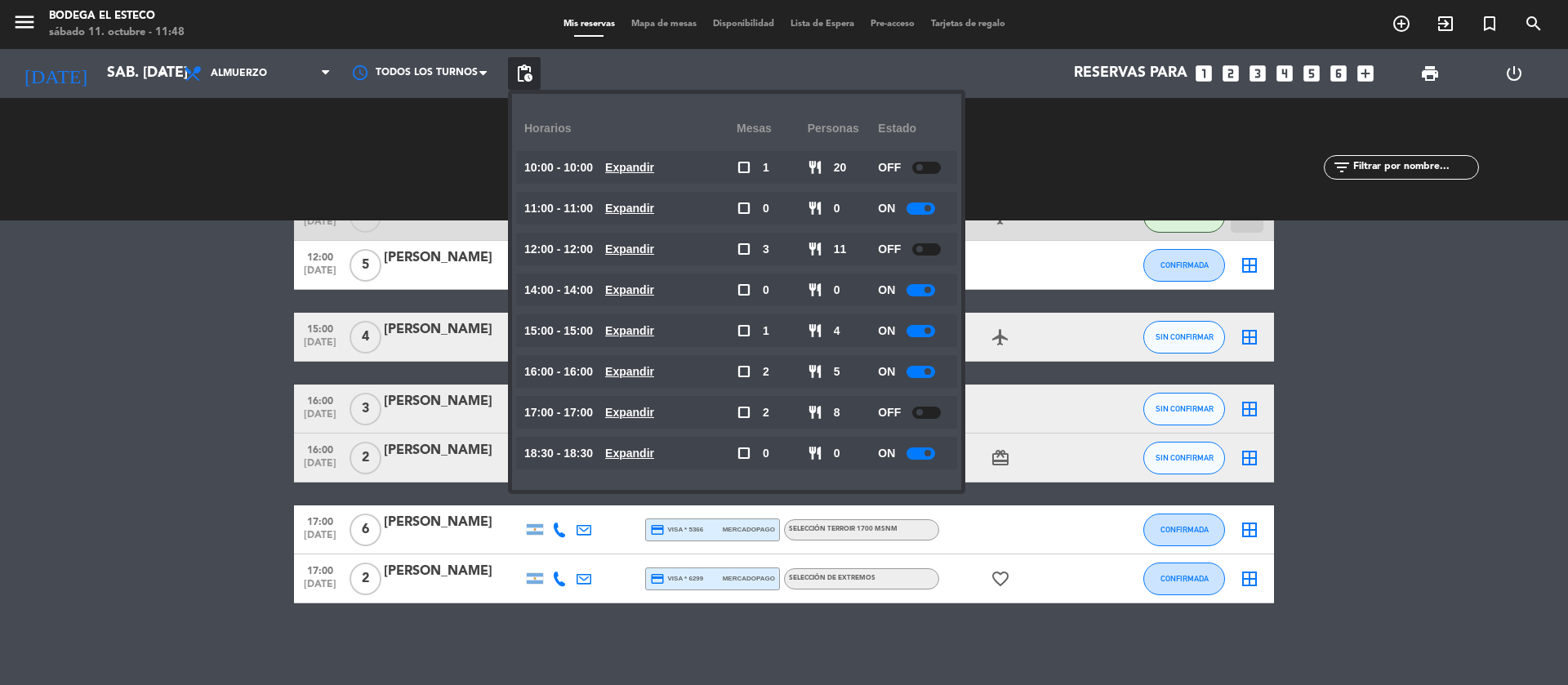
click at [1382, 415] on bookings-row "10:00 [DATE] Two Wheels Expedições | [PERSON_NAME] [PERSON_NAME] headset_mic cr…" at bounding box center [784, 337] width 1568 height 532
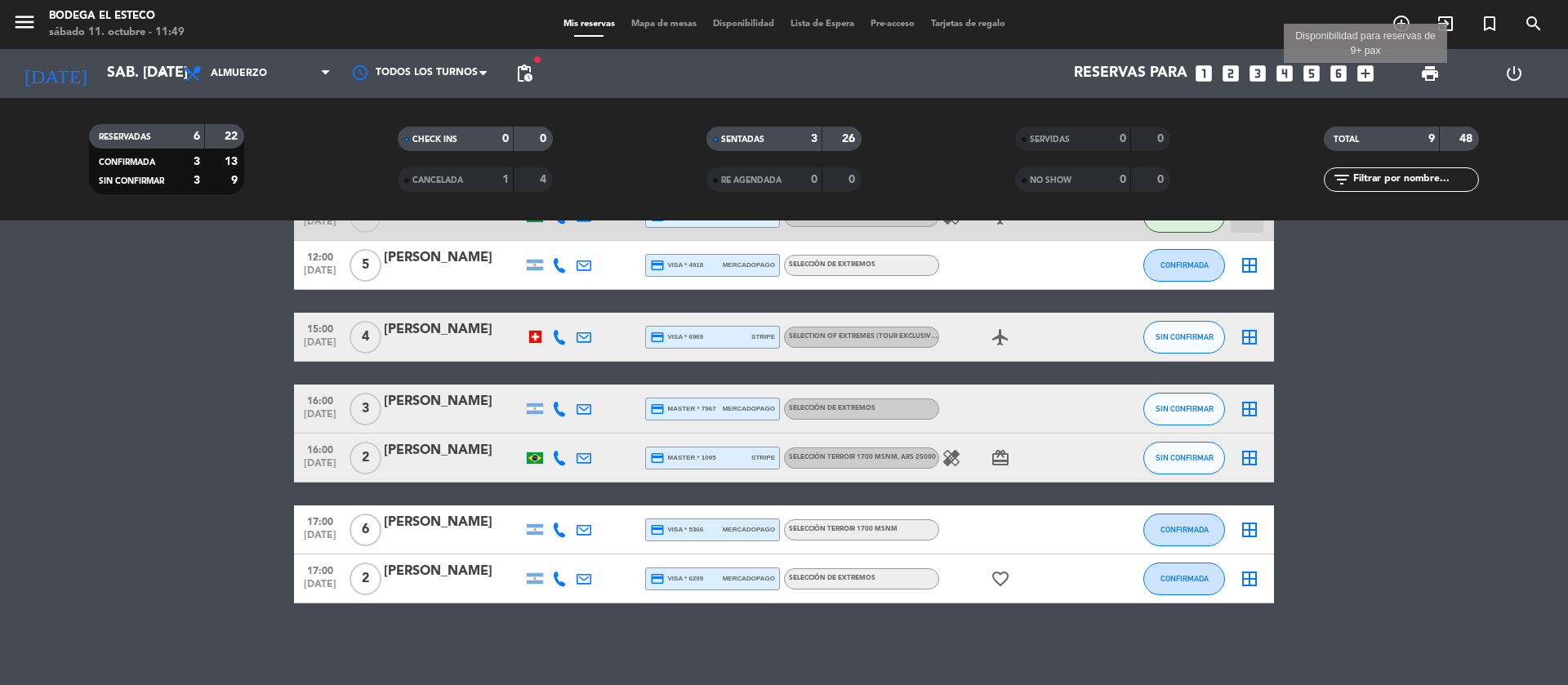
click at [1372, 75] on icon "add_box" at bounding box center [1365, 73] width 21 height 21
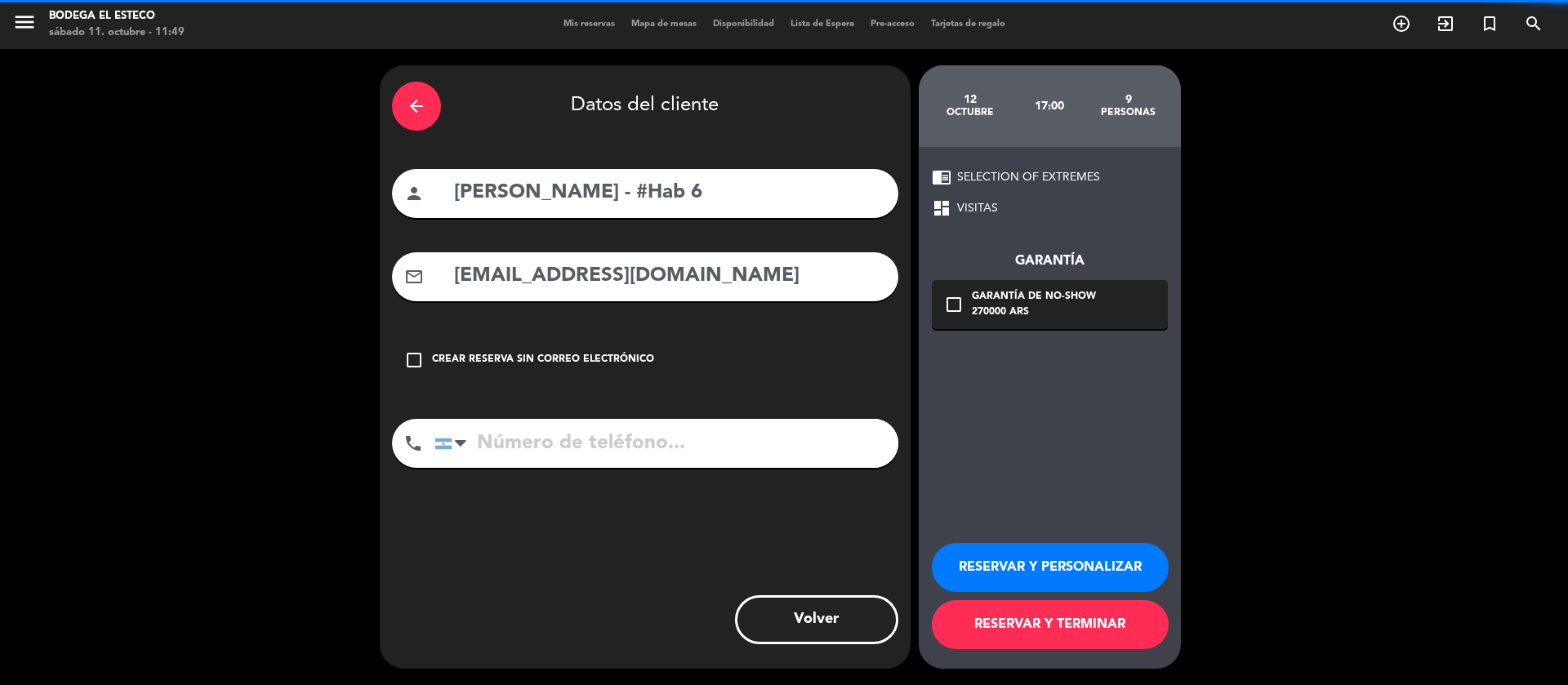
click at [412, 90] on div "arrow_back" at bounding box center [416, 106] width 49 height 49
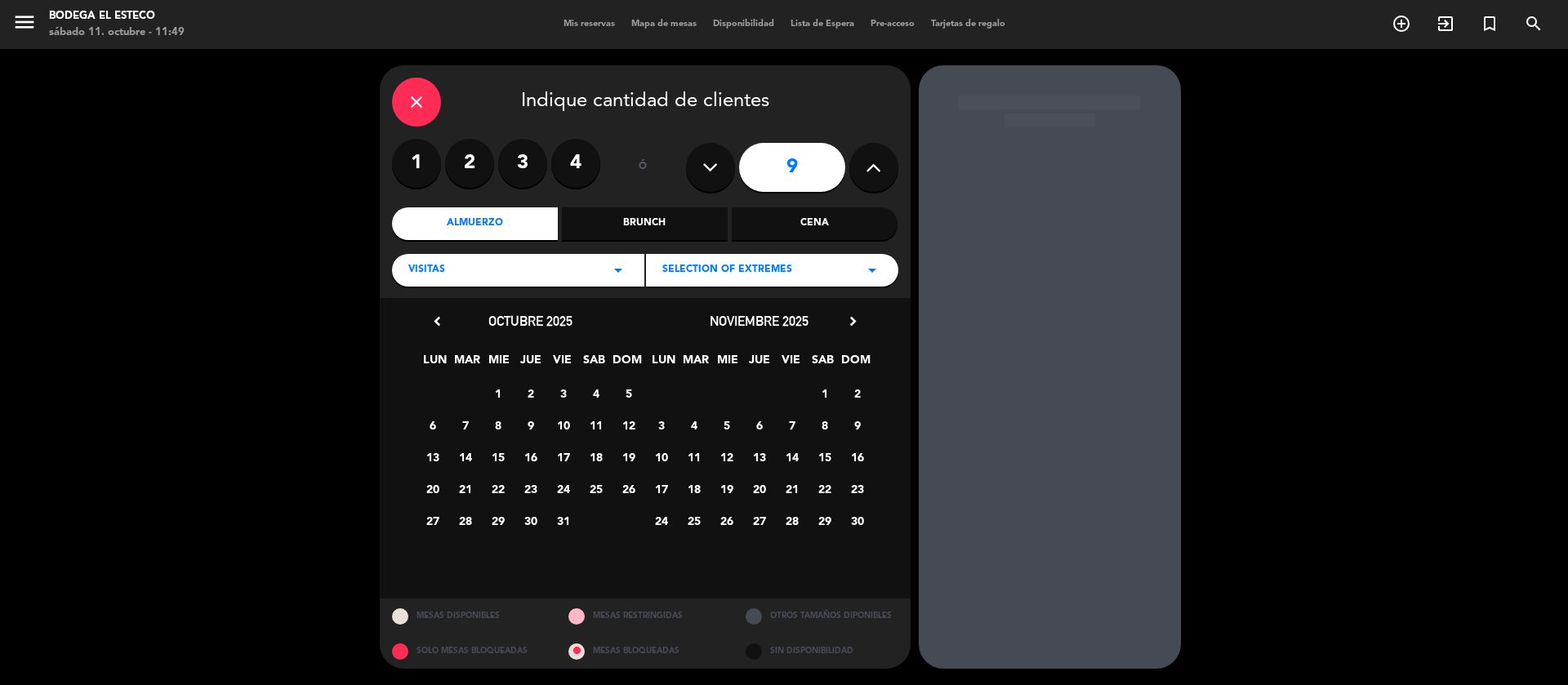
click at [432, 100] on div "close" at bounding box center [416, 101] width 49 height 49
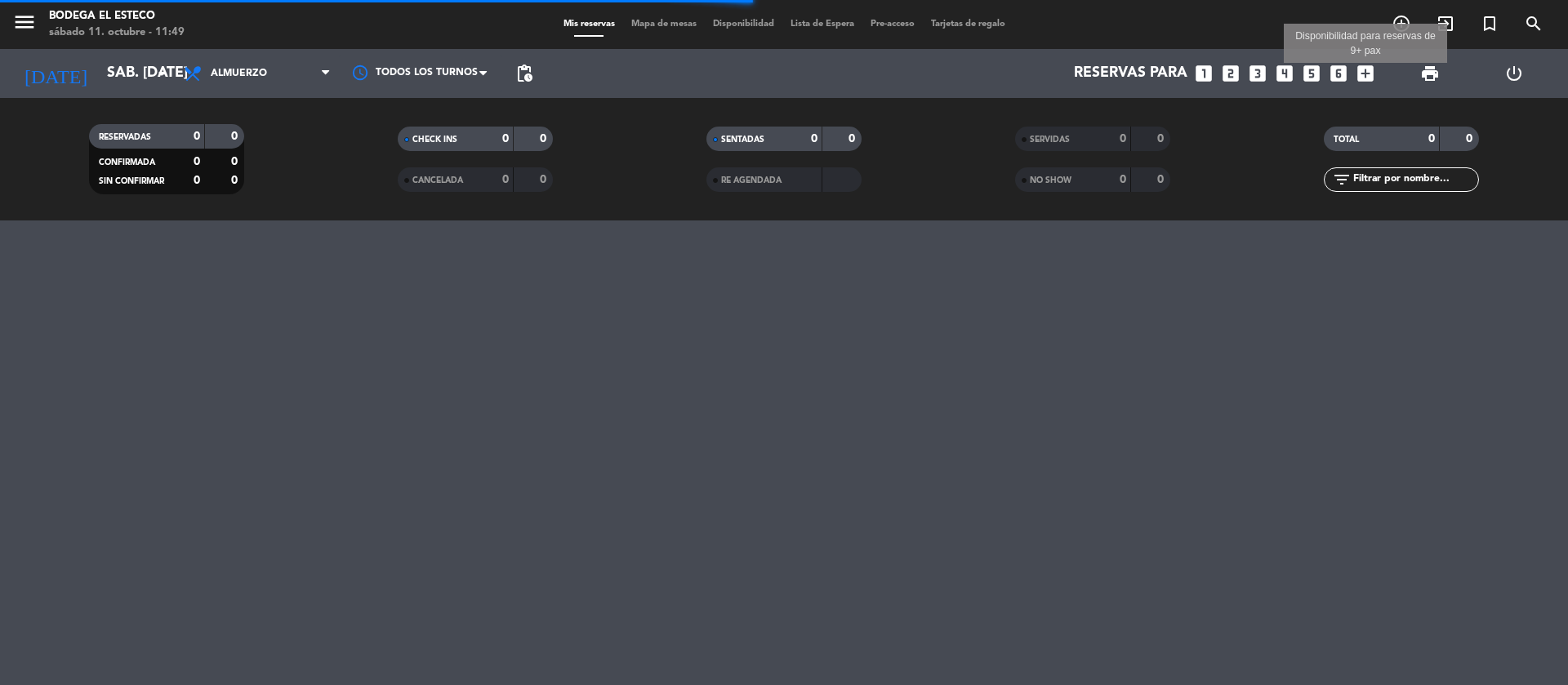
click at [1367, 66] on icon "add_box" at bounding box center [1365, 73] width 21 height 21
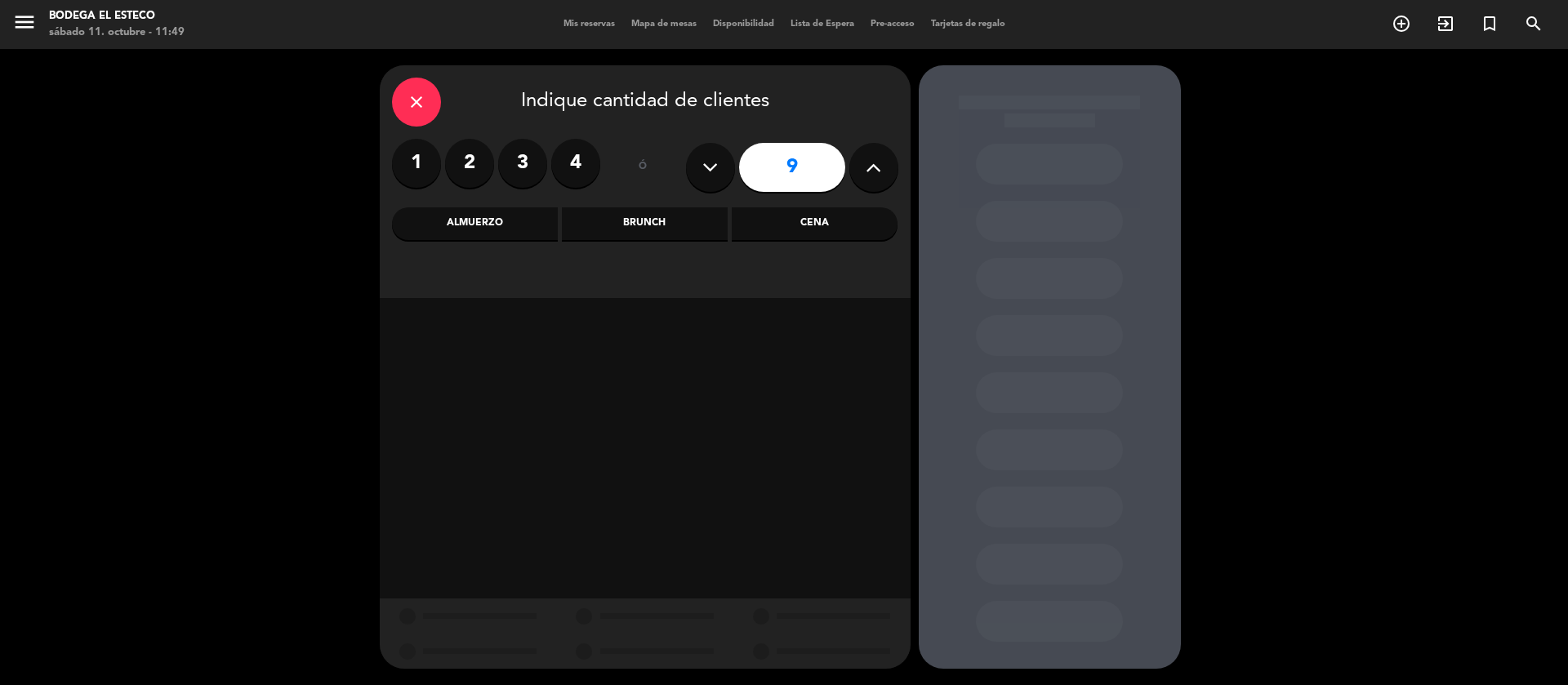
click at [722, 166] on button at bounding box center [710, 167] width 49 height 49
type input "7"
click at [480, 215] on div "Almuerzo" at bounding box center [475, 224] width 166 height 33
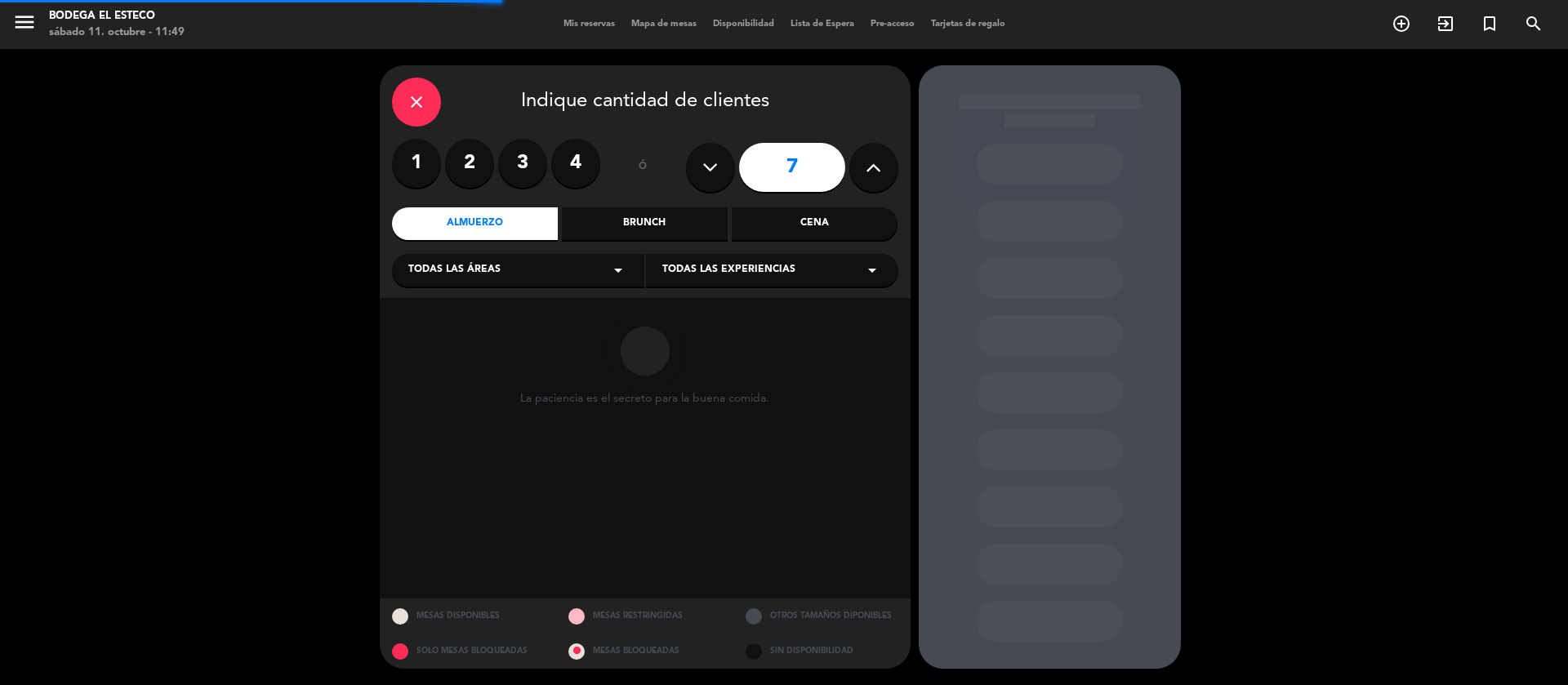
click at [480, 258] on div "Todas las áreas arrow_drop_down" at bounding box center [519, 270] width 252 height 33
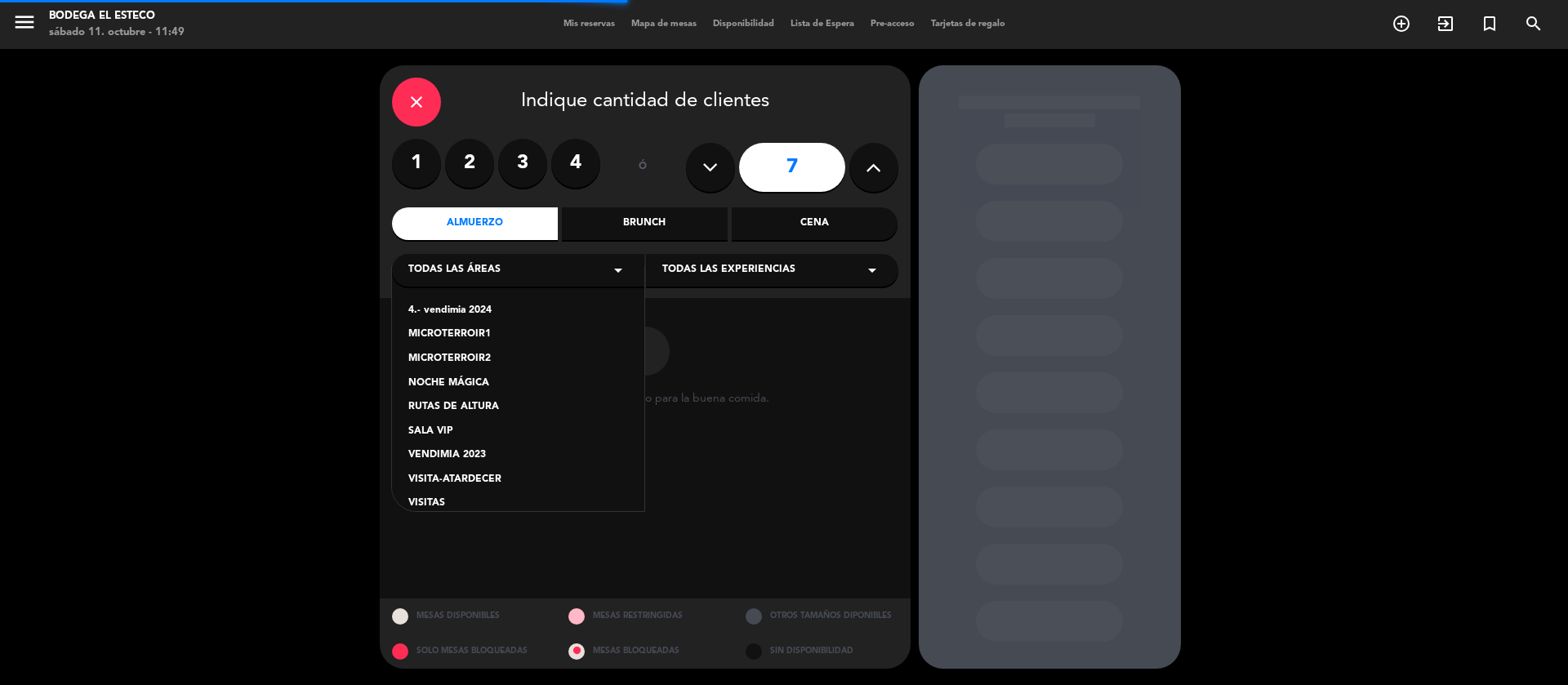
click at [428, 500] on div "VISITAS" at bounding box center [519, 503] width 220 height 16
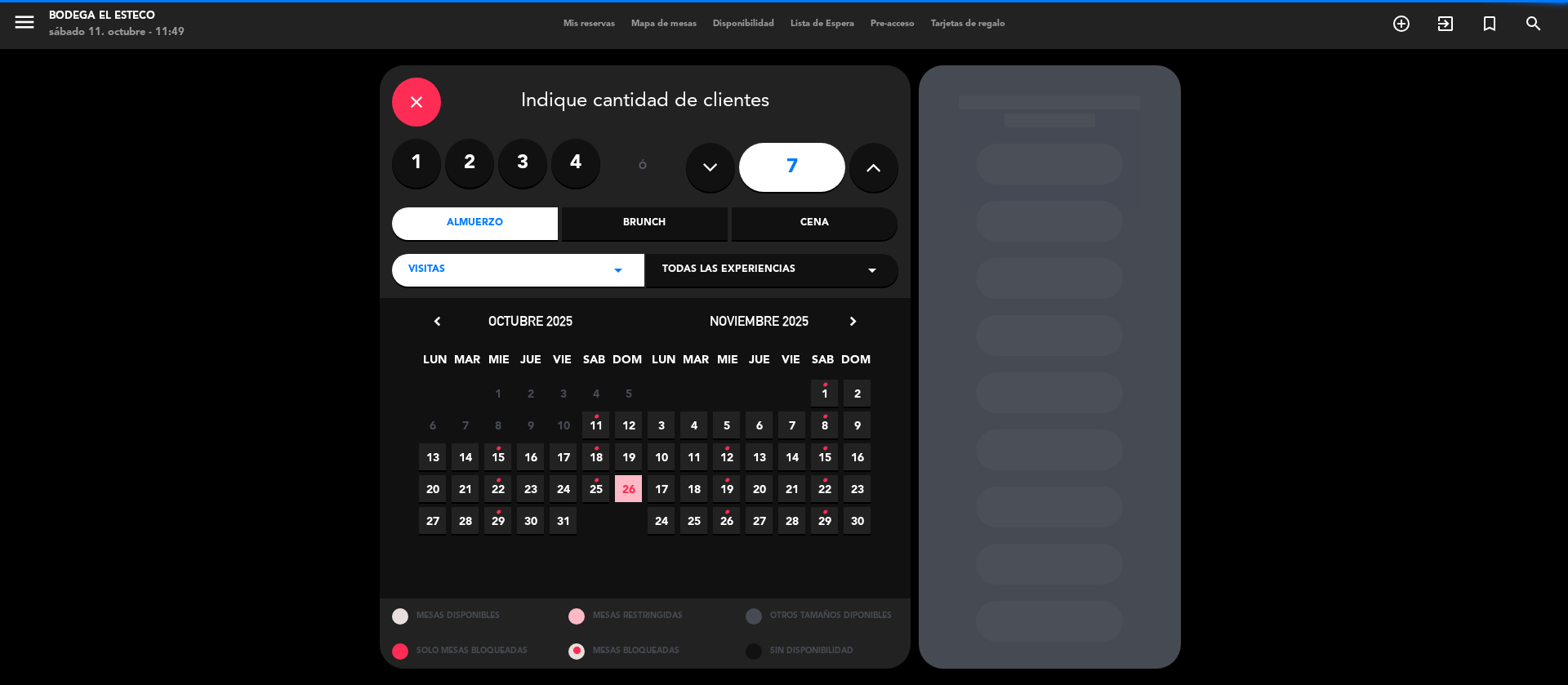
drag, startPoint x: 736, startPoint y: 252, endPoint x: 729, endPoint y: 262, distance: 12.2
click at [733, 258] on div "VISITAS arrow_drop_down Todas las experiencias arrow_drop_down" at bounding box center [646, 269] width 507 height 35
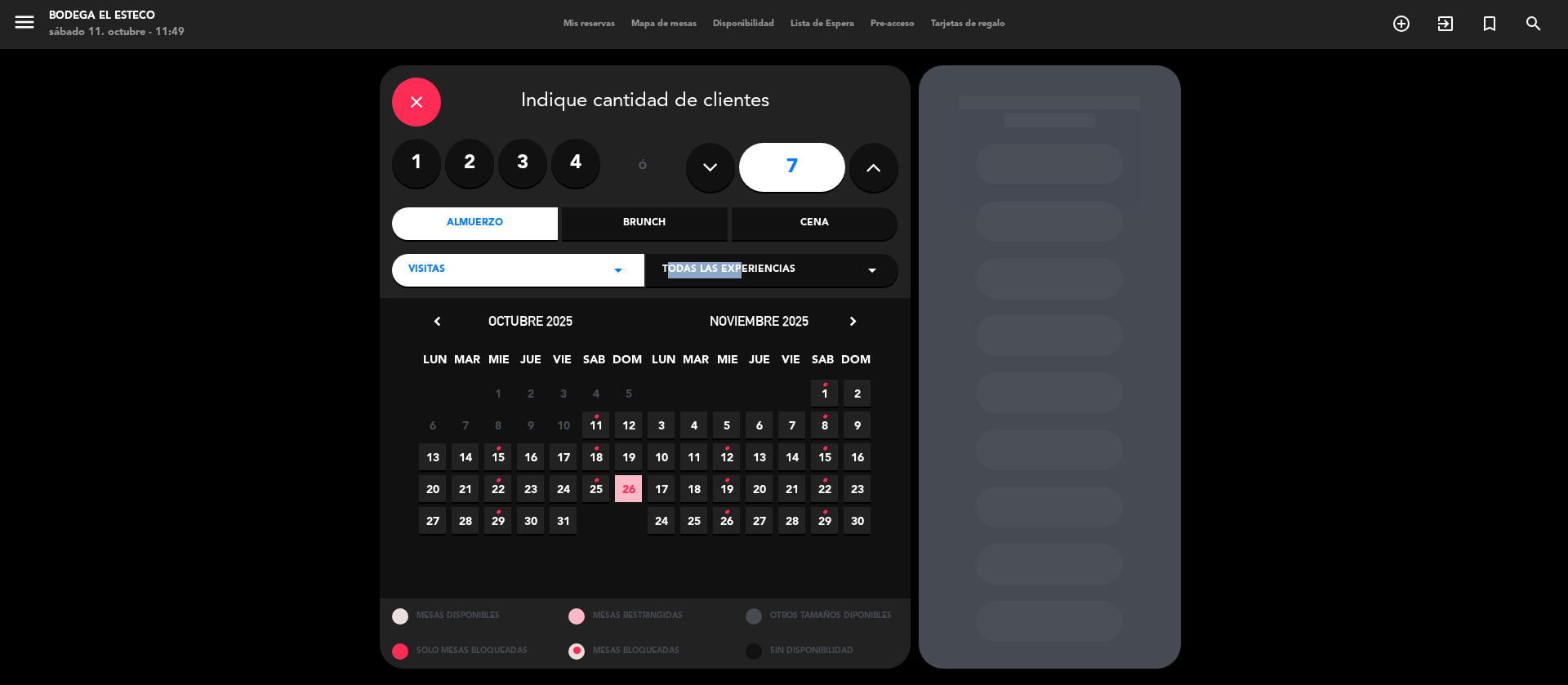
click at [725, 266] on span "Todas las experiencias" at bounding box center [728, 270] width 133 height 16
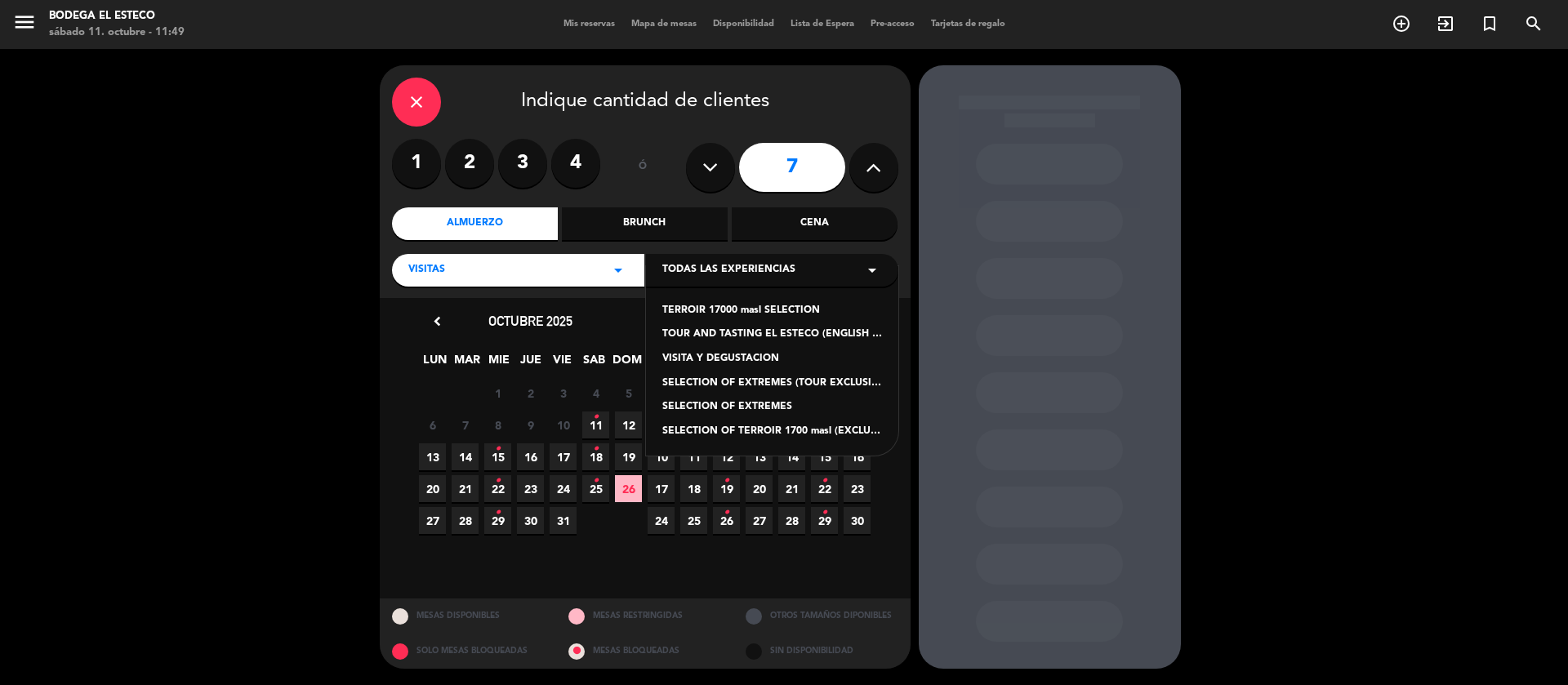
click at [676, 304] on div "TERROIR 17000 masl SELECTION" at bounding box center [772, 311] width 220 height 16
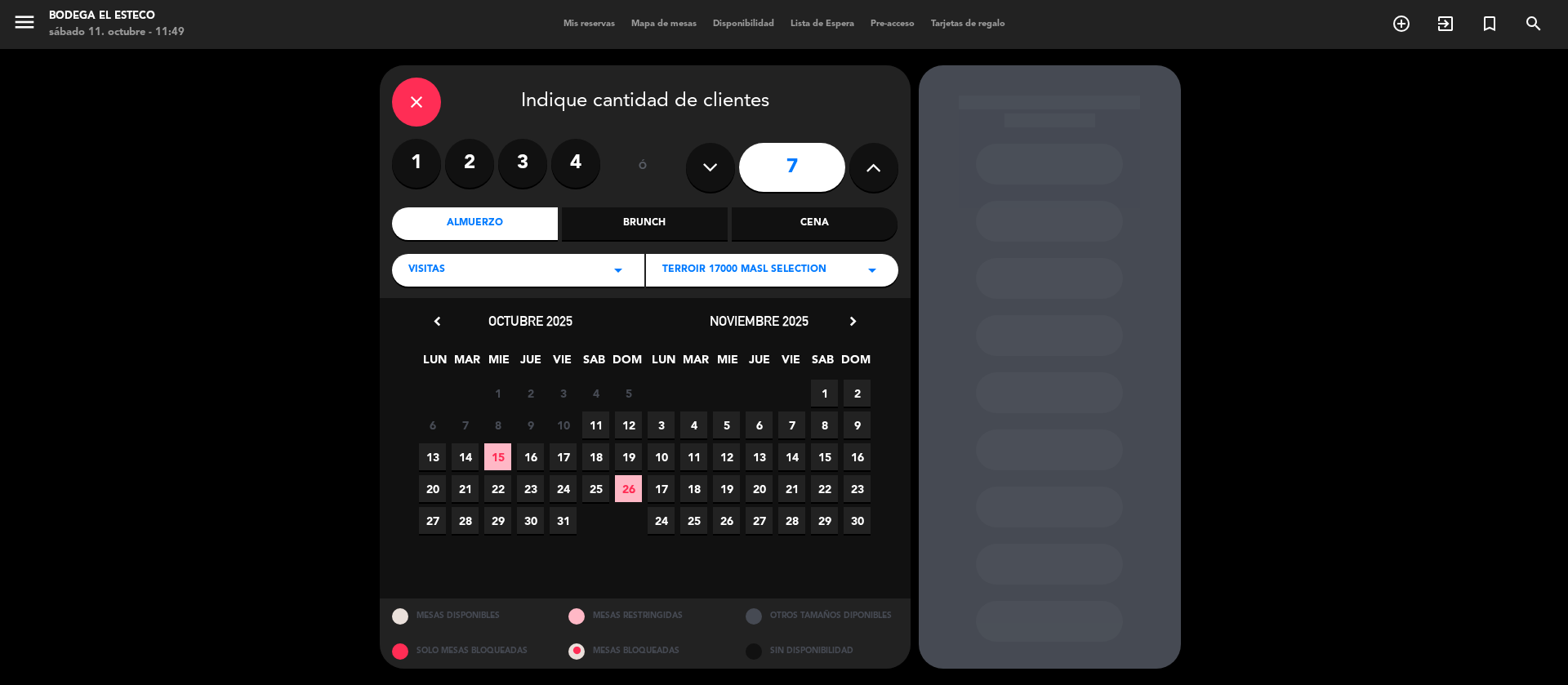
click at [599, 420] on span "11" at bounding box center [595, 424] width 27 height 27
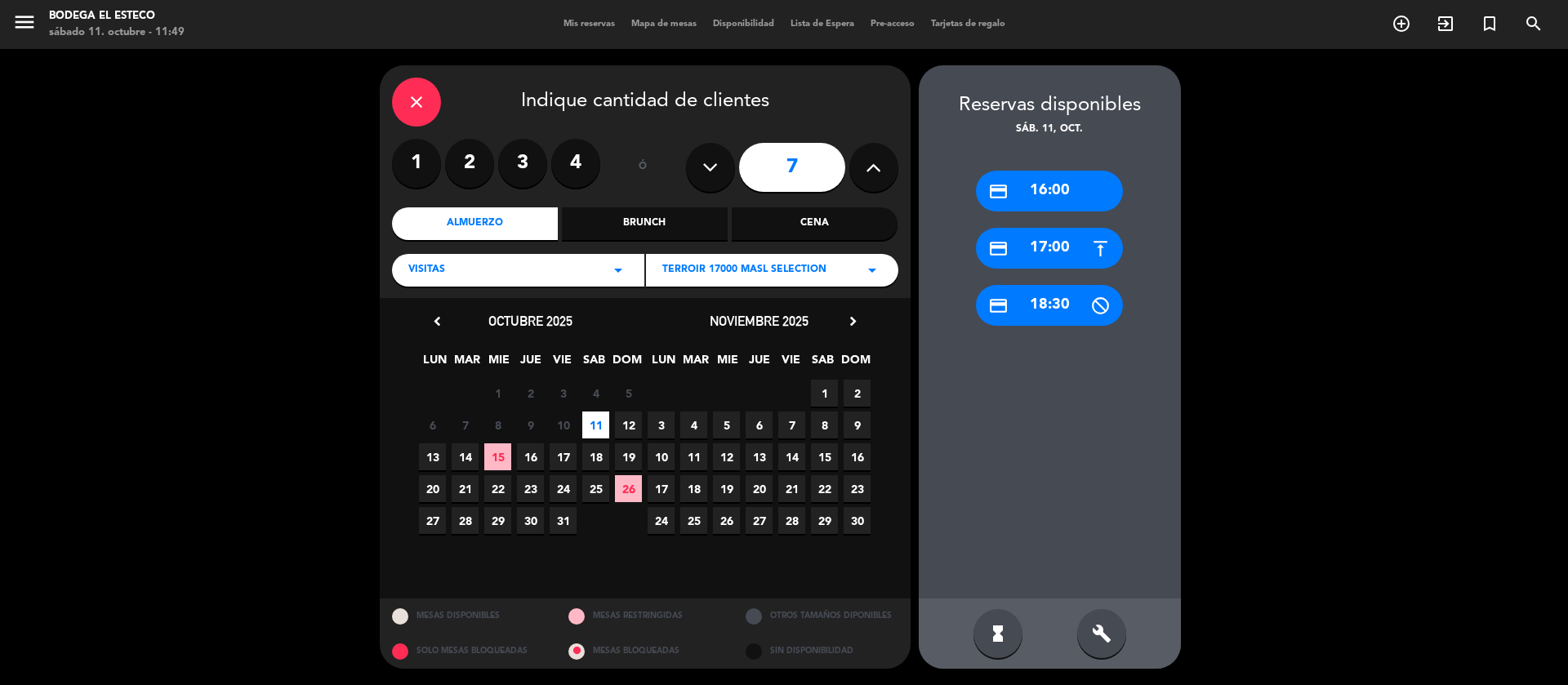
click at [1030, 189] on div "credit_card 16:00" at bounding box center [1049, 191] width 147 height 41
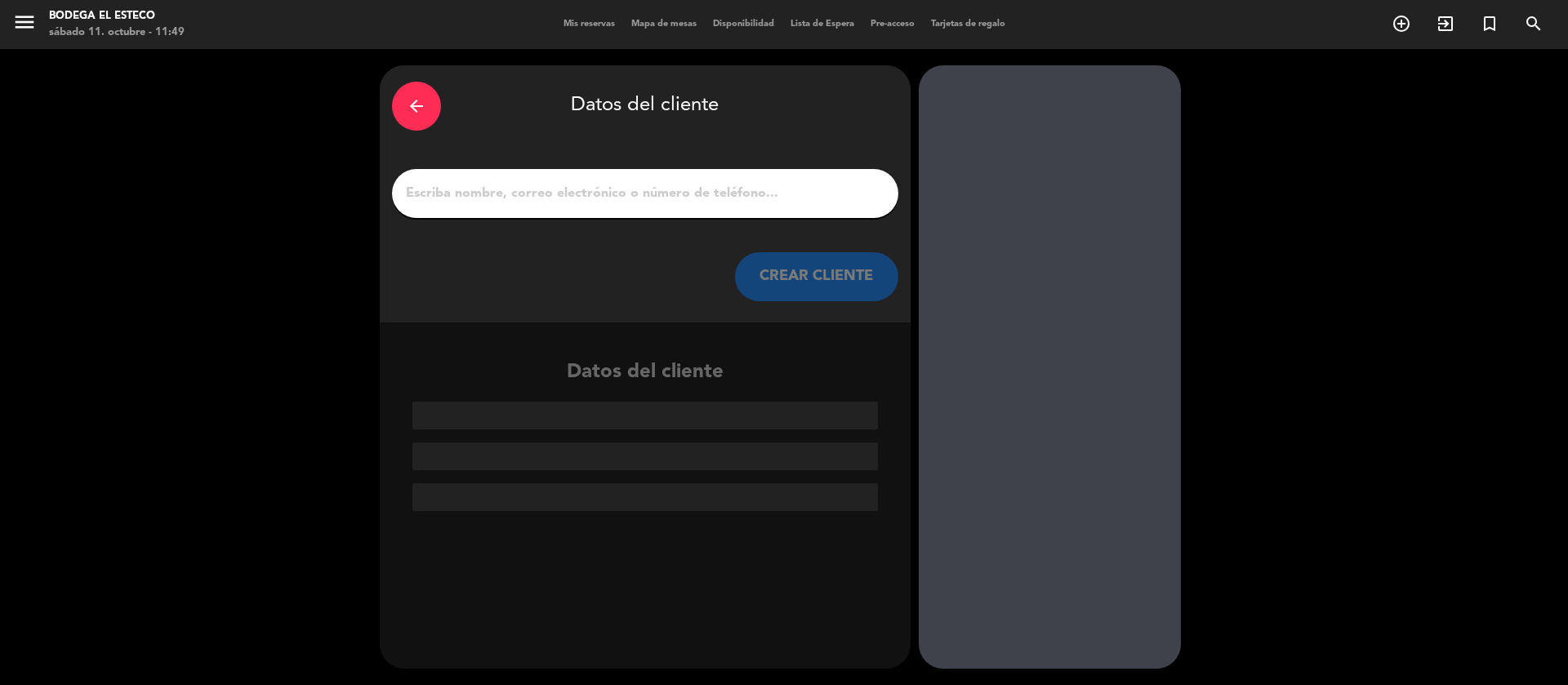
click at [627, 192] on input "1" at bounding box center [645, 193] width 482 height 23
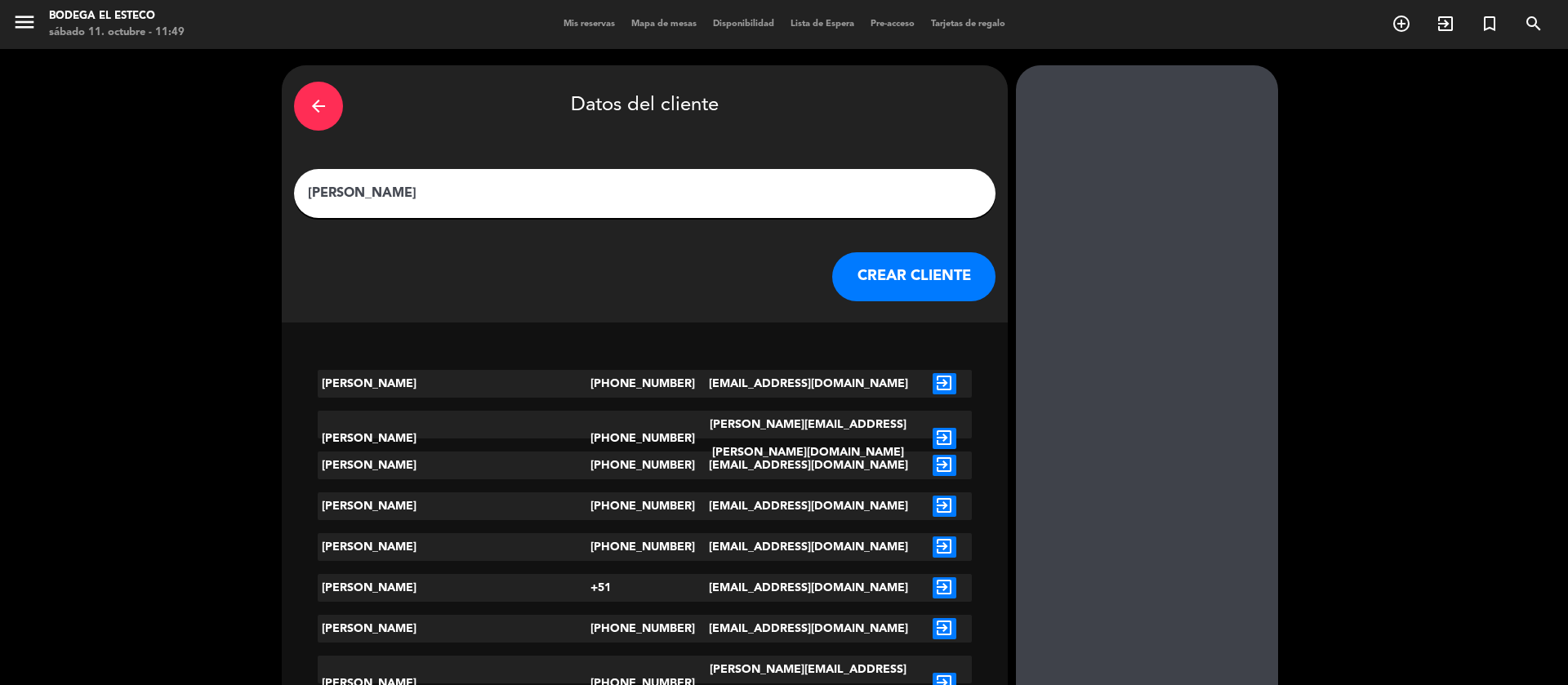
type input "[PERSON_NAME]"
click at [795, 301] on div "arrow_back Datos del cliente [PERSON_NAME] CLIENTE" at bounding box center [645, 194] width 726 height 258
click at [832, 269] on button "CREAR CLIENTE" at bounding box center [914, 276] width 163 height 49
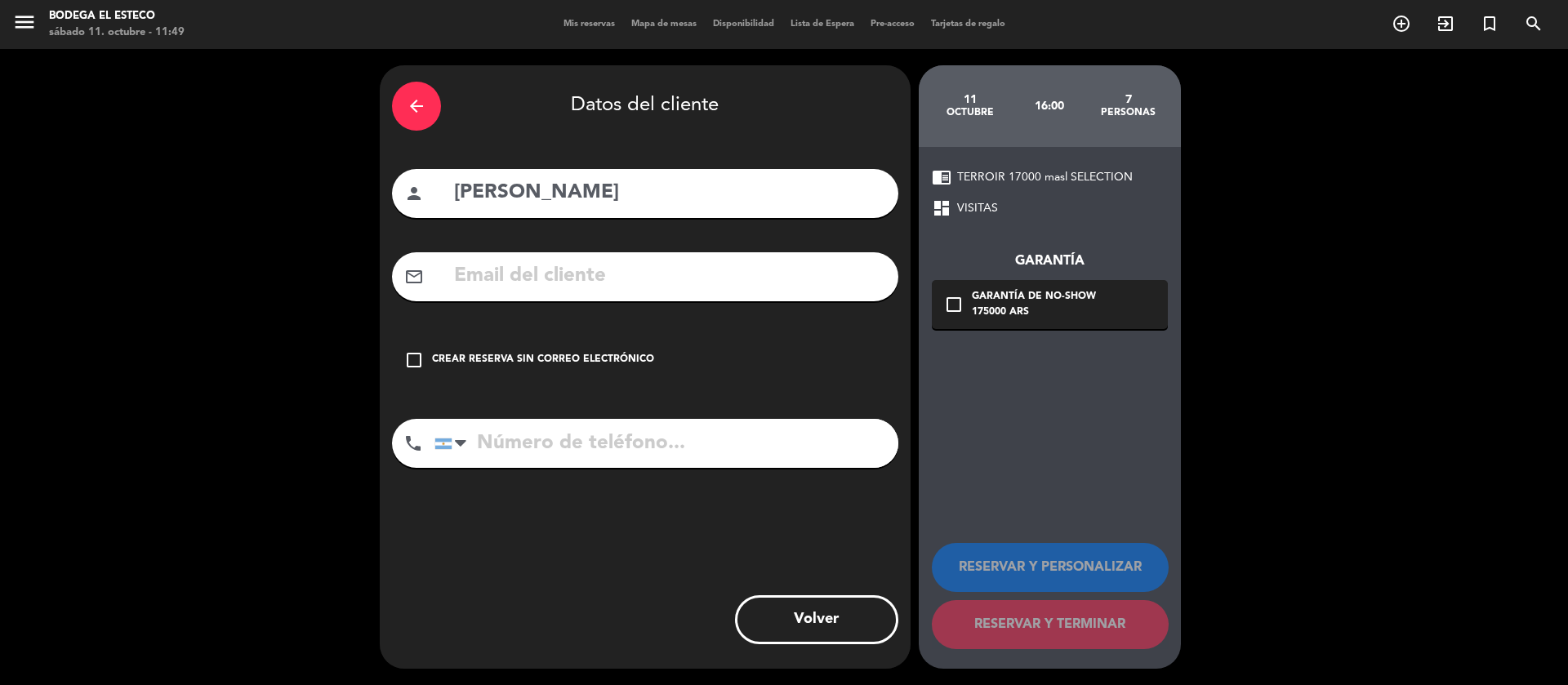
click at [414, 353] on icon "check_box_outline_blank" at bounding box center [414, 360] width 20 height 20
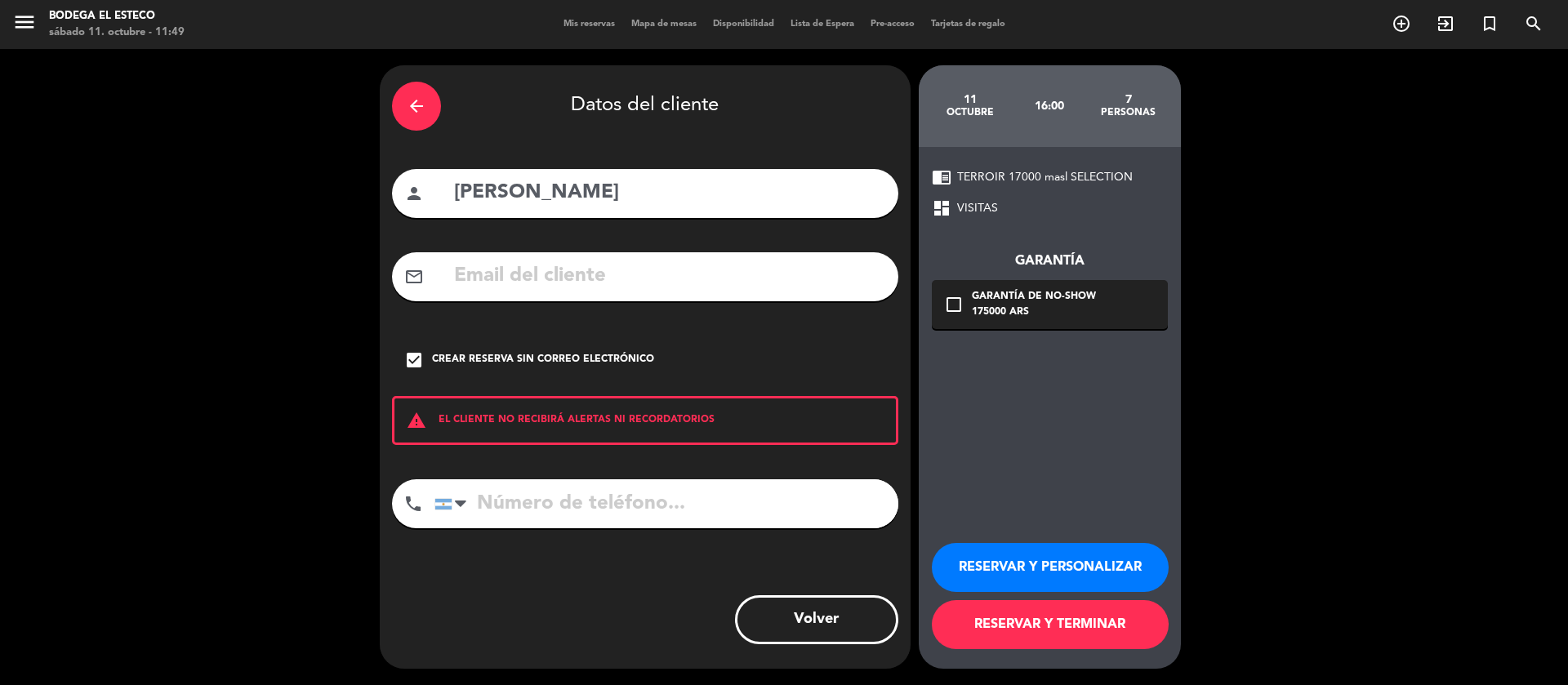
click at [998, 559] on button "RESERVAR Y PERSONALIZAR" at bounding box center [1050, 567] width 237 height 49
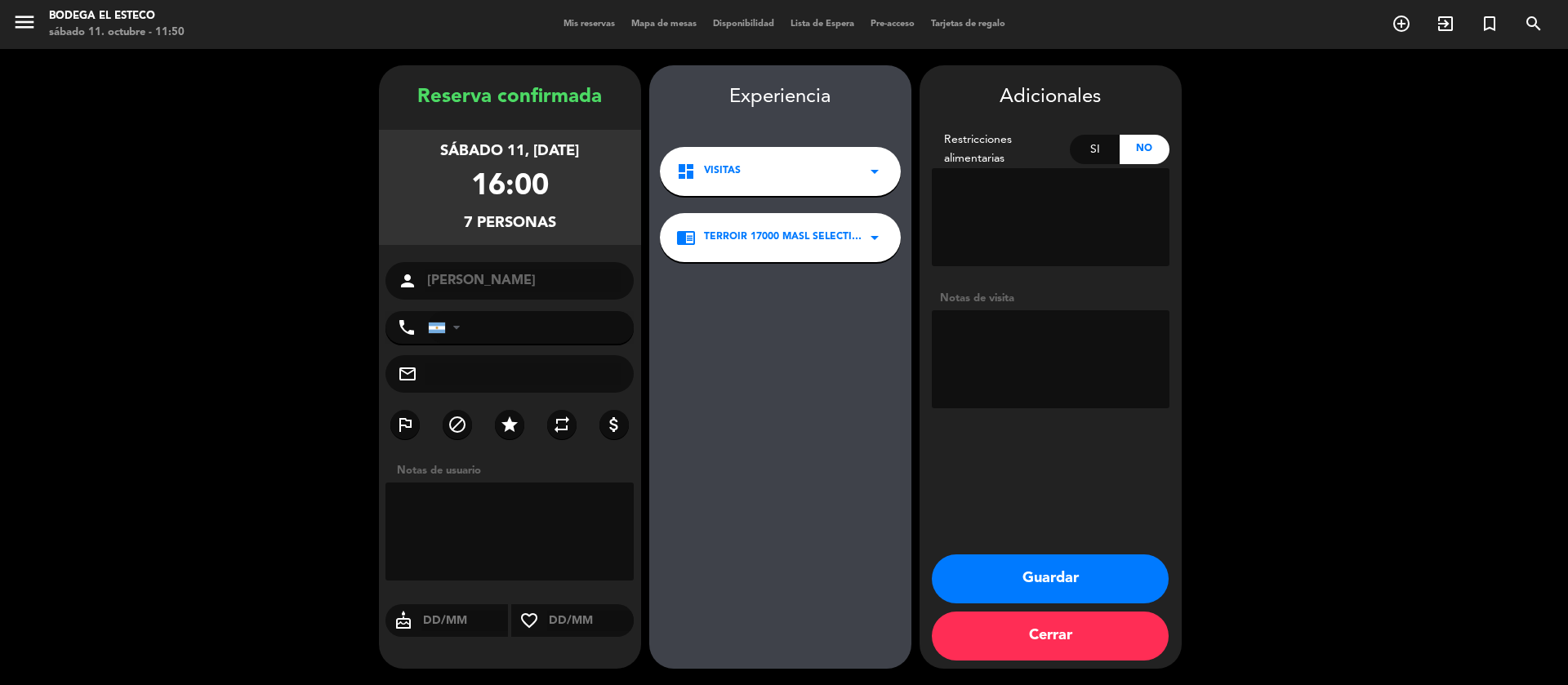
click at [1071, 351] on textarea at bounding box center [1050, 359] width 238 height 98
type textarea "Pagado"
click at [1024, 568] on button "Guardar" at bounding box center [1050, 579] width 237 height 49
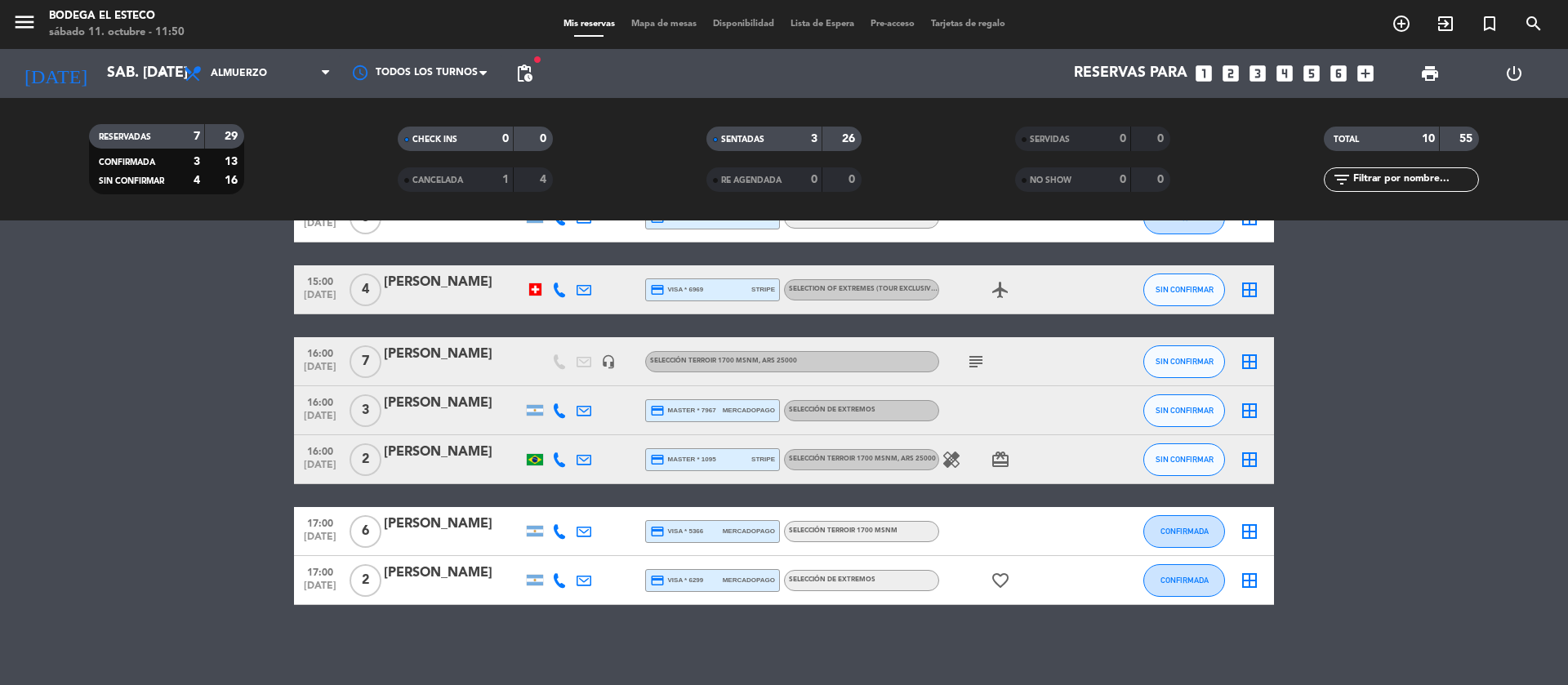
scroll to position [274, 0]
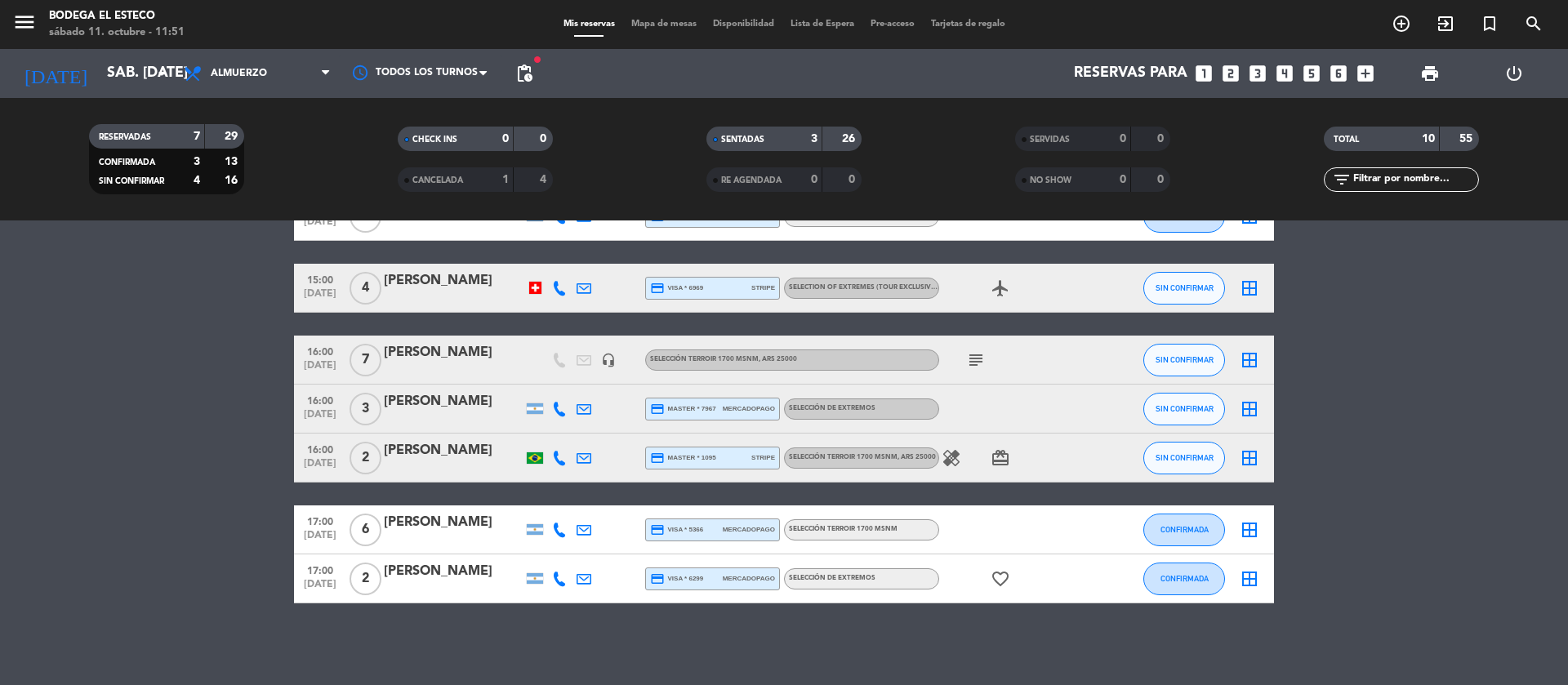
click at [534, 288] on div at bounding box center [535, 288] width 12 height 12
click at [525, 71] on span "pending_actions" at bounding box center [524, 73] width 20 height 20
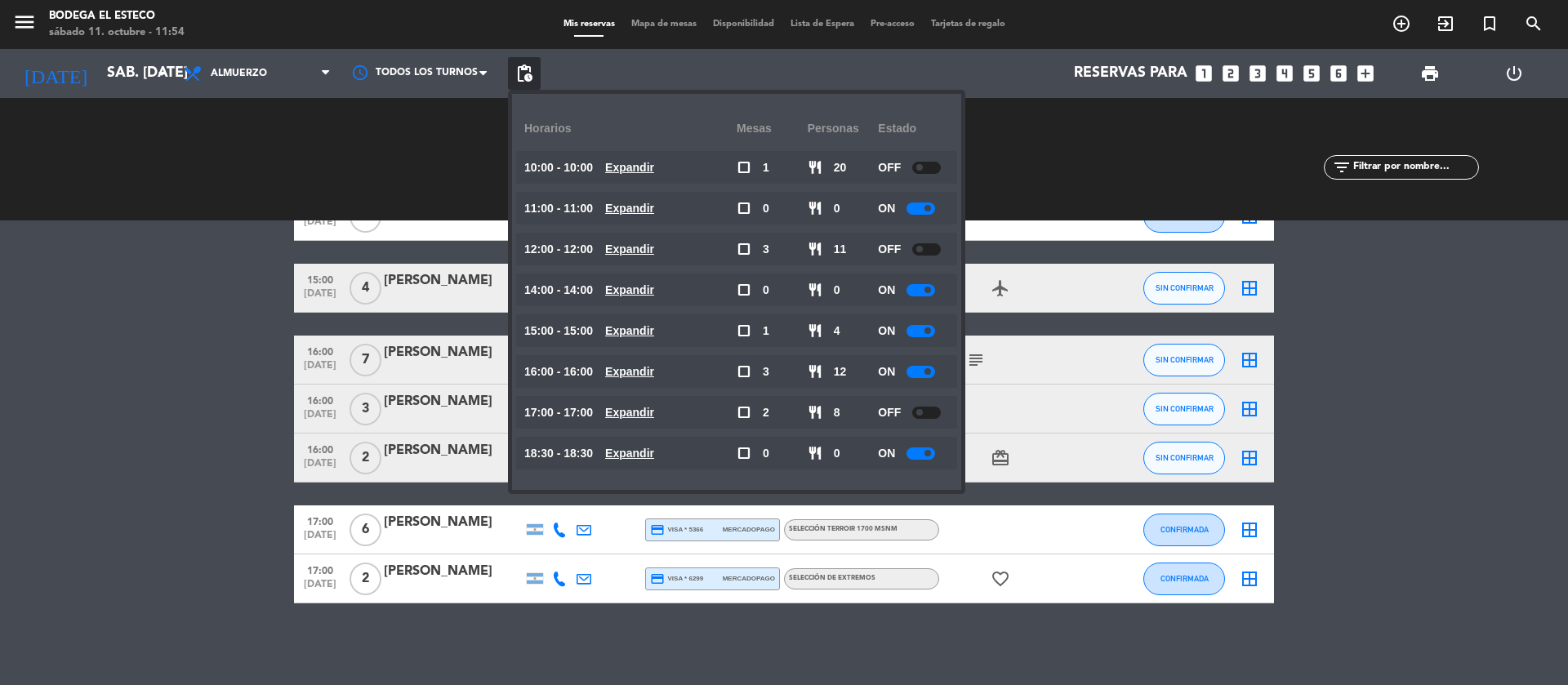
click at [930, 377] on div at bounding box center [921, 372] width 28 height 12
click at [227, 500] on bookings-row "10:00 [DATE] Two Wheels Expedições | [PERSON_NAME] [PERSON_NAME] headset_mic cr…" at bounding box center [784, 312] width 1568 height 581
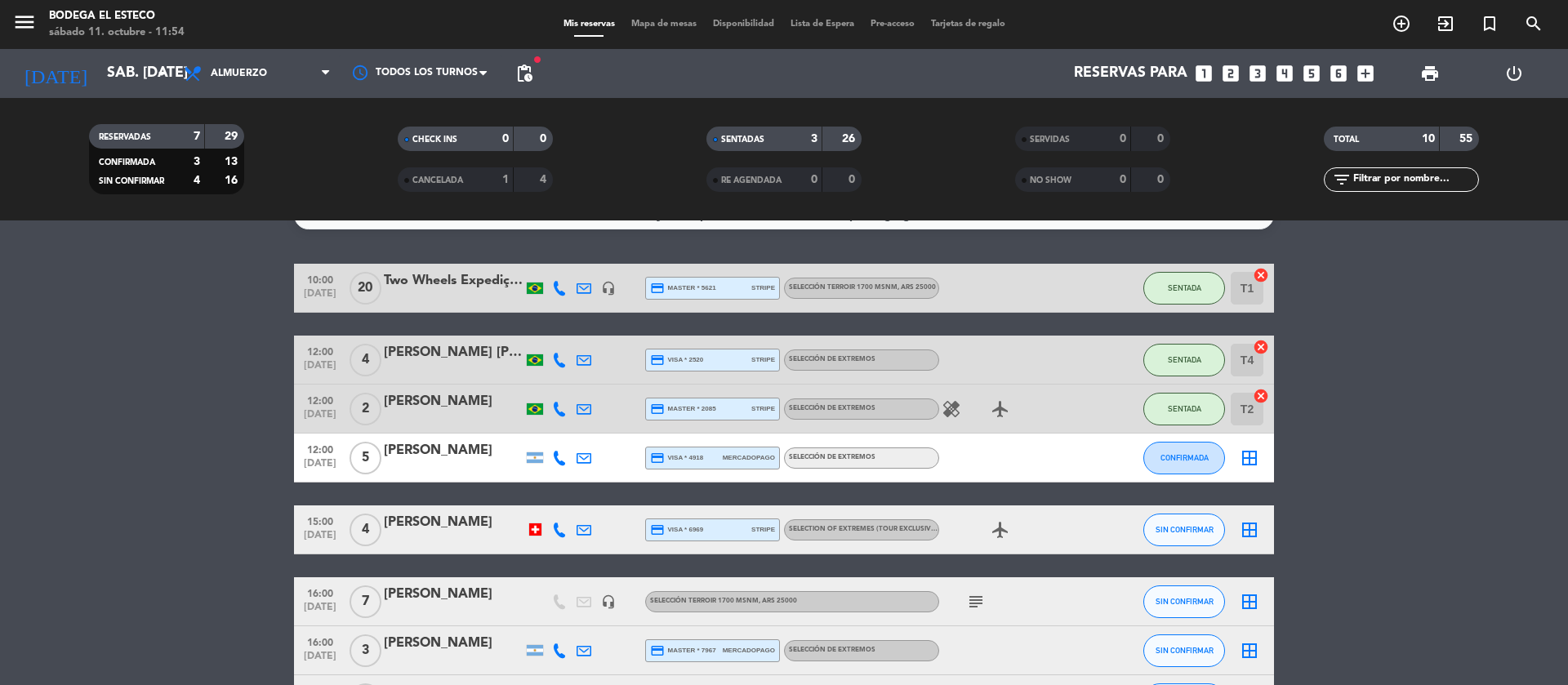
scroll to position [28, 0]
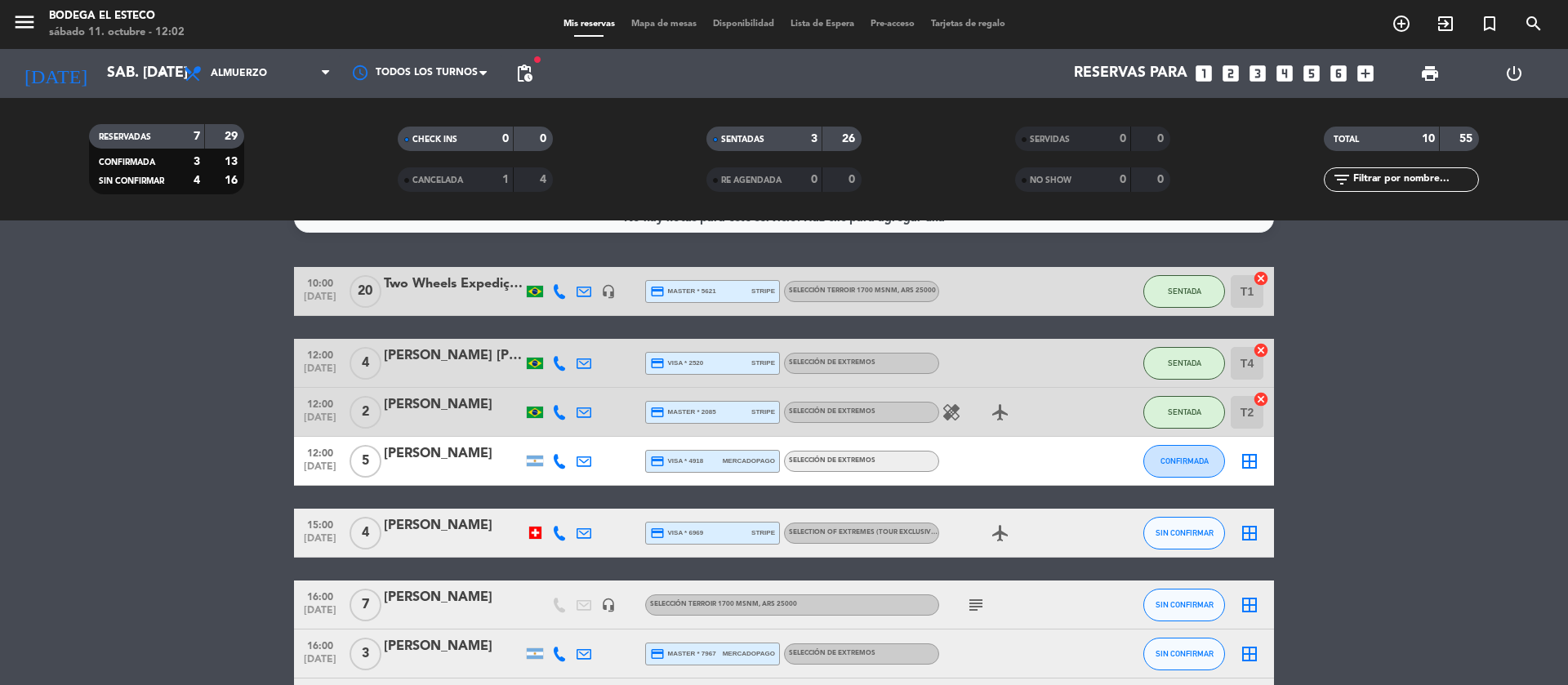
click at [1235, 72] on icon "looks_two" at bounding box center [1231, 73] width 21 height 21
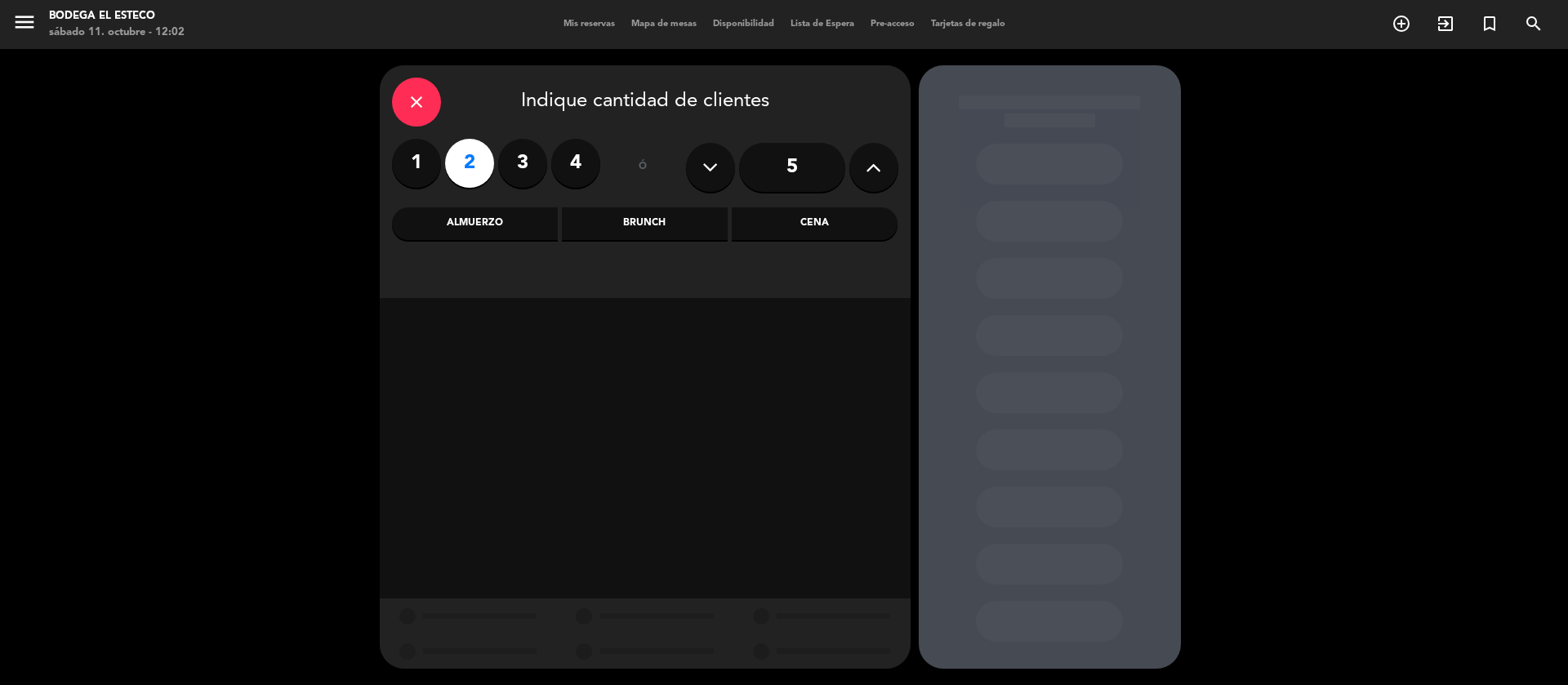
click at [526, 218] on div "Almuerzo" at bounding box center [475, 224] width 166 height 33
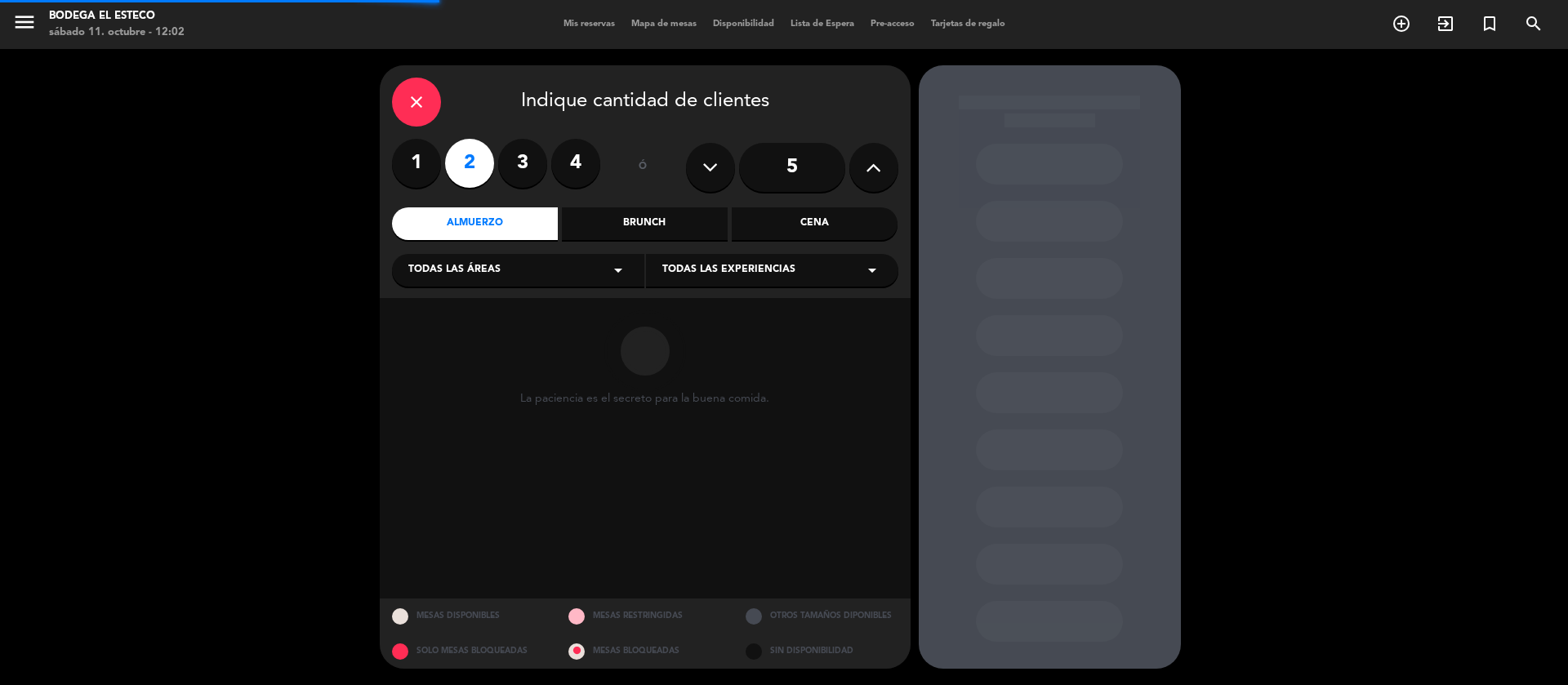
click at [514, 282] on div "Todas las áreas arrow_drop_down" at bounding box center [519, 270] width 252 height 33
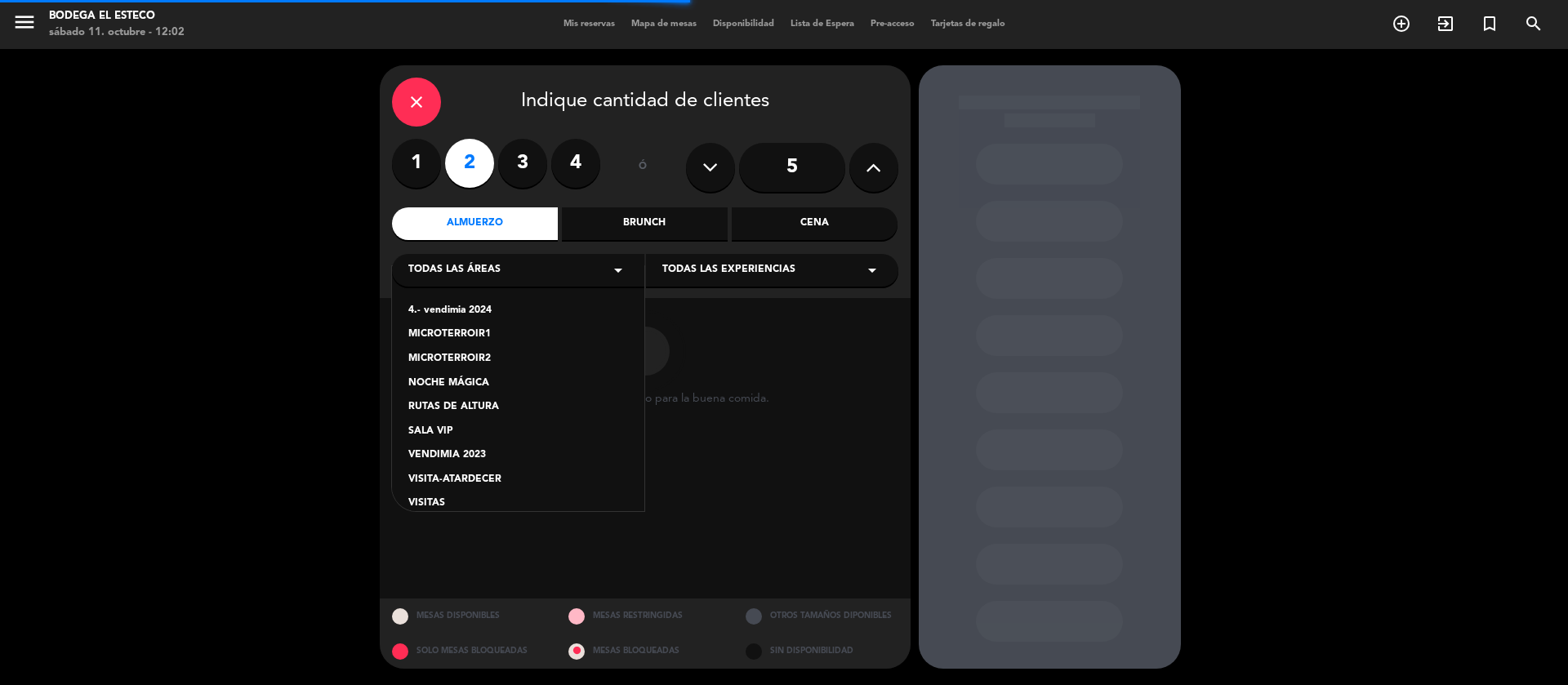
click at [449, 506] on div "VISITAS" at bounding box center [519, 503] width 220 height 16
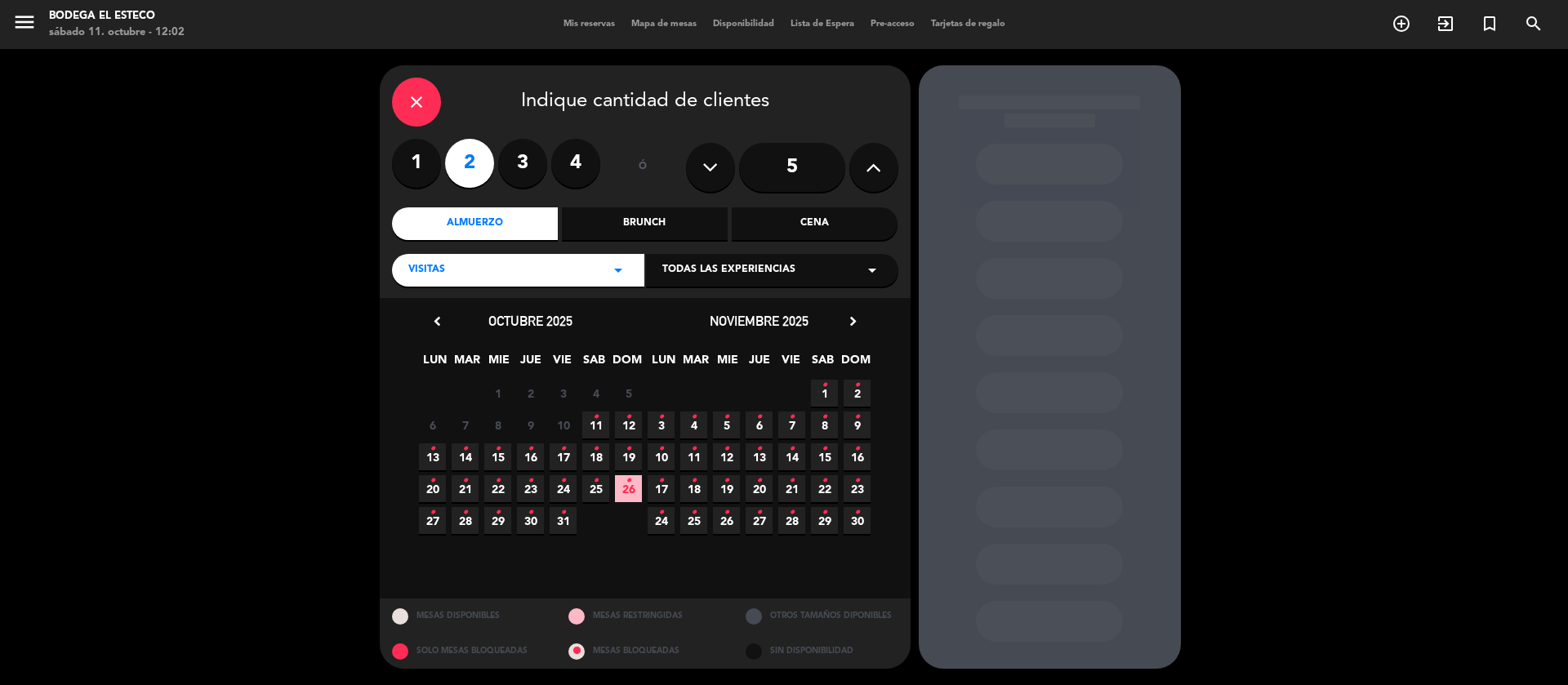
click at [592, 427] on span "11 •" at bounding box center [595, 424] width 27 height 27
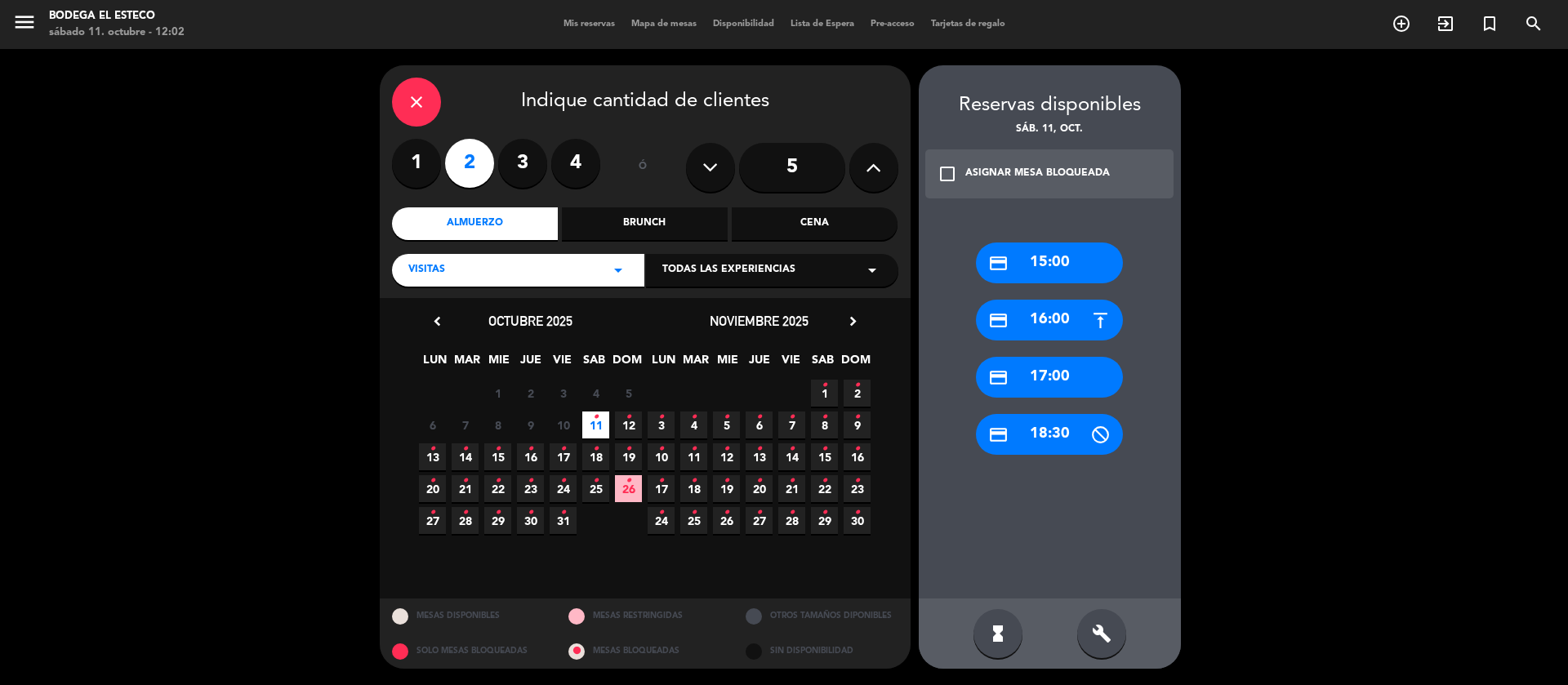
click at [1104, 633] on icon "build" at bounding box center [1102, 633] width 20 height 20
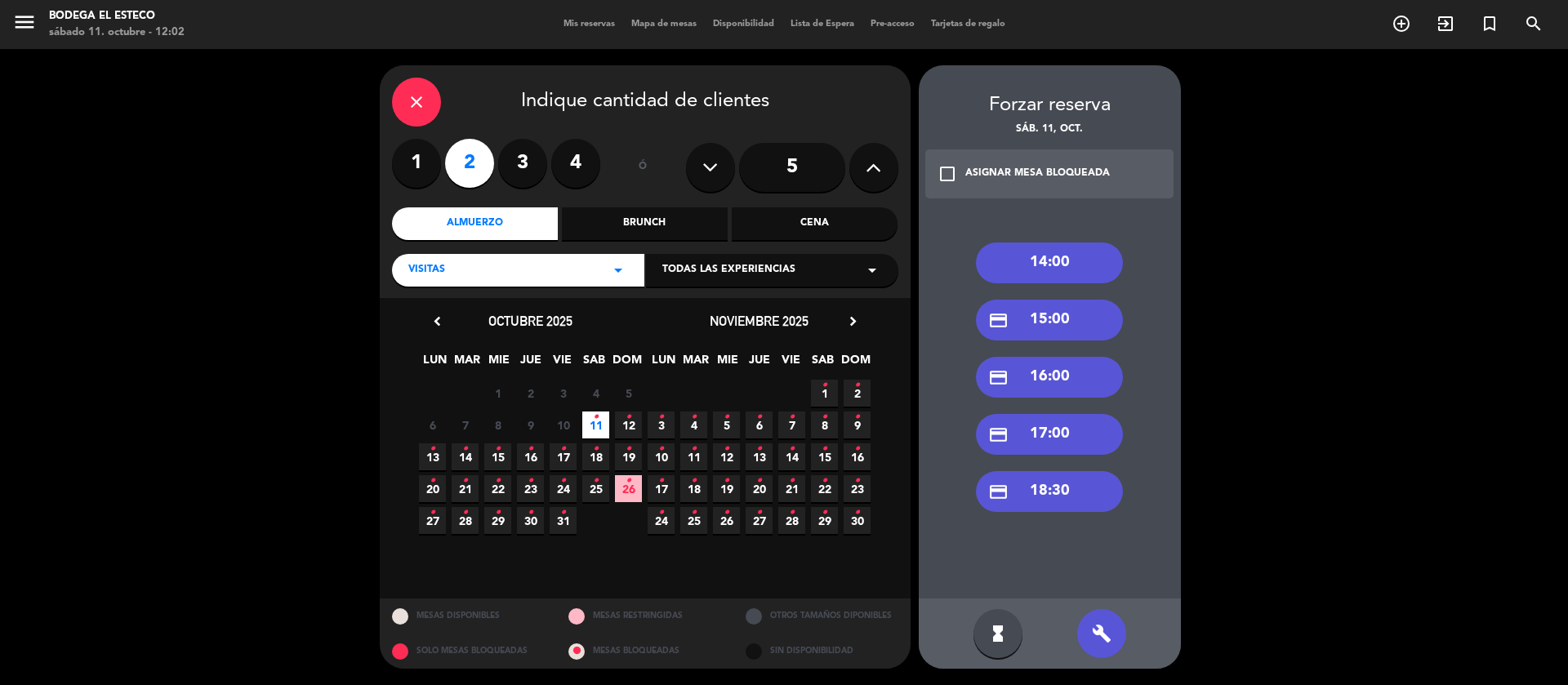
click at [1024, 274] on div "14:00" at bounding box center [1049, 264] width 147 height 41
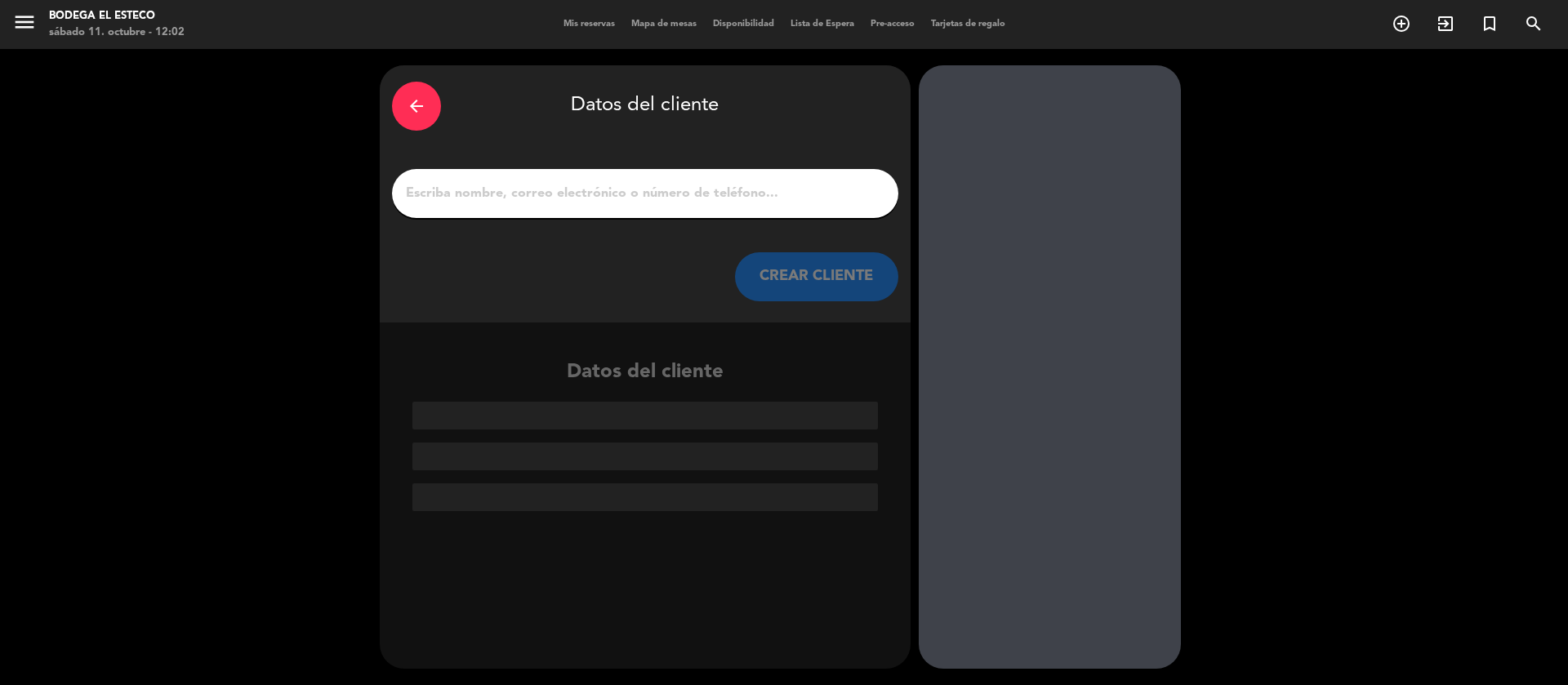
click at [750, 197] on input "1" at bounding box center [645, 193] width 482 height 23
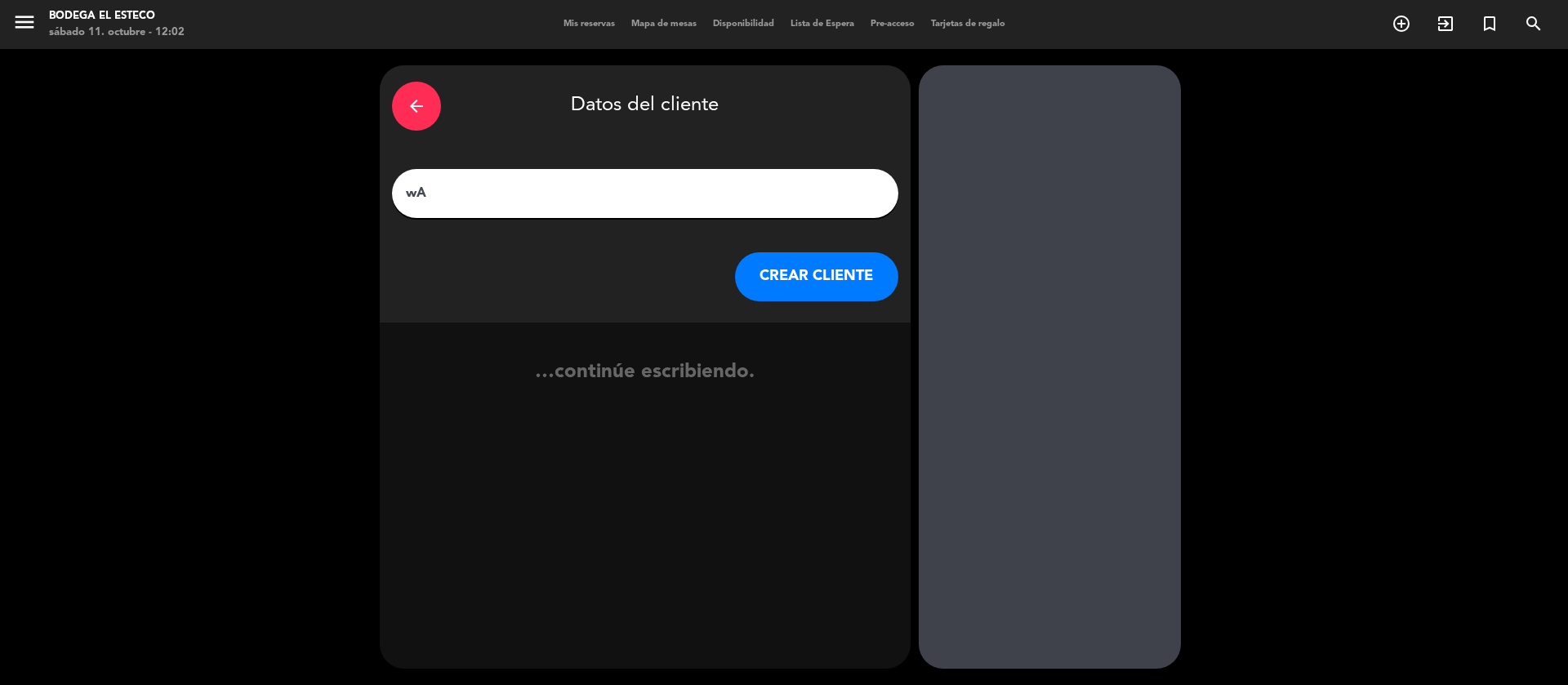
type input "w"
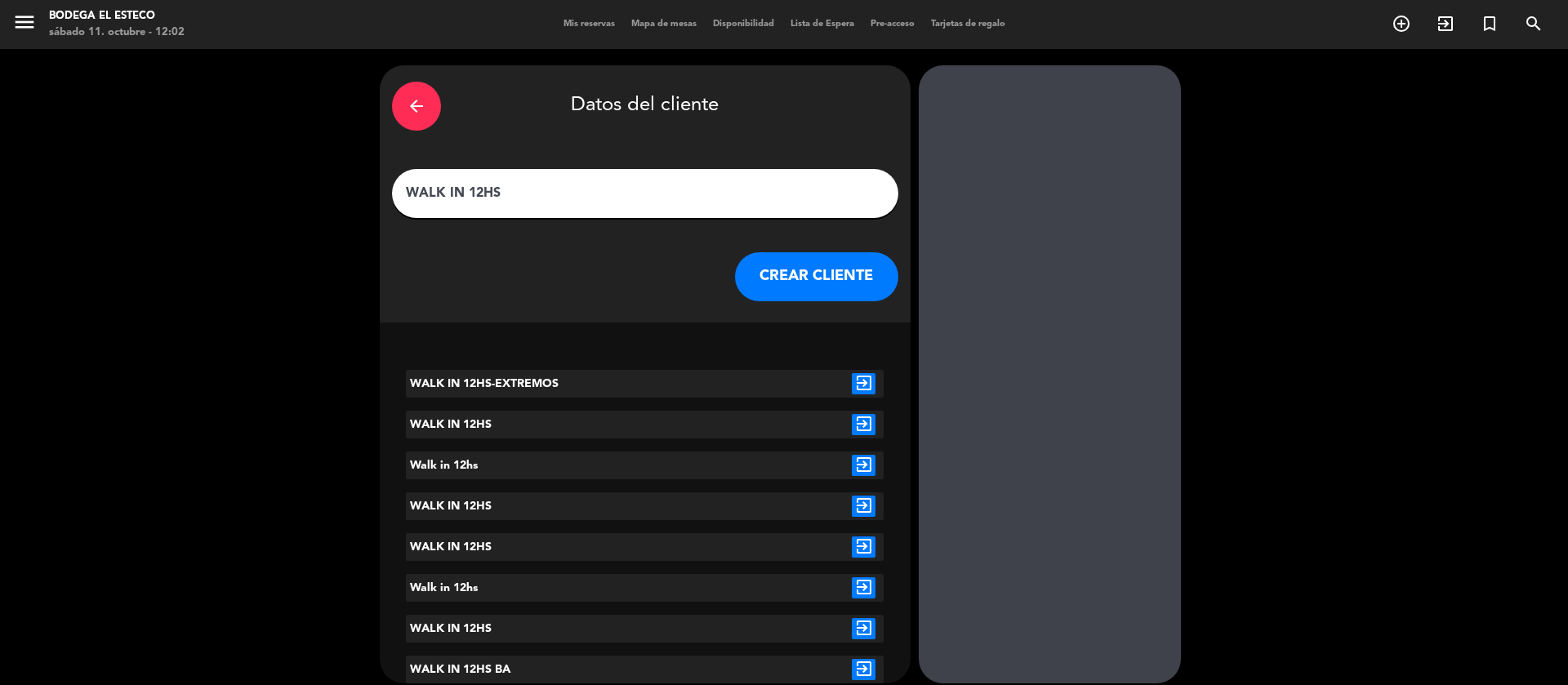
type input "WALK IN 12HS"
click at [794, 295] on button "CREAR CLIENTE" at bounding box center [817, 276] width 163 height 49
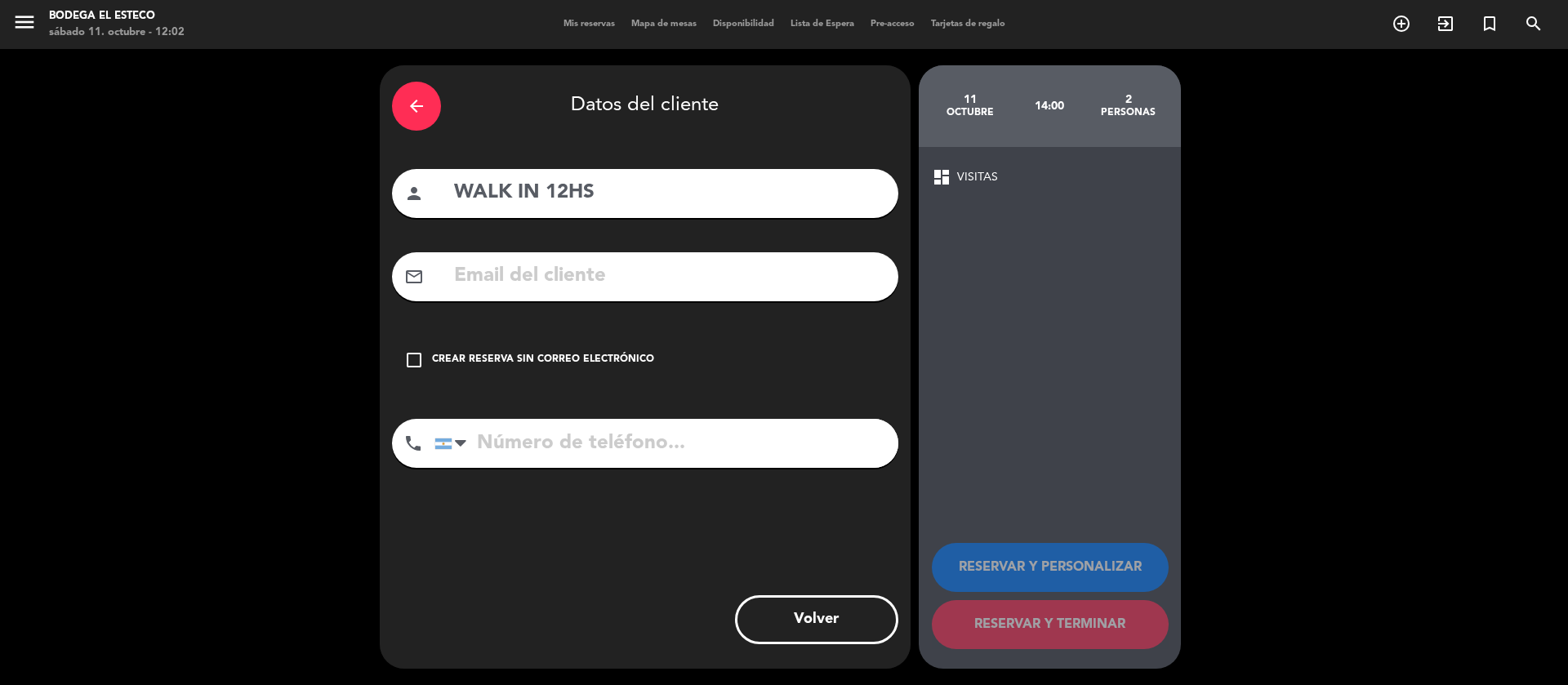
click at [416, 355] on icon "check_box_outline_blank" at bounding box center [414, 360] width 20 height 20
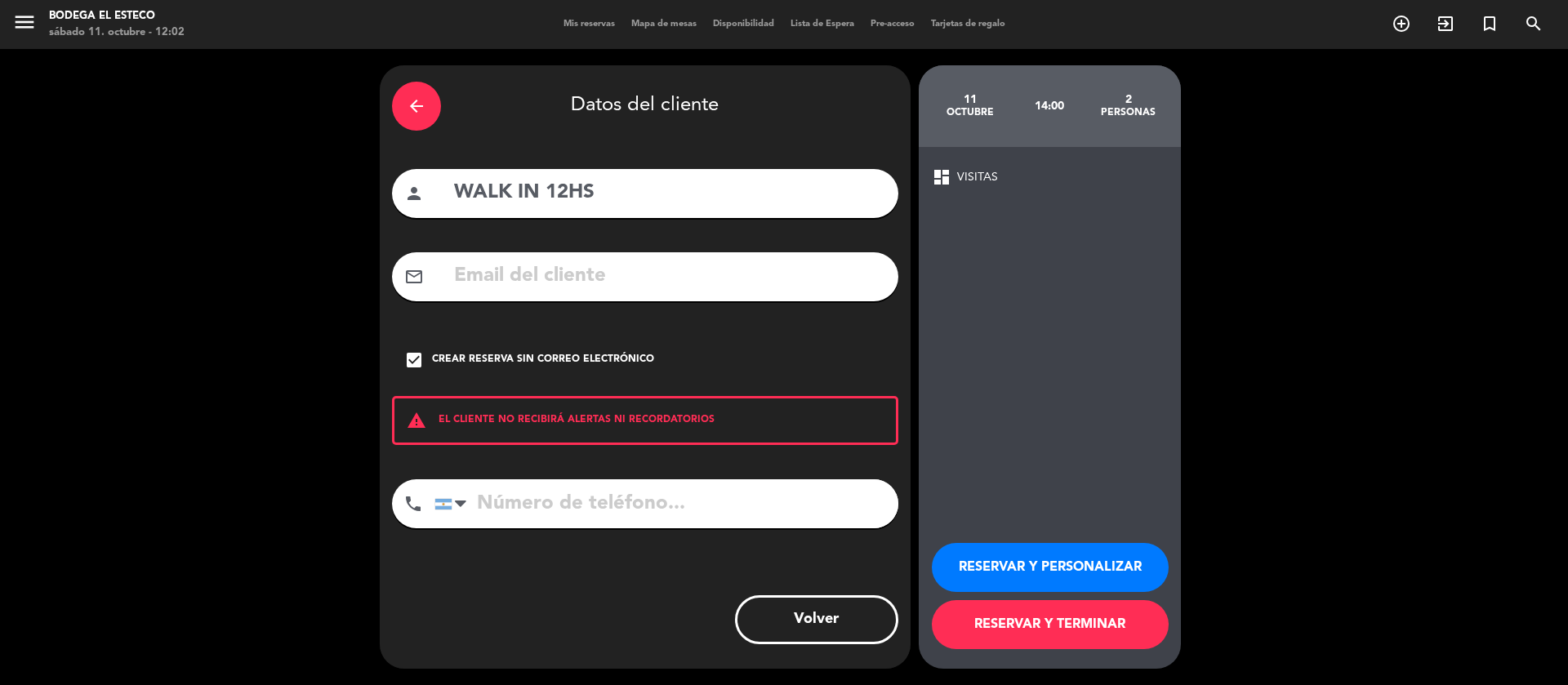
click at [968, 568] on button "RESERVAR Y PERSONALIZAR" at bounding box center [1050, 567] width 237 height 49
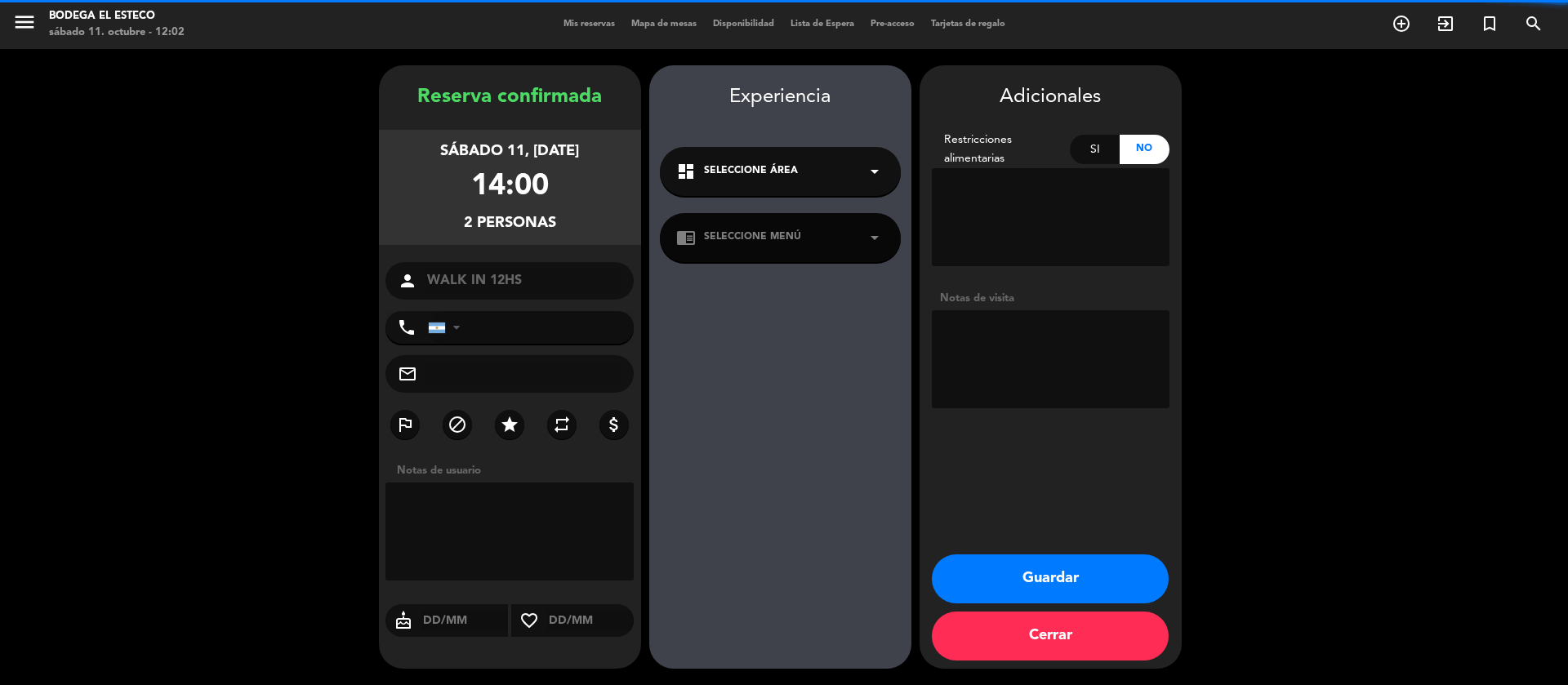
click at [1009, 353] on textarea at bounding box center [1050, 359] width 238 height 98
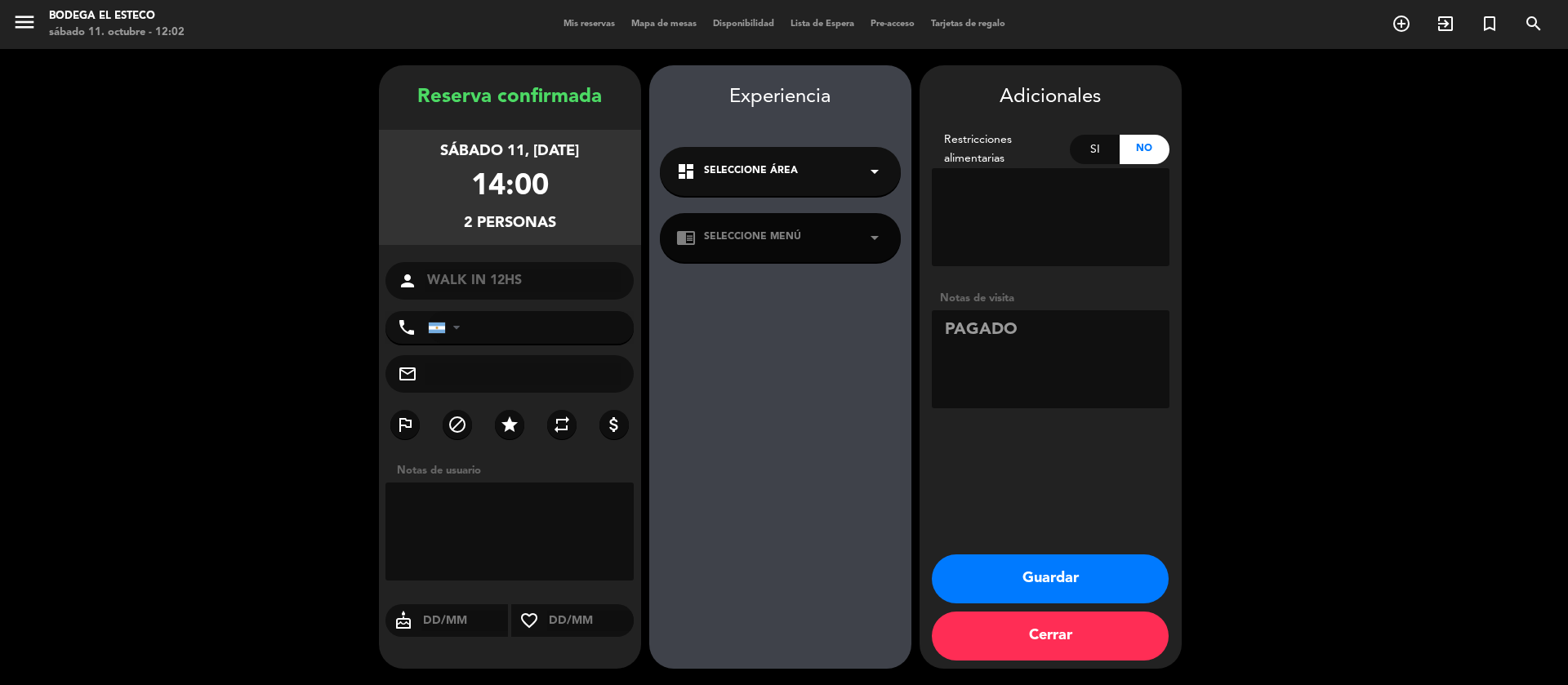
type textarea "PAGADO"
click at [1006, 584] on button "Guardar" at bounding box center [1050, 579] width 237 height 49
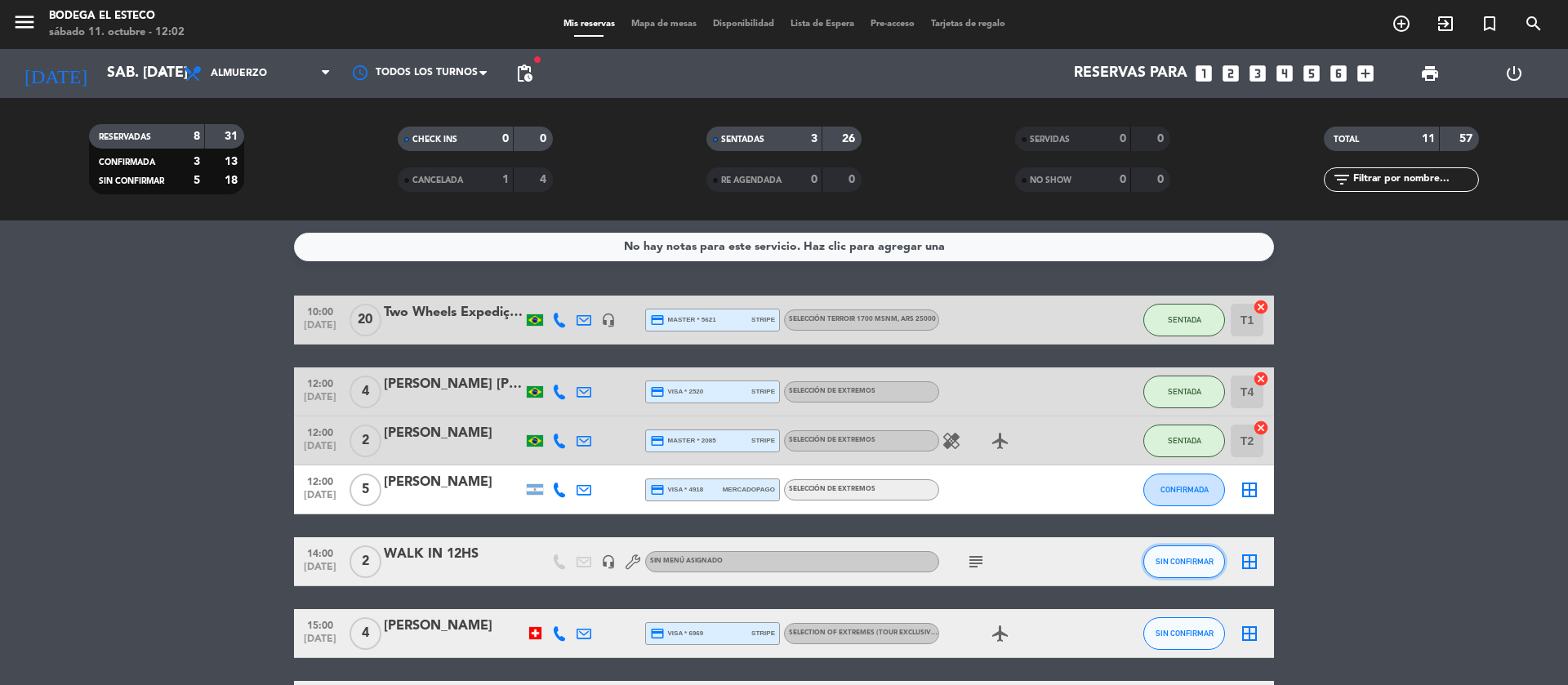
click at [1200, 561] on span "SIN CONFIRMAR" at bounding box center [1185, 561] width 58 height 9
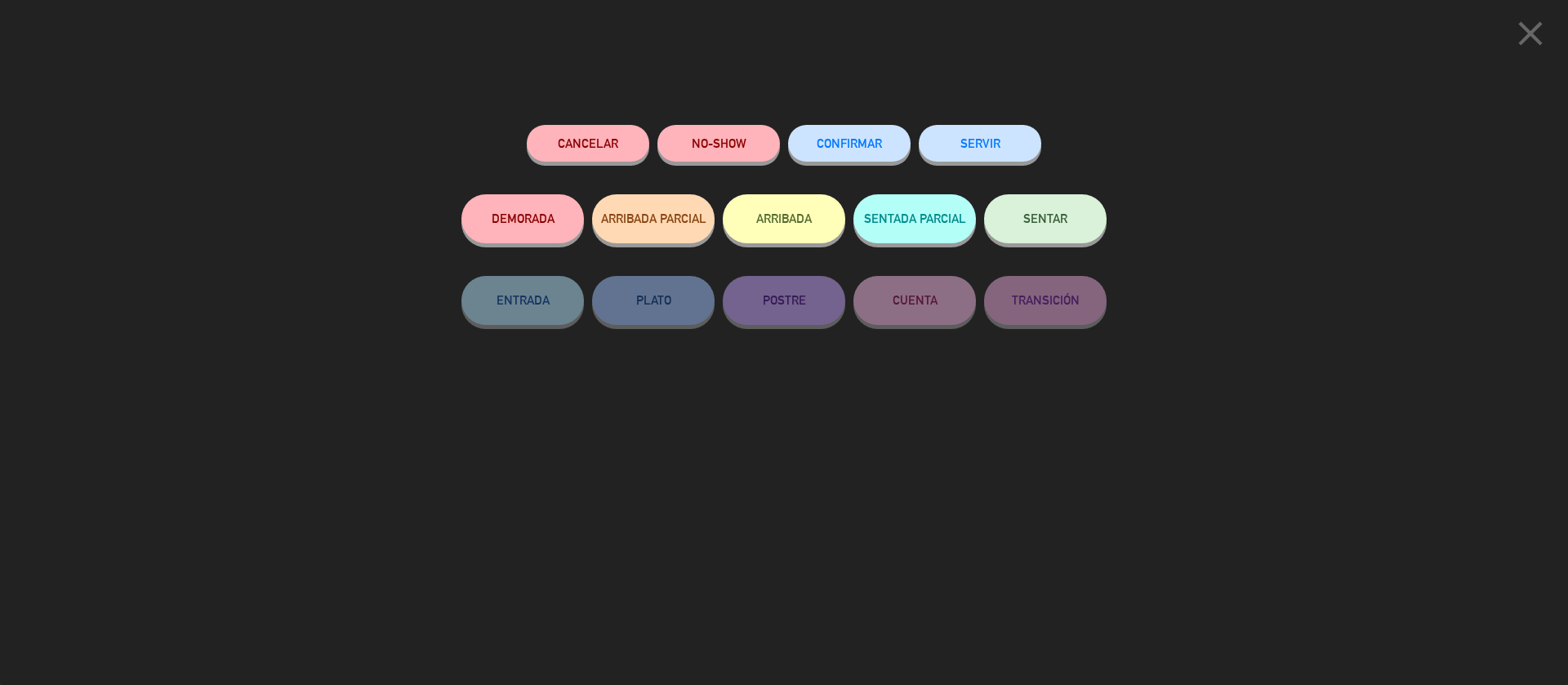
click at [1073, 223] on button "SENTAR" at bounding box center [1045, 218] width 123 height 49
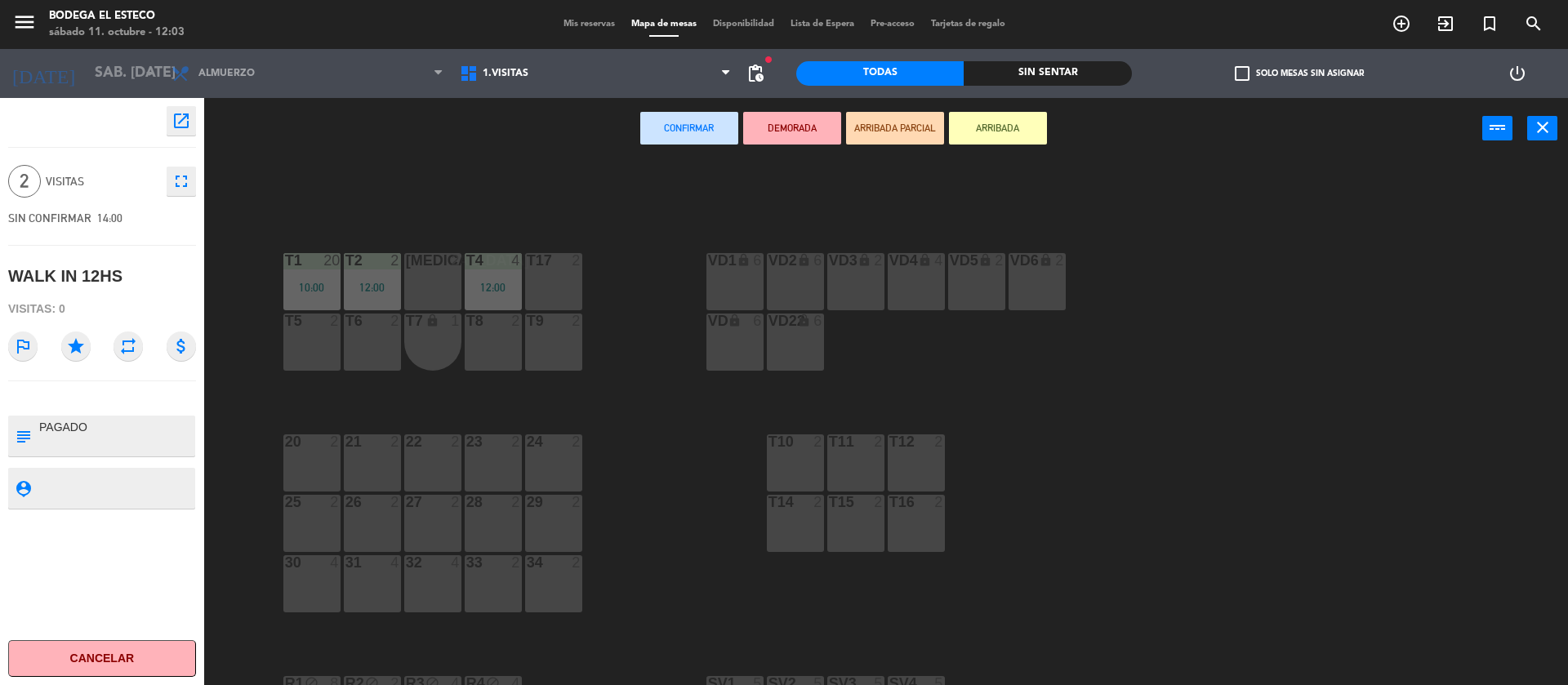
click at [423, 270] on div "[MEDICAL_DATA] 2" at bounding box center [433, 282] width 58 height 58
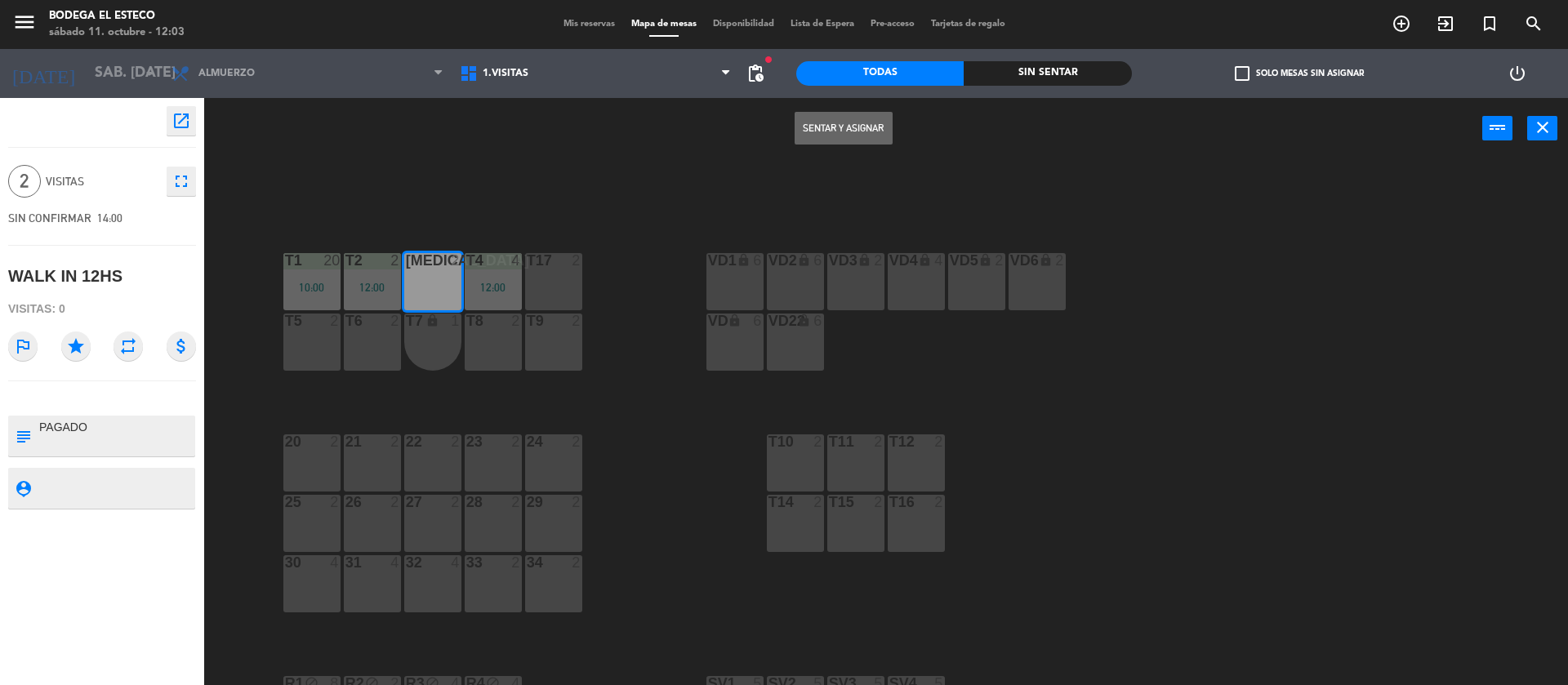
click at [854, 123] on button "Sentar y Asignar" at bounding box center [844, 128] width 98 height 33
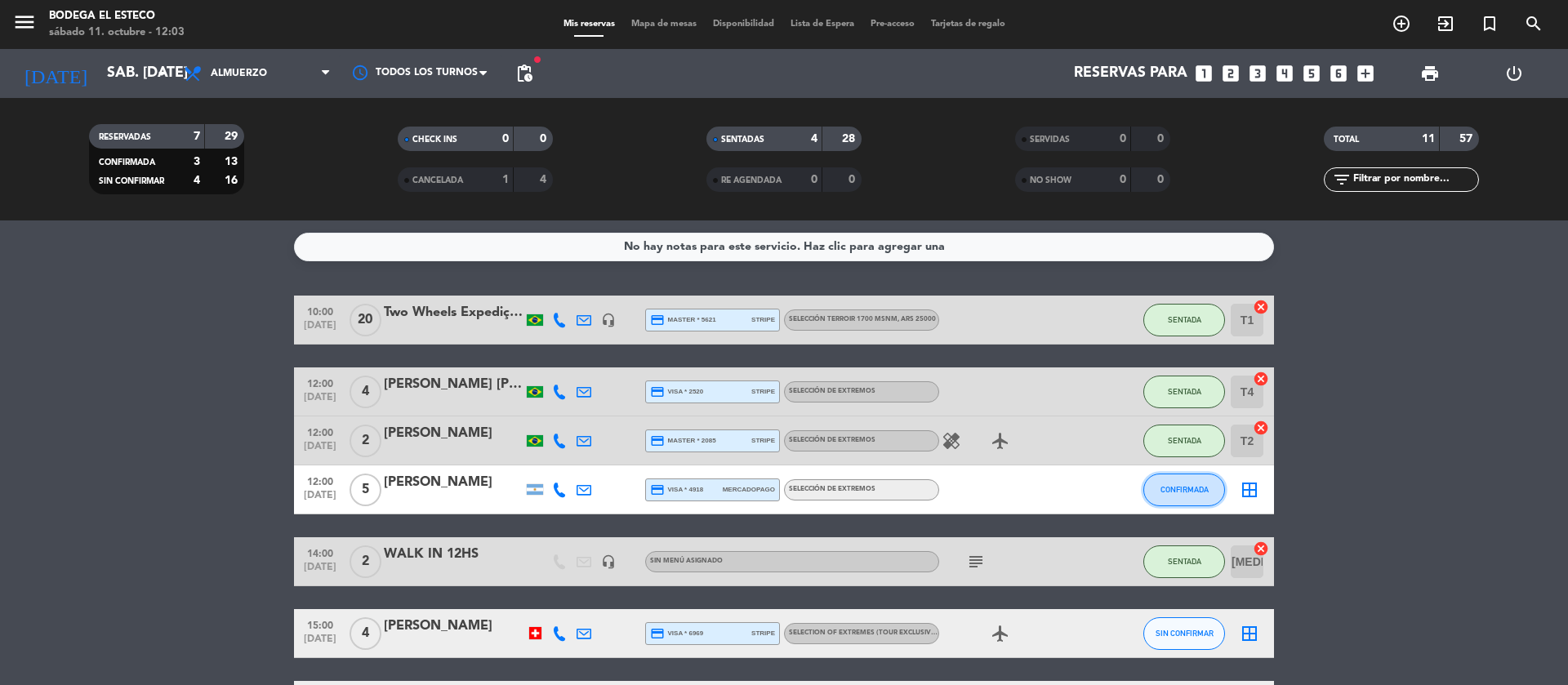
click at [1165, 477] on button "CONFIRMADA" at bounding box center [1184, 490] width 82 height 33
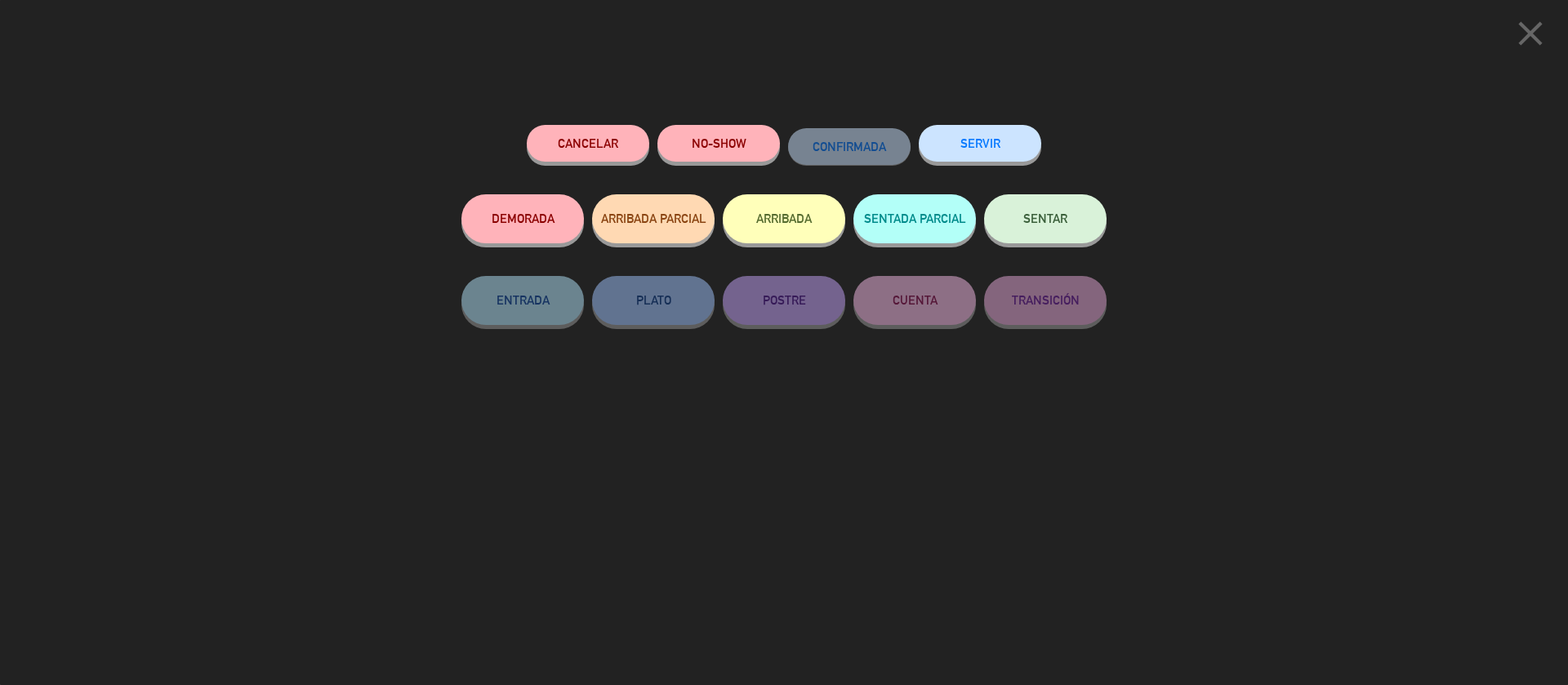
click at [1073, 222] on button "SENTAR" at bounding box center [1045, 218] width 123 height 49
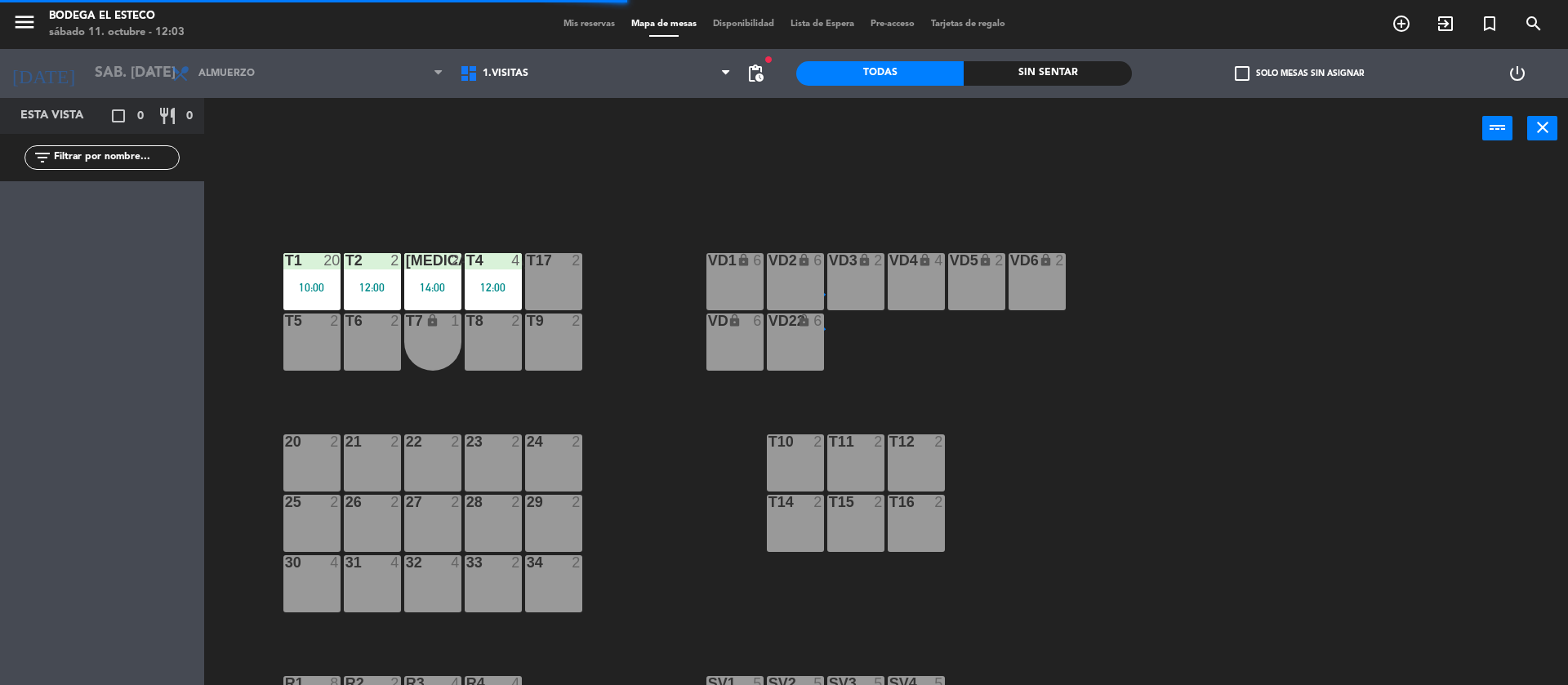
click at [550, 284] on div "T17 2" at bounding box center [554, 282] width 58 height 58
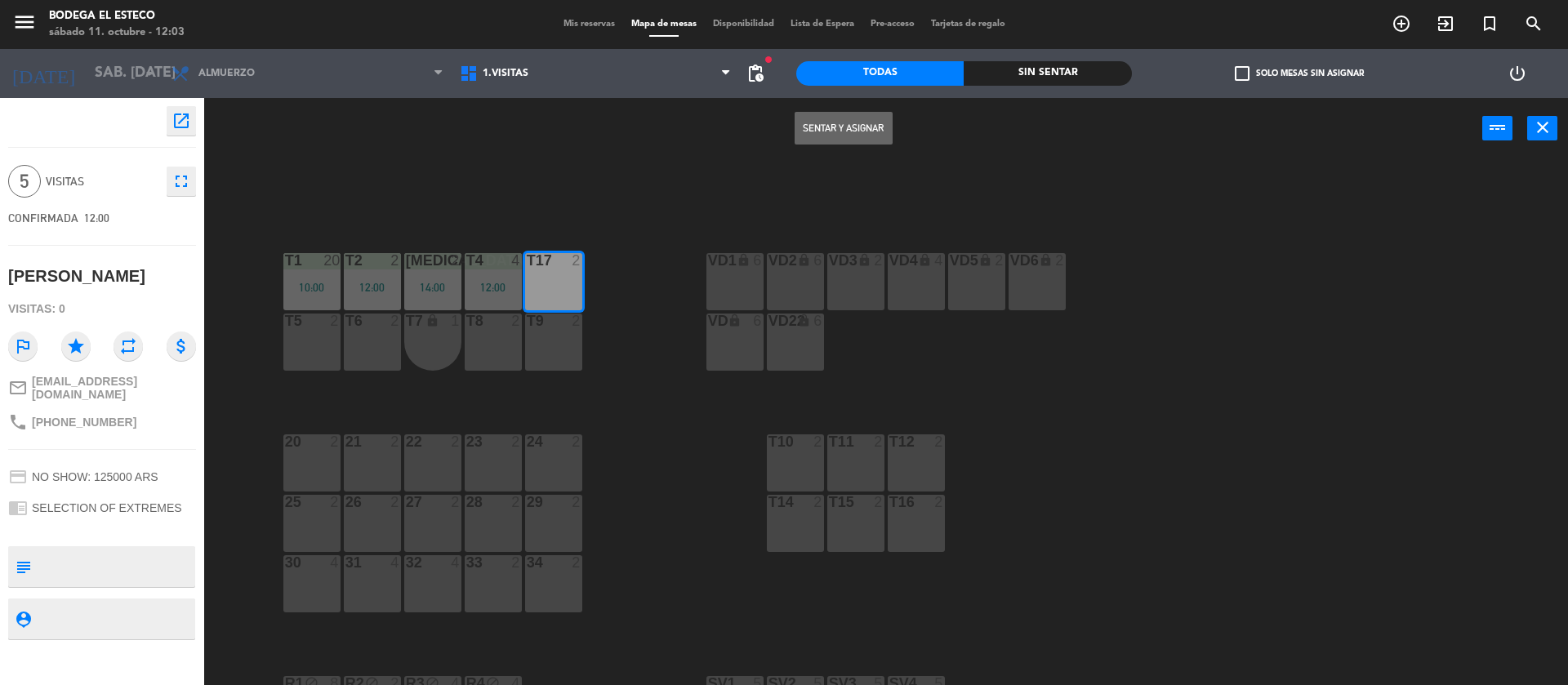
click at [875, 138] on button "Sentar y Asignar" at bounding box center [844, 128] width 98 height 33
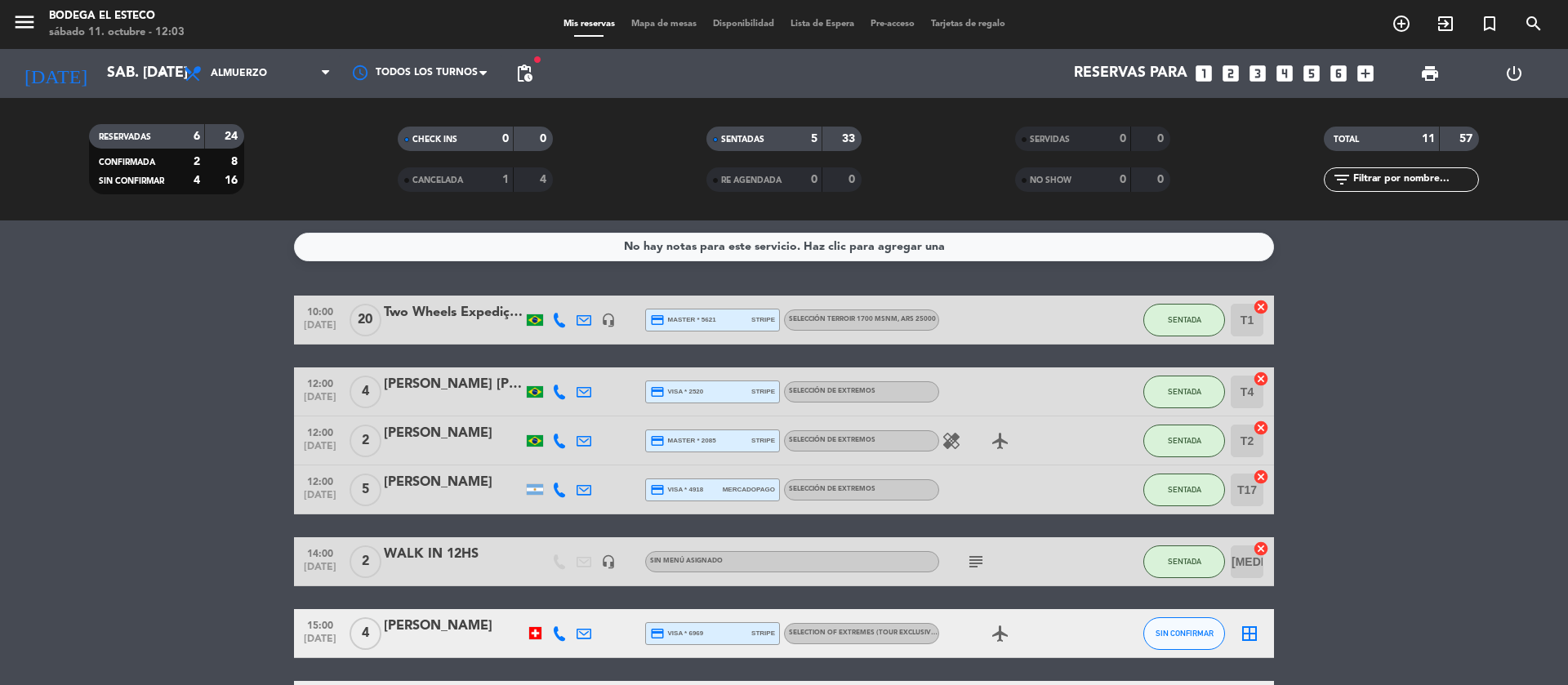
click at [587, 492] on icon at bounding box center [584, 489] width 15 height 15
click at [694, 455] on span "Copiar" at bounding box center [711, 462] width 34 height 17
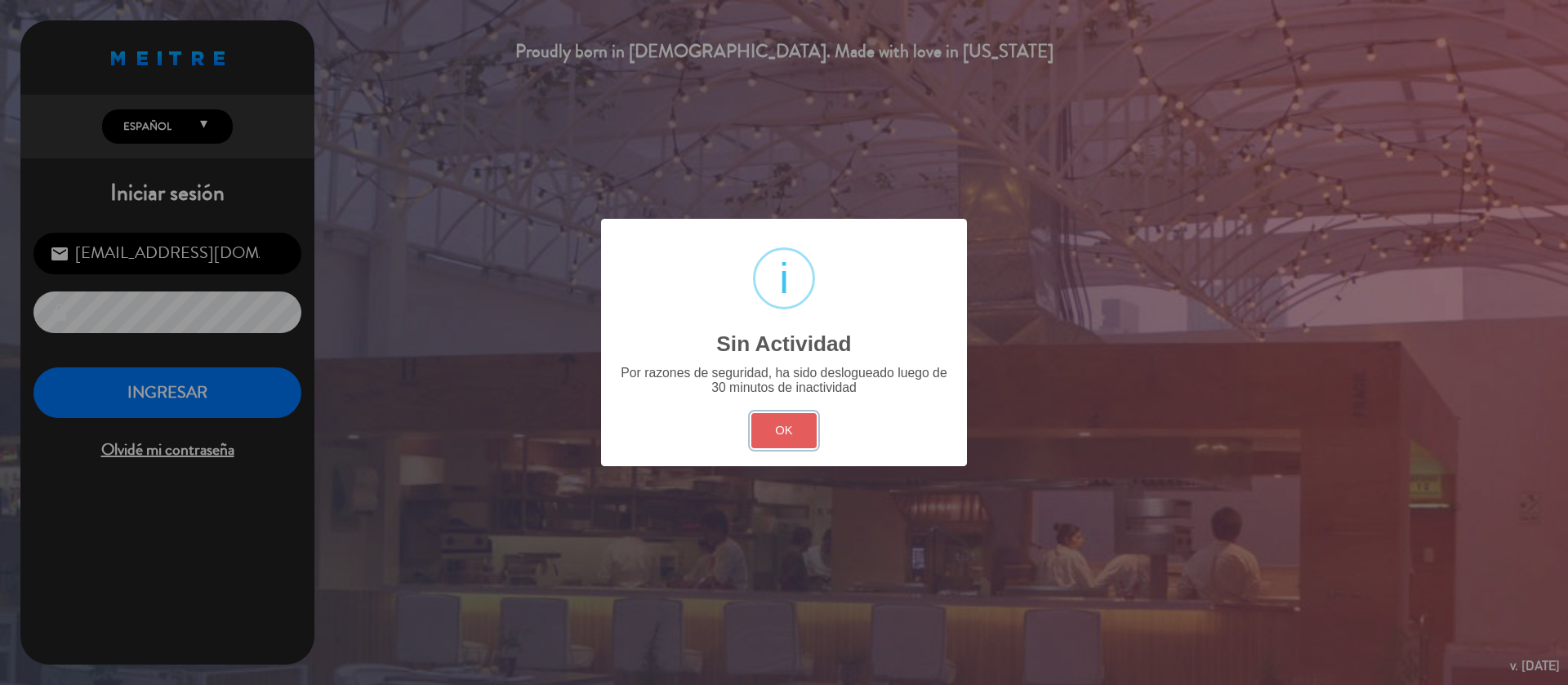
drag, startPoint x: 805, startPoint y: 423, endPoint x: 778, endPoint y: 422, distance: 27.0
click at [801, 422] on button "OK" at bounding box center [784, 430] width 66 height 35
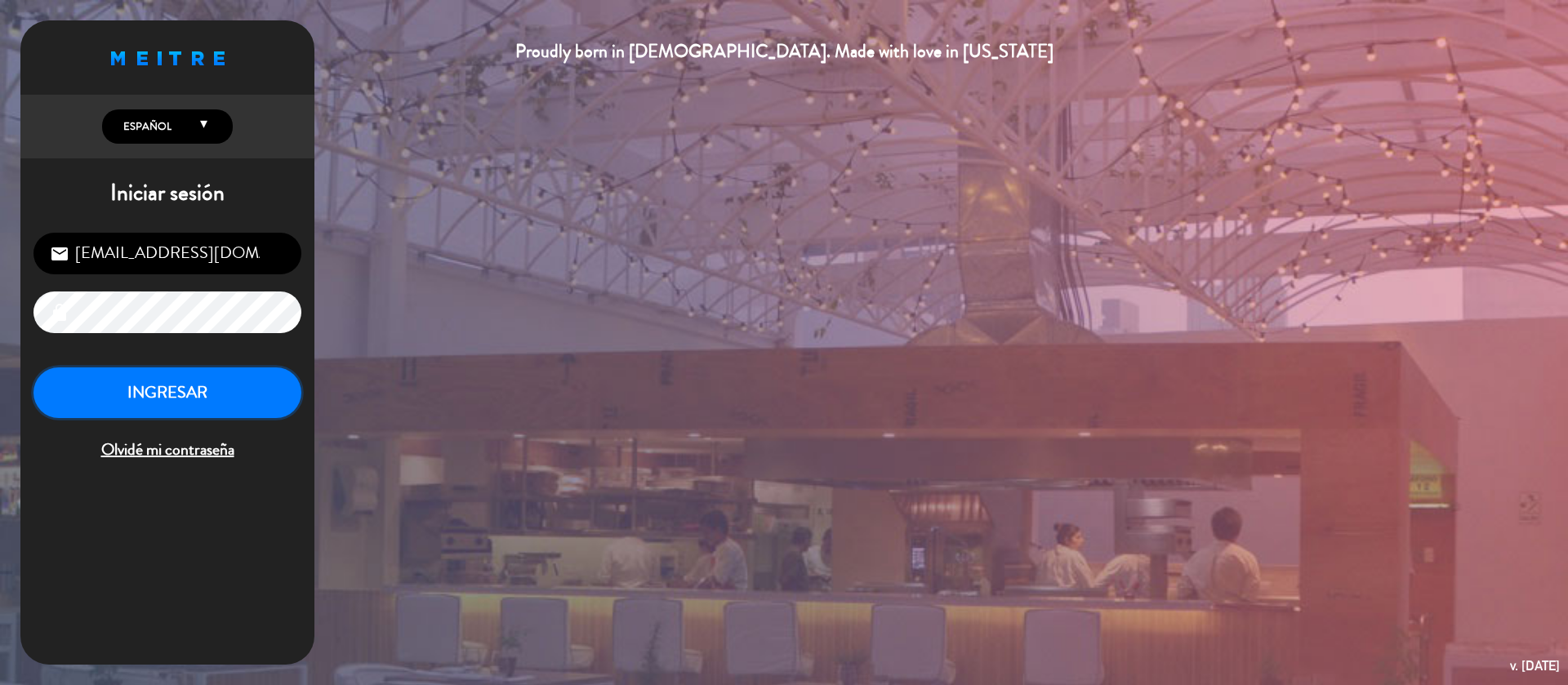
click at [249, 385] on button "INGRESAR" at bounding box center [167, 393] width 268 height 52
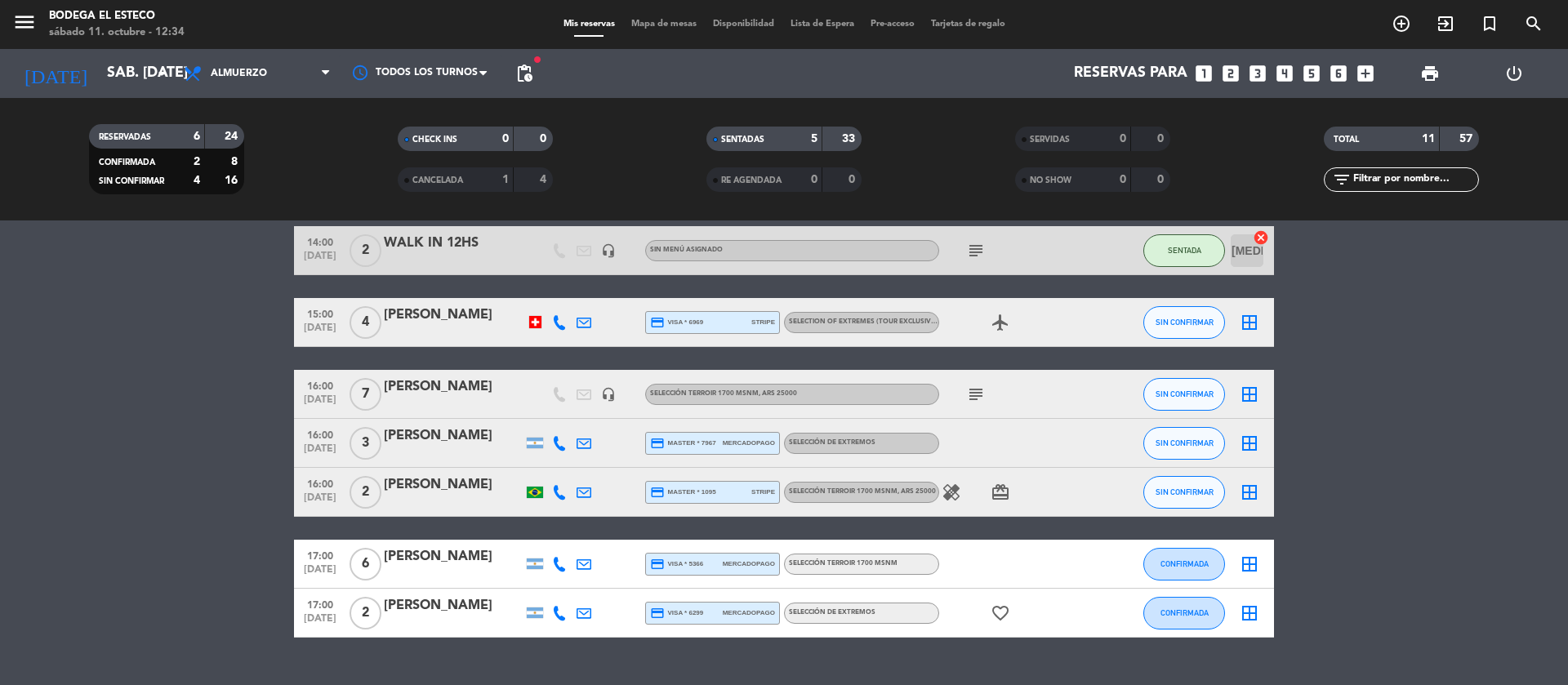
scroll to position [345, 0]
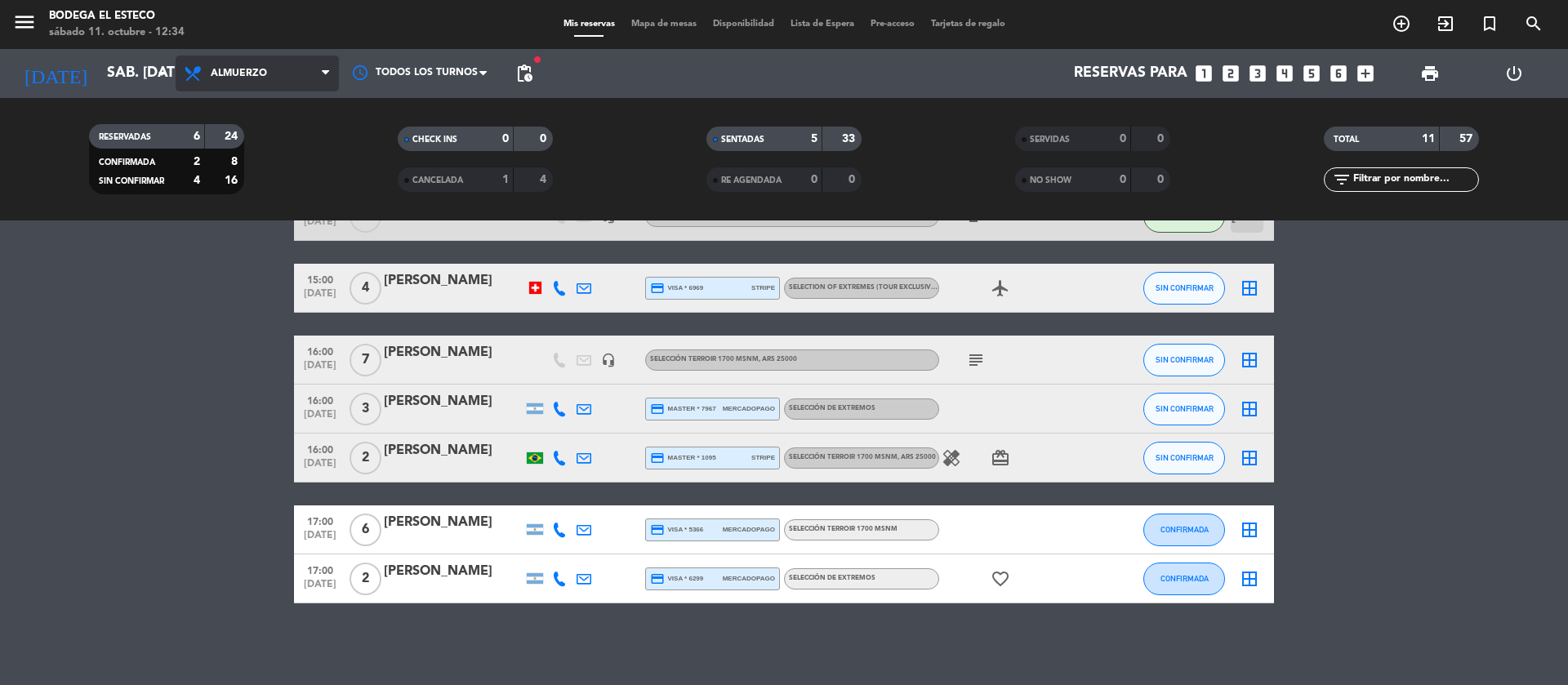
click at [260, 71] on span "Almuerzo" at bounding box center [239, 73] width 57 height 11
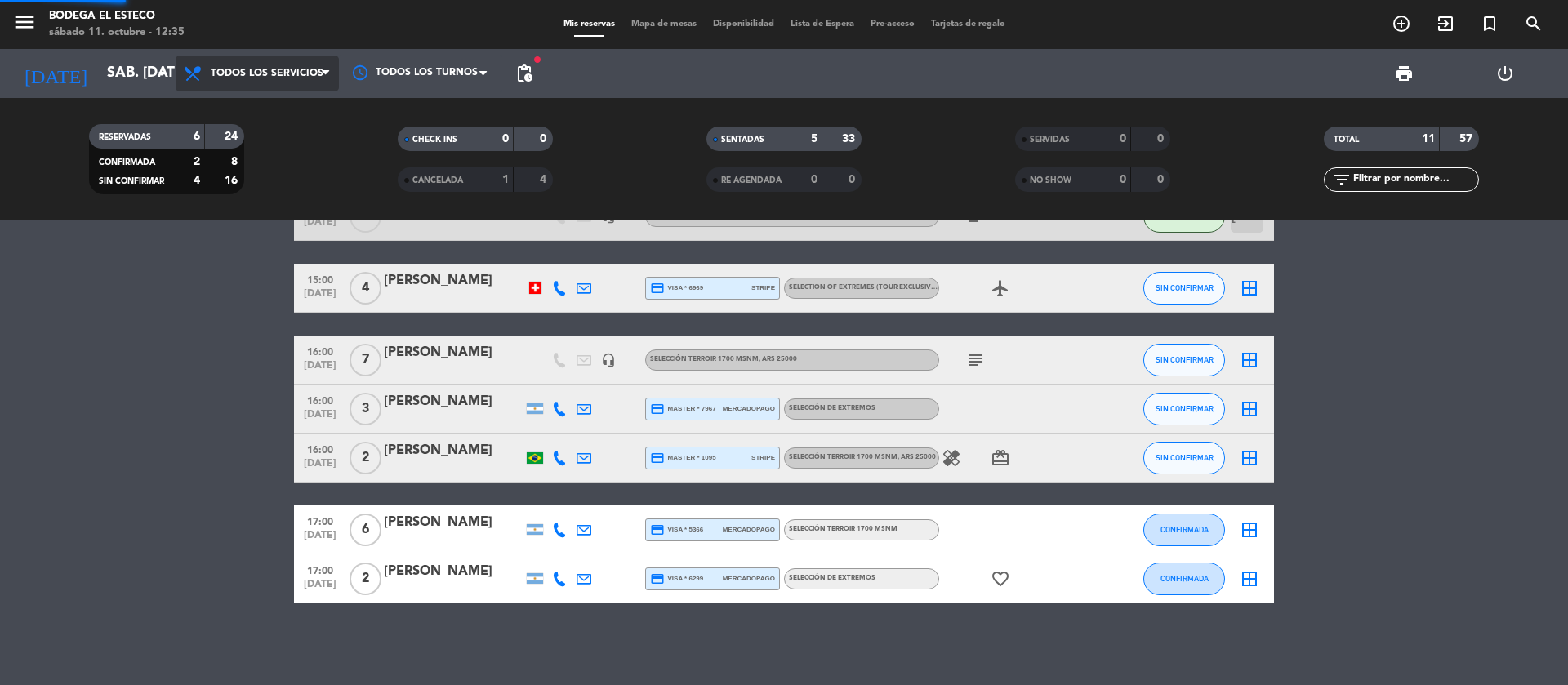
click at [277, 122] on div "menu Bodega El Esteco sábado 11. octubre - 12:35 Mis reservas Mapa de mesas Dis…" at bounding box center [784, 110] width 1568 height 221
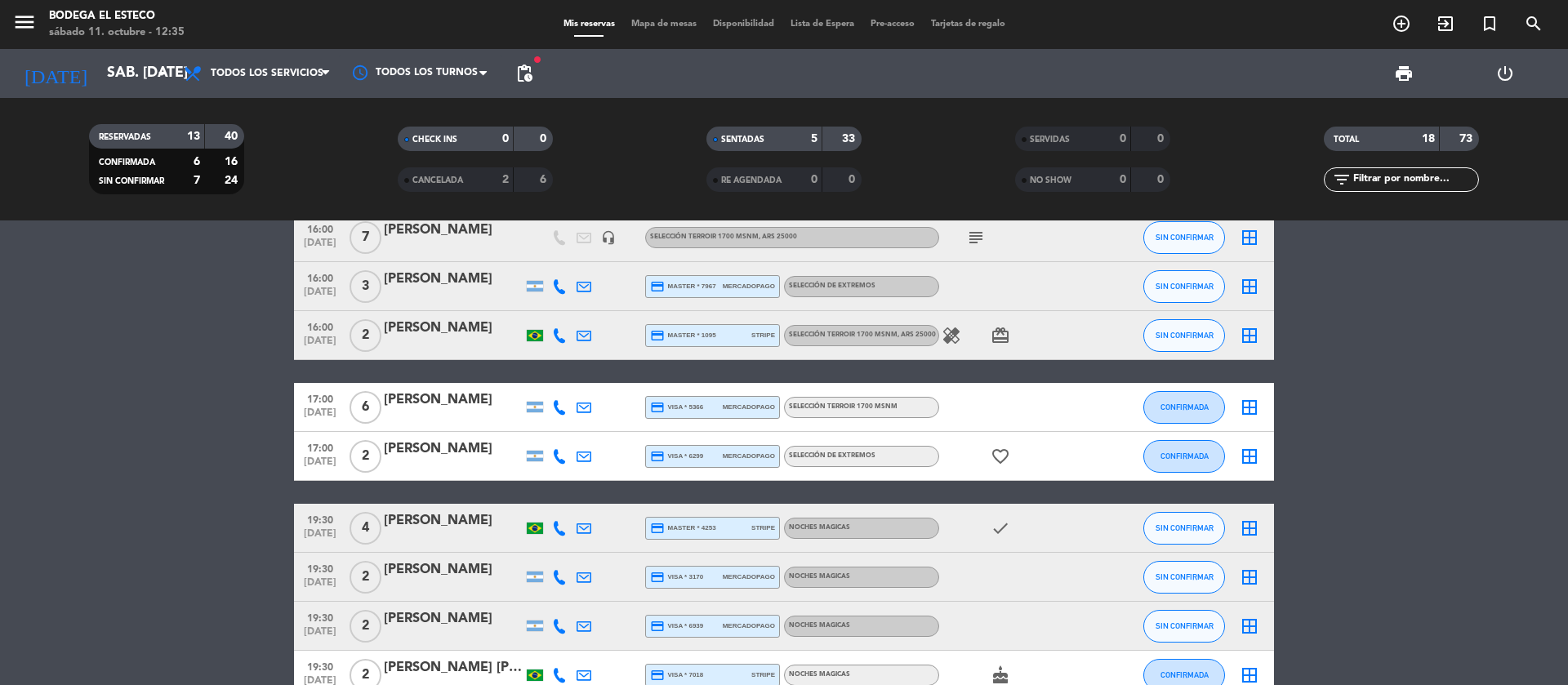
scroll to position [670, 0]
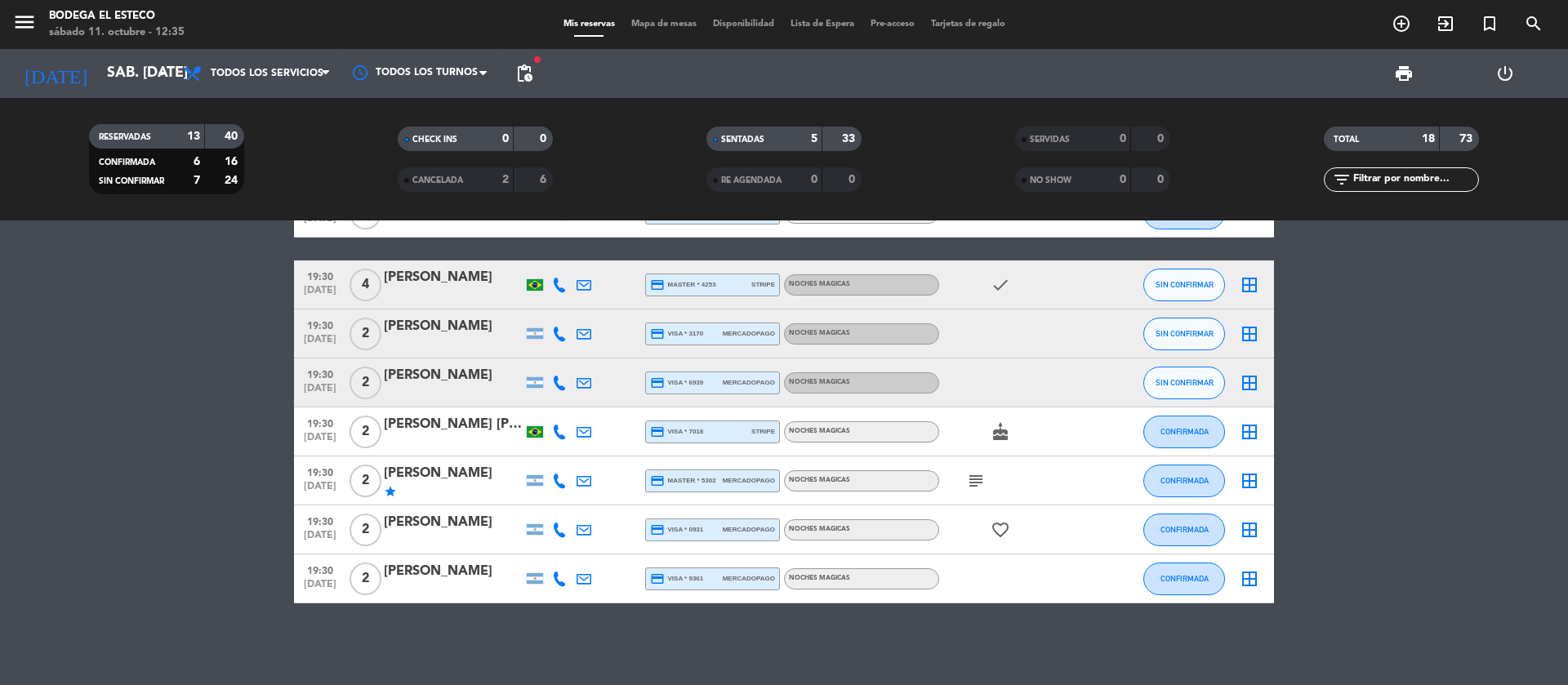
click at [980, 473] on icon "subject" at bounding box center [975, 481] width 20 height 20
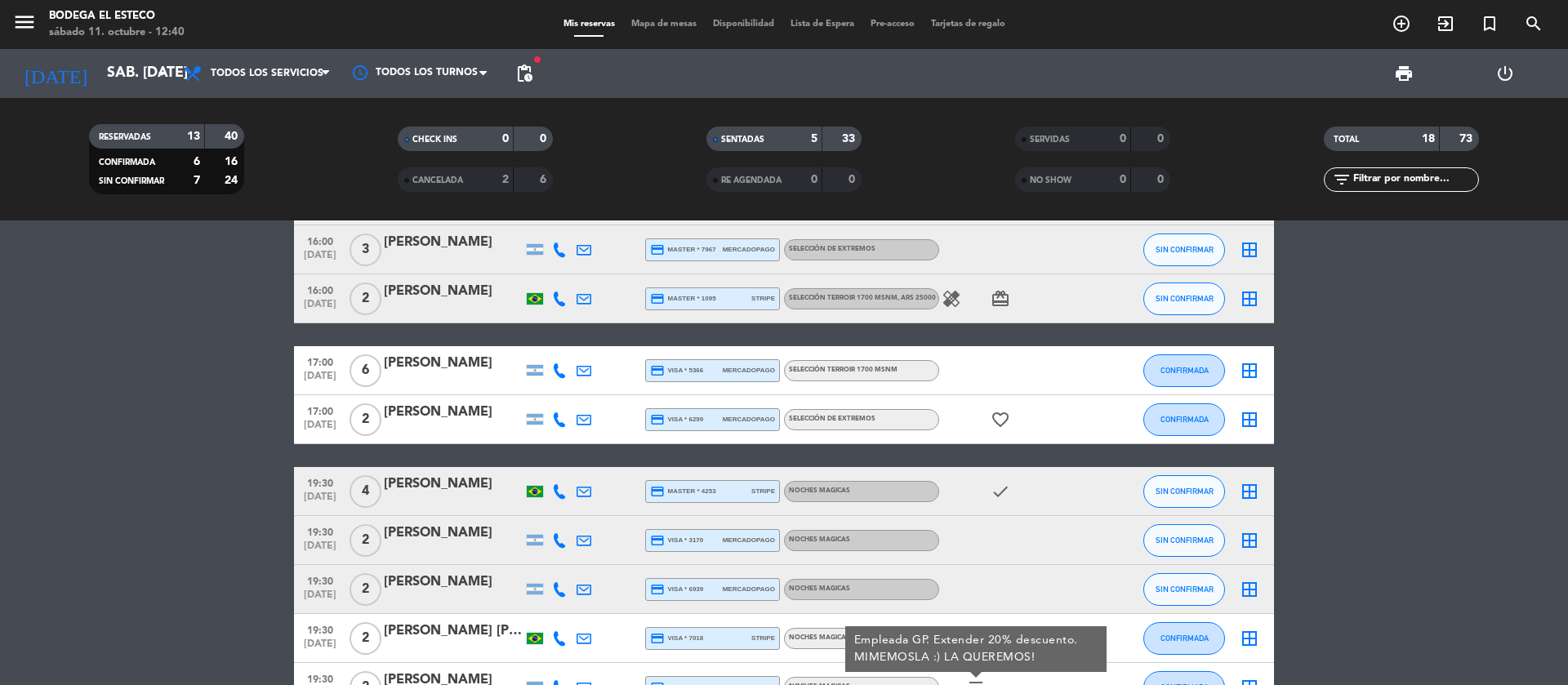
scroll to position [426, 0]
